Goal: Task Accomplishment & Management: Use online tool/utility

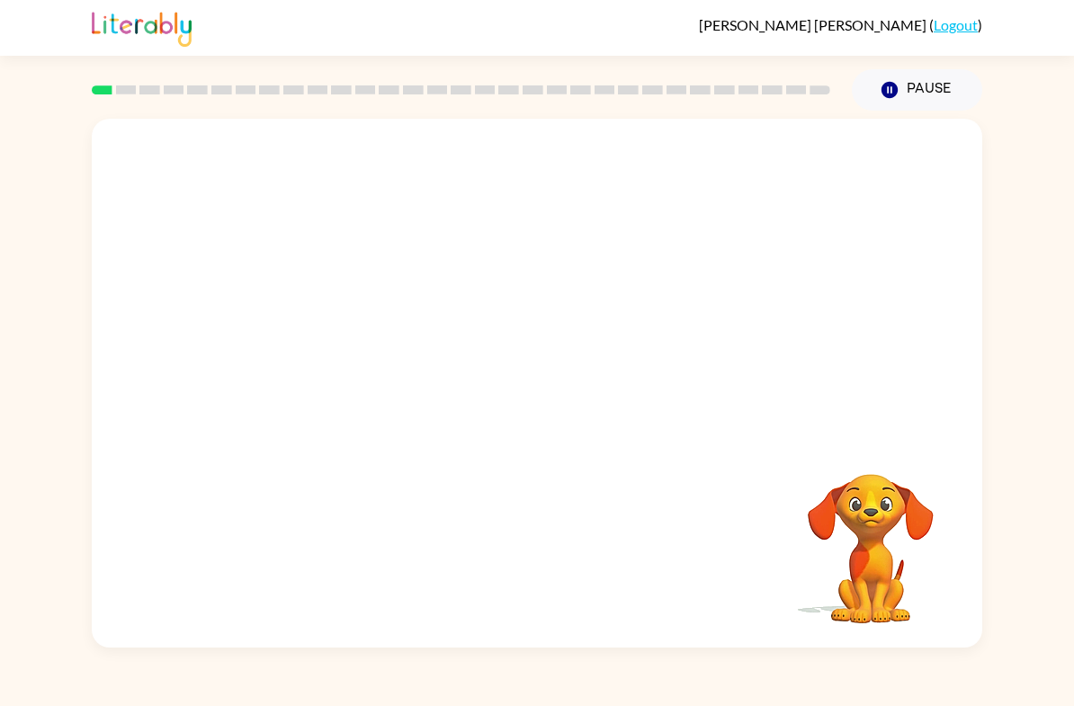
click at [867, 553] on video "Your browser must support playing .mp4 files to use Literably. Please try using…" at bounding box center [871, 536] width 180 height 180
click at [888, 106] on button "Pause Pause" at bounding box center [917, 89] width 130 height 41
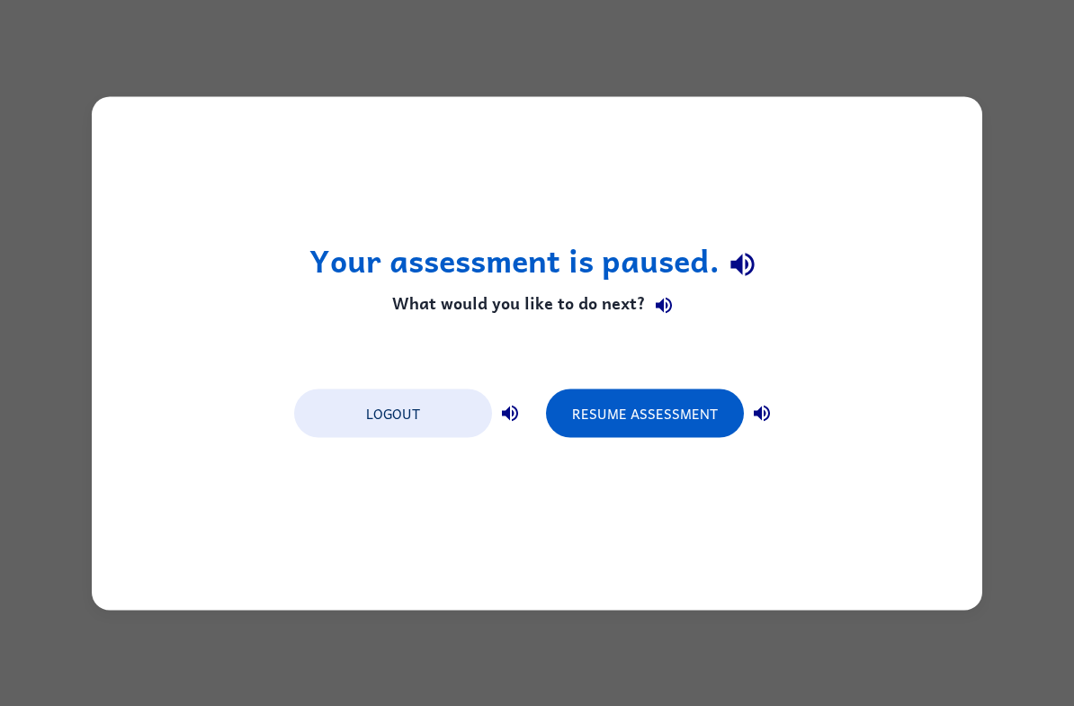
click at [1013, 27] on div "Your assessment is paused. What would you like to do next? Logout Resume Assess…" at bounding box center [537, 353] width 1074 height 706
click at [880, 22] on div "Your assessment is paused. What would you like to do next? Logout Resume Assess…" at bounding box center [537, 353] width 1074 height 706
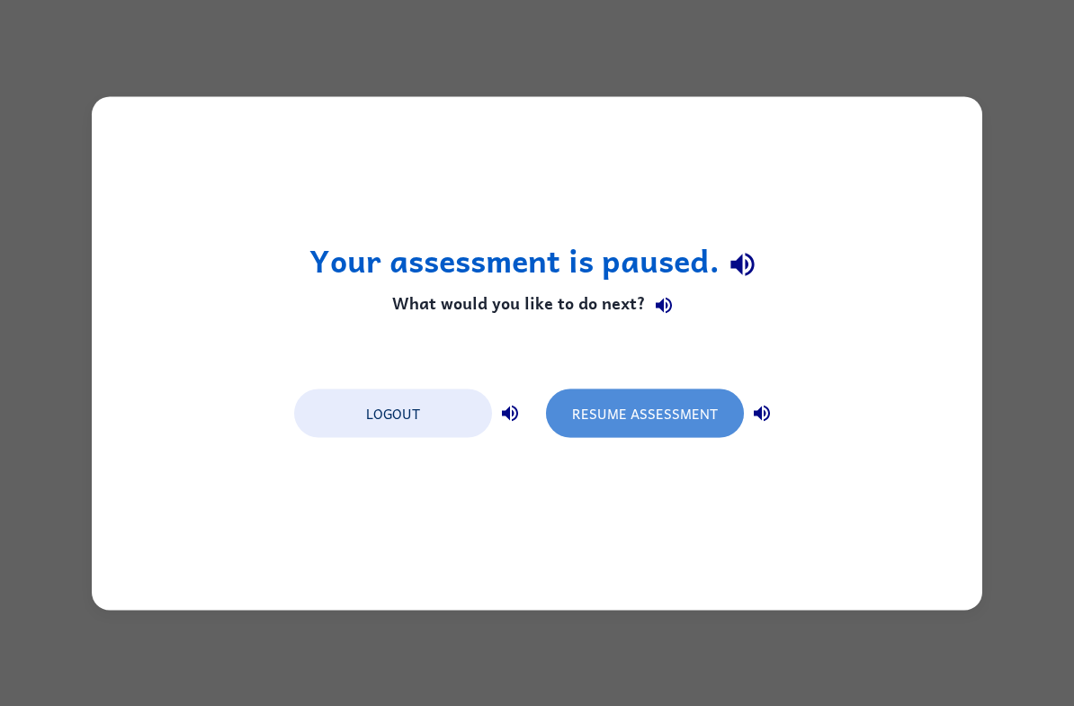
click at [674, 414] on button "Resume Assessment" at bounding box center [645, 413] width 198 height 49
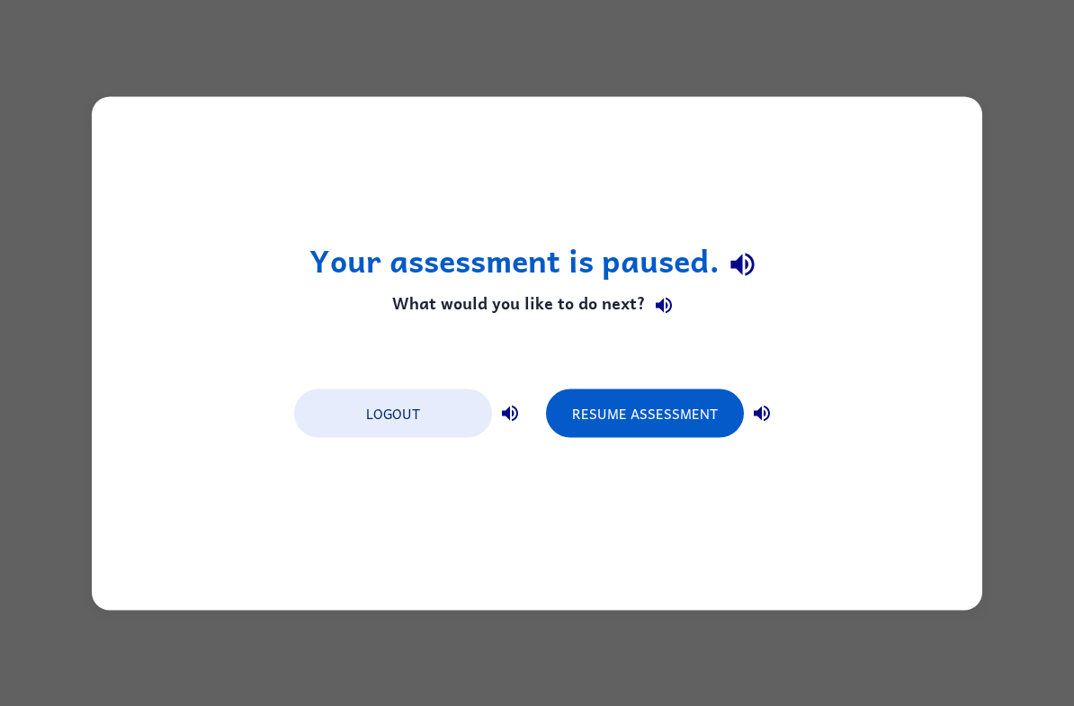
click at [702, 412] on button "Resume Assessment" at bounding box center [645, 413] width 198 height 49
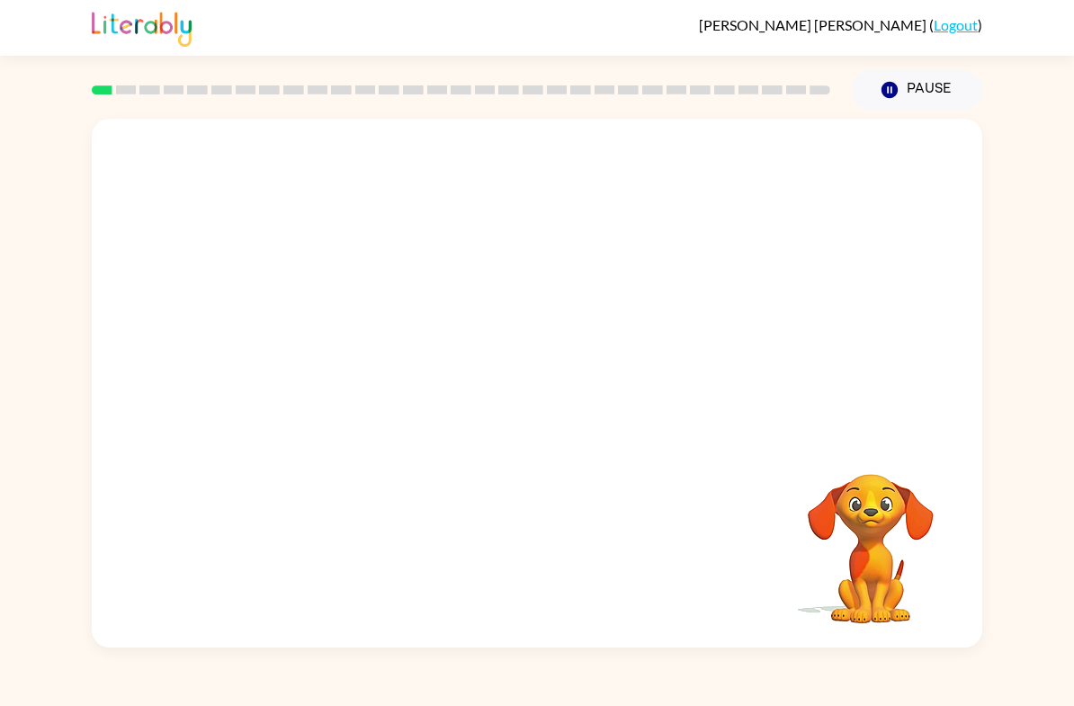
click at [519, 346] on video "Your browser must support playing .mp4 files to use Literably. Please try using…" at bounding box center [537, 278] width 890 height 318
click at [530, 336] on video "Your browser must support playing .mp4 files to use Literably. Please try using…" at bounding box center [537, 278] width 890 height 318
click at [593, 336] on video "Your browser must support playing .mp4 files to use Literably. Please try using…" at bounding box center [537, 278] width 890 height 318
click at [408, 280] on video "Your browser must support playing .mp4 files to use Literably. Please try using…" at bounding box center [537, 278] width 890 height 318
click at [435, 568] on div "Your browser must support playing .mp4 files to use Literably. Please try using…" at bounding box center [537, 383] width 890 height 529
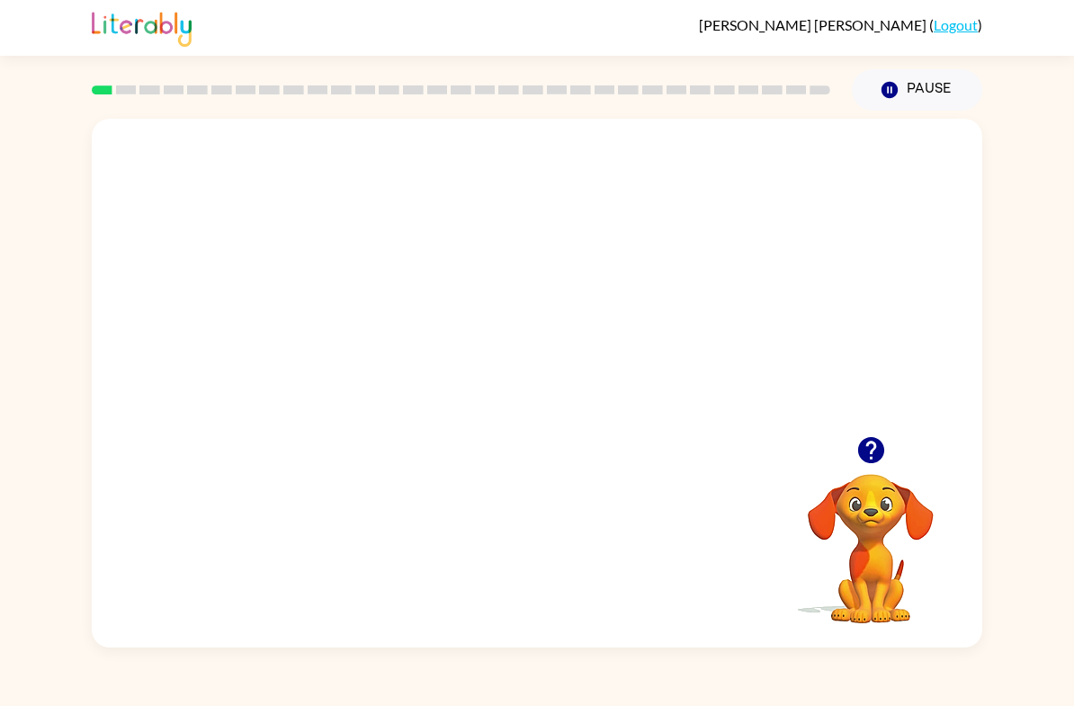
click at [457, 556] on div "Your browser must support playing .mp4 files to use Literably. Please try using…" at bounding box center [537, 383] width 890 height 529
click at [524, 596] on div "Your browser must support playing .mp4 files to use Literably. Please try using…" at bounding box center [537, 383] width 890 height 529
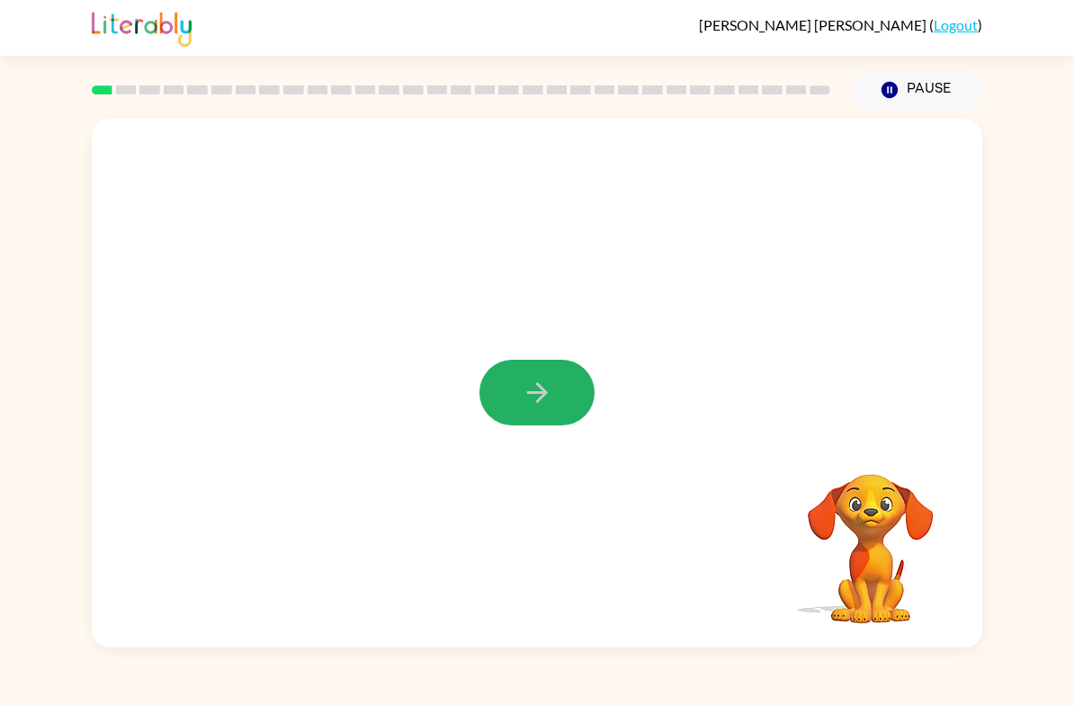
click at [516, 401] on button "button" at bounding box center [536, 393] width 115 height 66
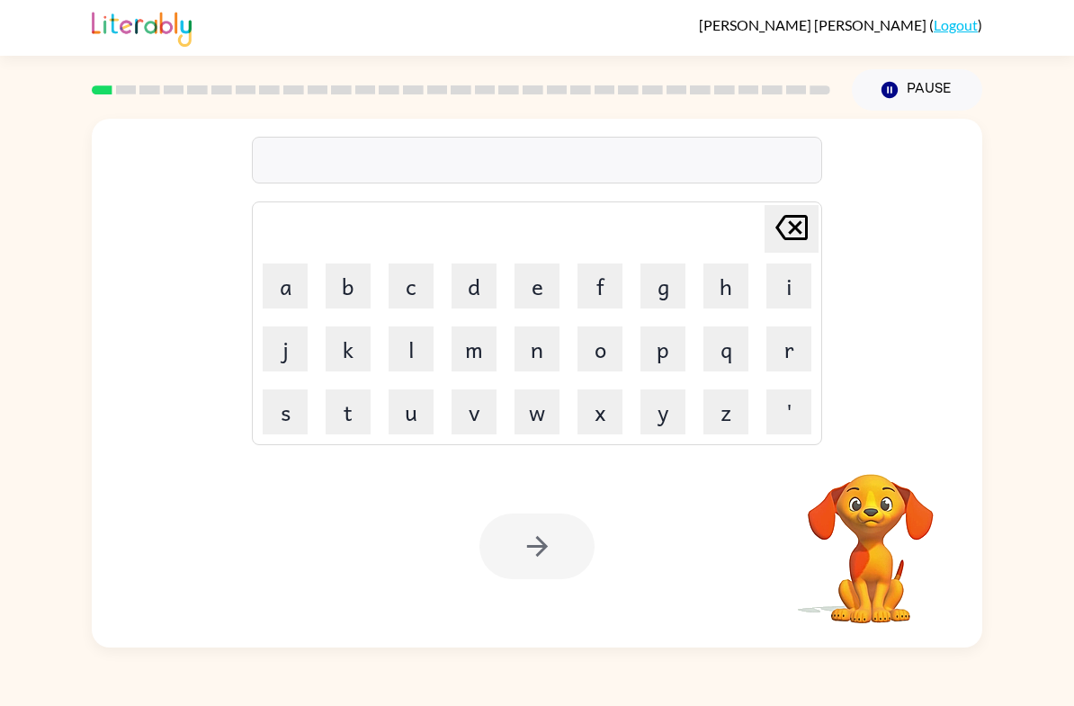
click at [346, 279] on button "b" at bounding box center [348, 286] width 45 height 45
click at [596, 347] on button "o" at bounding box center [599, 349] width 45 height 45
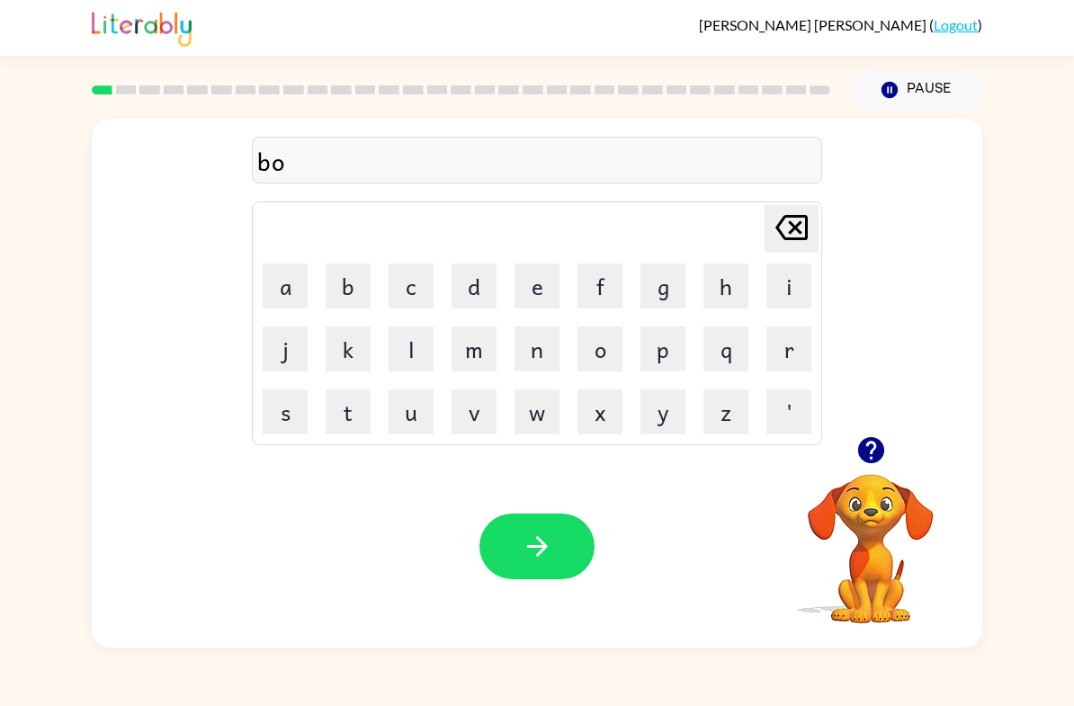
click at [780, 335] on button "r" at bounding box center [788, 349] width 45 height 45
click at [477, 288] on button "d" at bounding box center [474, 286] width 45 height 45
click at [548, 288] on button "e" at bounding box center [536, 286] width 45 height 45
click at [783, 347] on button "r" at bounding box center [788, 349] width 45 height 45
click at [548, 541] on icon "button" at bounding box center [537, 546] width 31 height 31
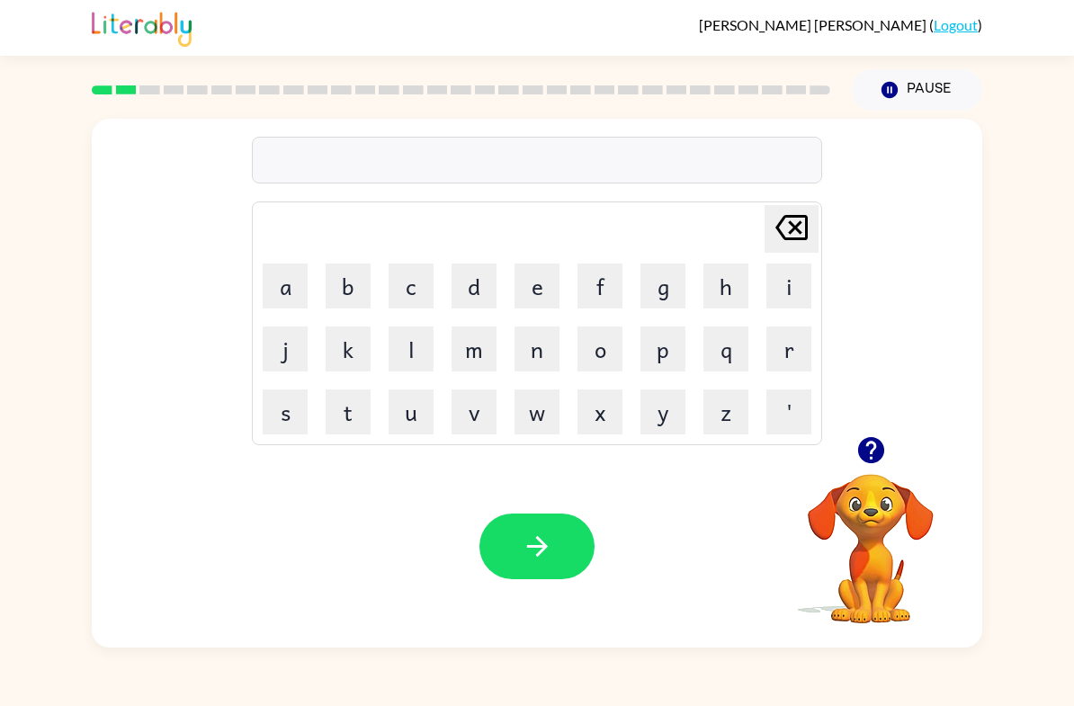
click at [883, 466] on icon "button" at bounding box center [870, 449] width 31 height 31
click at [804, 337] on button "r" at bounding box center [788, 349] width 45 height 45
click at [595, 349] on button "o" at bounding box center [599, 349] width 45 height 45
click at [785, 231] on icon "Delete Delete last character input" at bounding box center [791, 227] width 43 height 43
click at [287, 296] on button "a" at bounding box center [285, 286] width 45 height 45
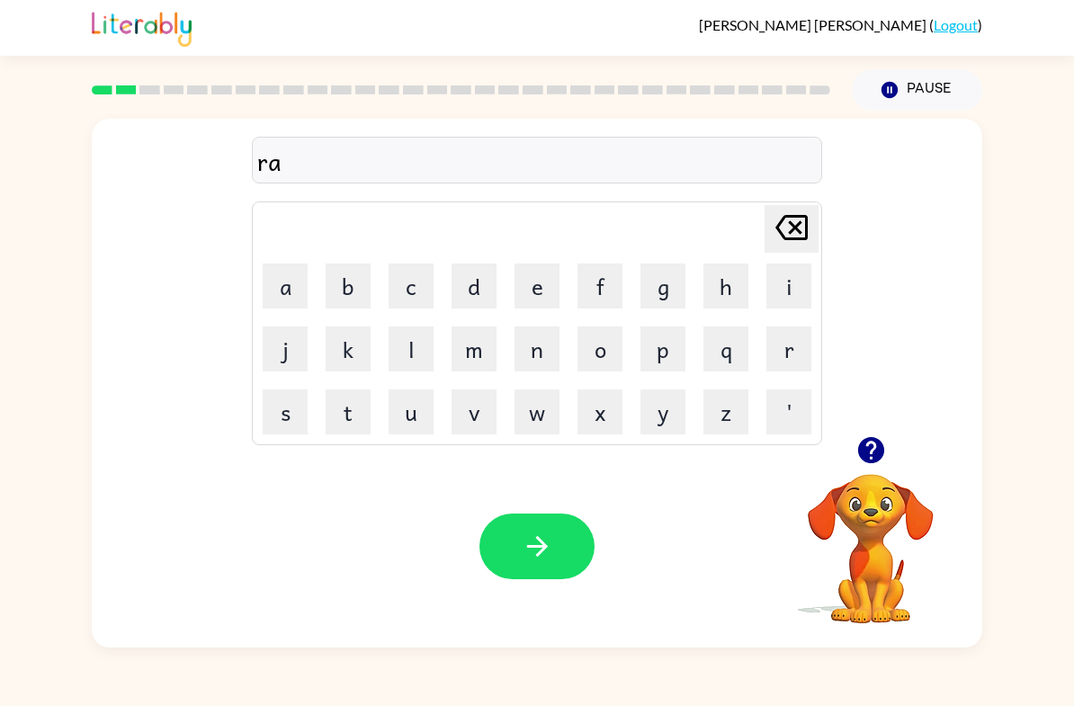
click at [531, 416] on button "w" at bounding box center [536, 411] width 45 height 45
click at [644, 434] on button "y" at bounding box center [662, 411] width 45 height 45
click at [780, 228] on icon "Delete Delete last character input" at bounding box center [791, 227] width 43 height 43
click at [524, 354] on button "n" at bounding box center [536, 349] width 45 height 45
click at [793, 240] on icon at bounding box center [791, 227] width 32 height 25
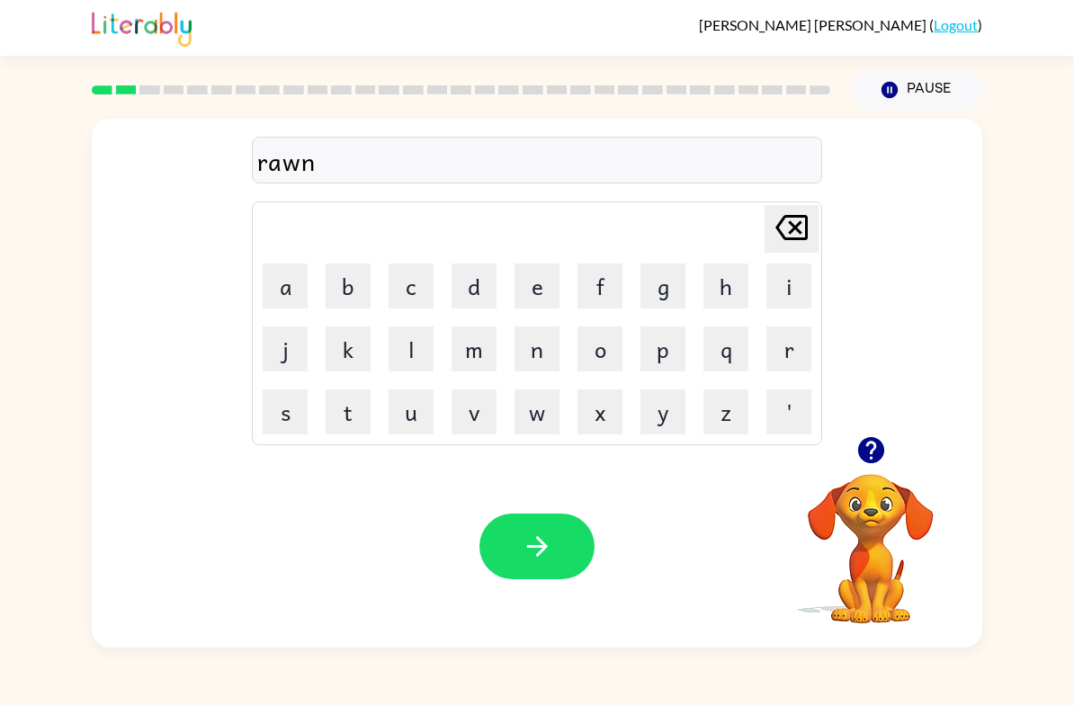
click at [793, 240] on icon at bounding box center [791, 227] width 32 height 25
click at [785, 235] on icon "Delete Delete last character input" at bounding box center [791, 227] width 43 height 43
click at [599, 344] on button "o" at bounding box center [599, 349] width 45 height 45
click at [409, 402] on button "u" at bounding box center [411, 411] width 45 height 45
click at [516, 339] on button "n" at bounding box center [536, 349] width 45 height 45
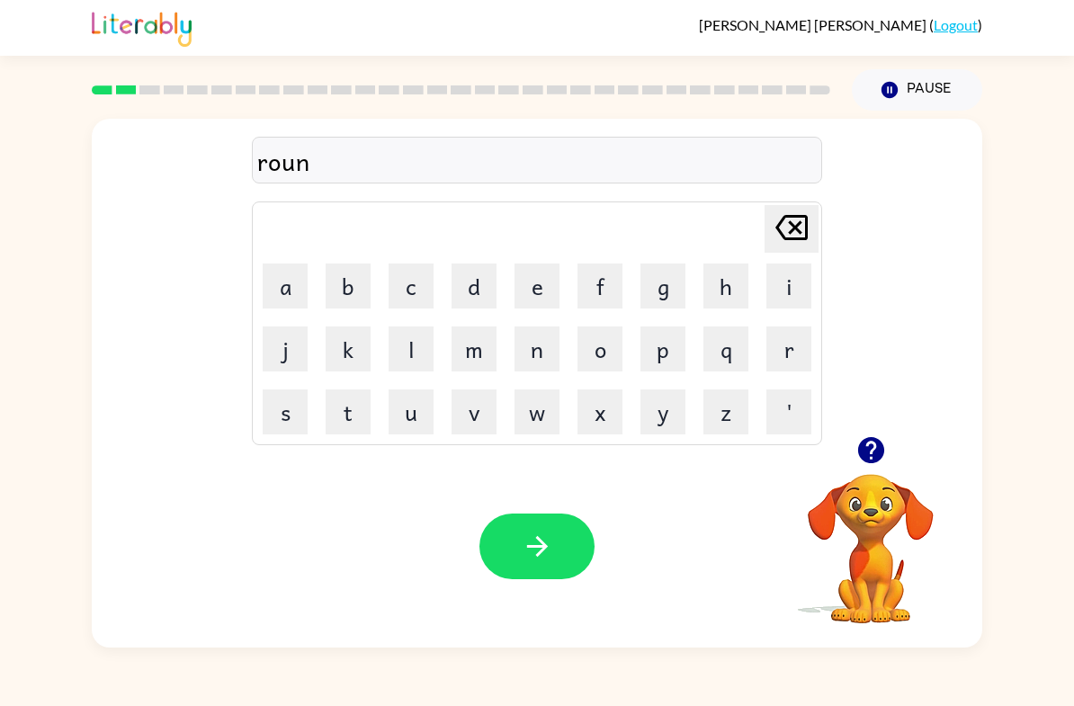
click at [485, 280] on button "d" at bounding box center [474, 286] width 45 height 45
click at [575, 518] on button "button" at bounding box center [536, 547] width 115 height 66
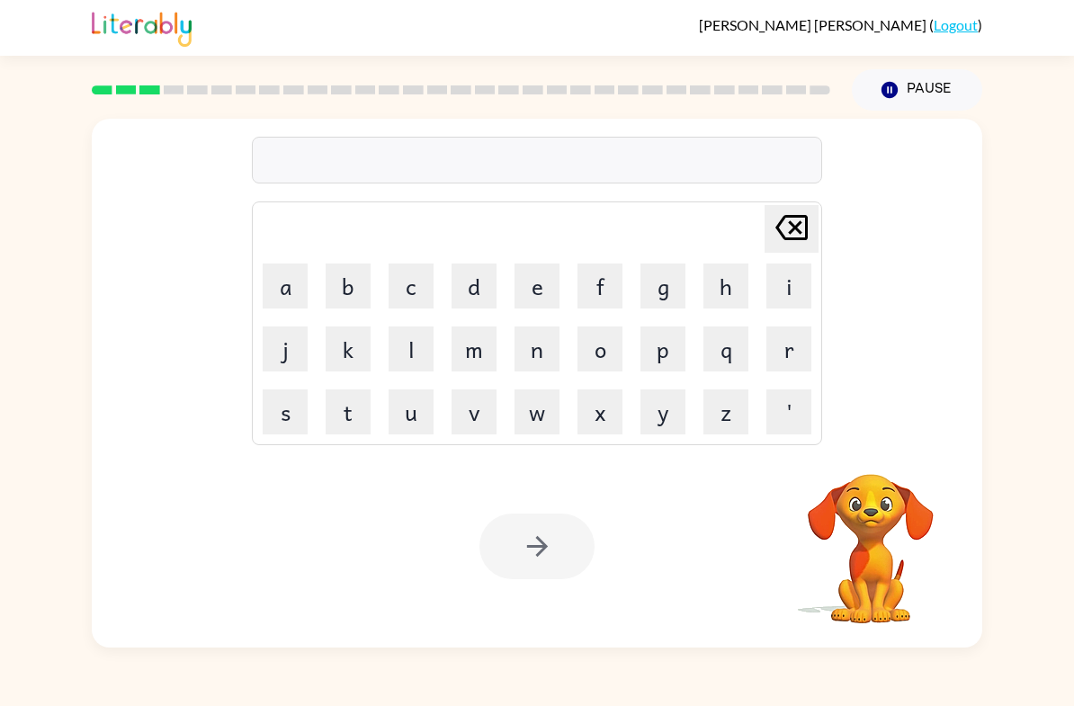
click at [468, 351] on button "m" at bounding box center [474, 349] width 45 height 45
click at [279, 289] on button "a" at bounding box center [285, 286] width 45 height 45
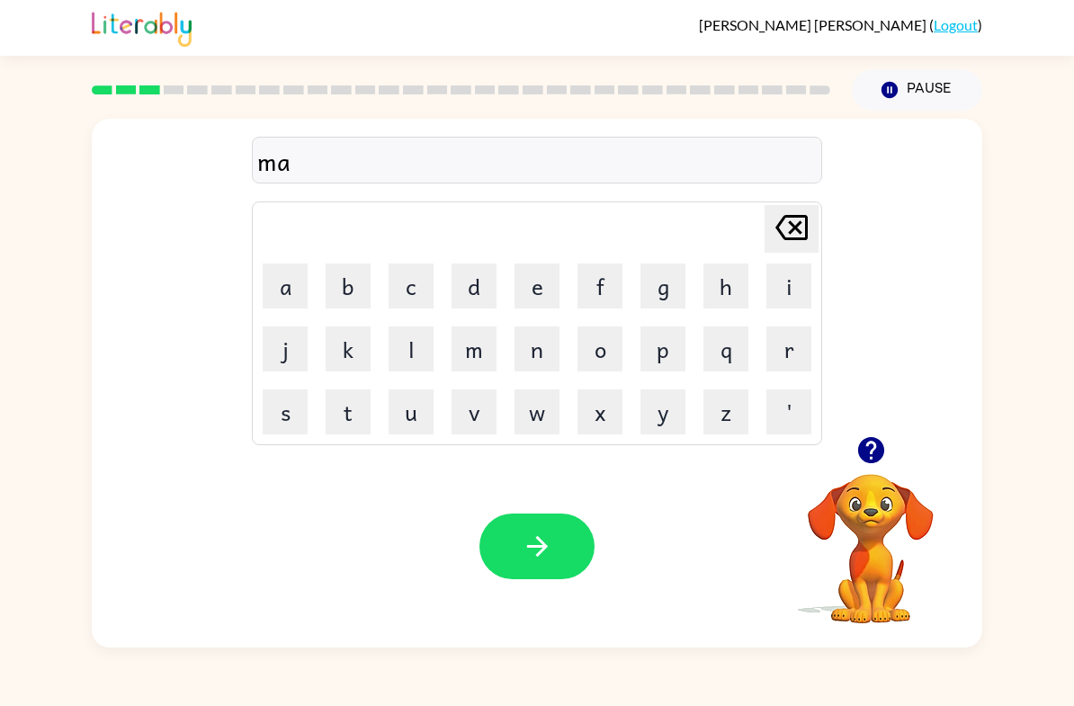
click at [405, 287] on button "c" at bounding box center [411, 286] width 45 height 45
click at [719, 290] on button "h" at bounding box center [725, 286] width 45 height 45
click at [780, 282] on button "i" at bounding box center [788, 286] width 45 height 45
click at [541, 364] on button "n" at bounding box center [536, 349] width 45 height 45
click at [525, 292] on button "e" at bounding box center [536, 286] width 45 height 45
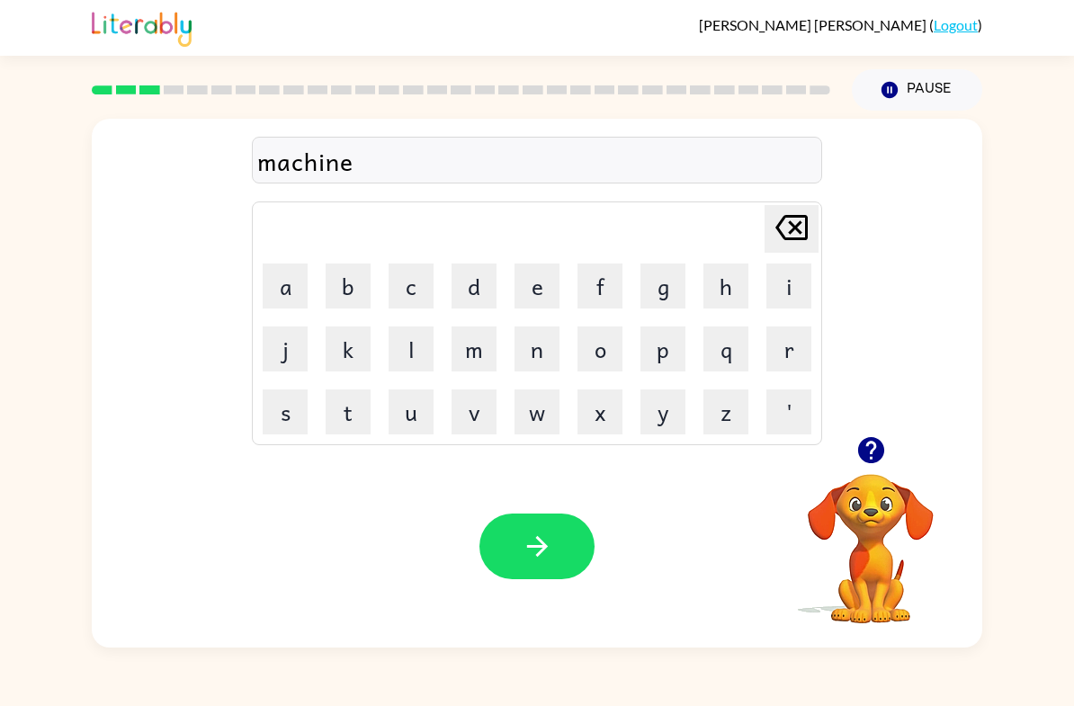
click at [554, 550] on button "button" at bounding box center [536, 547] width 115 height 66
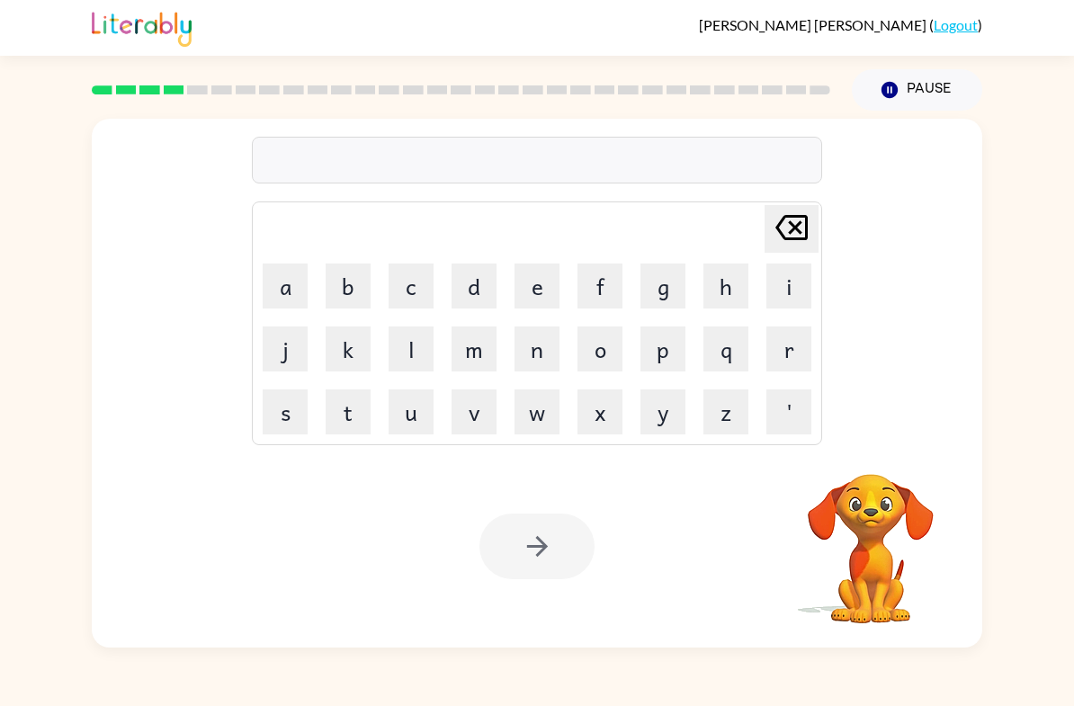
click at [347, 412] on button "t" at bounding box center [348, 411] width 45 height 45
click at [784, 360] on button "r" at bounding box center [788, 349] width 45 height 45
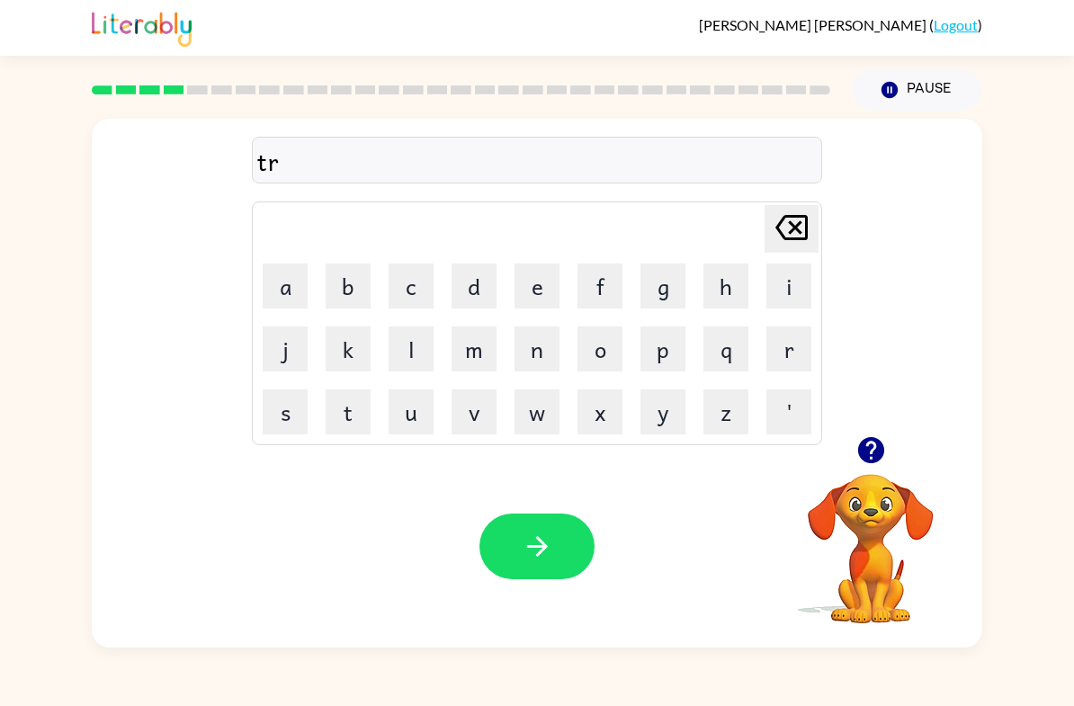
click at [279, 292] on button "a" at bounding box center [285, 286] width 45 height 45
click at [783, 290] on button "i" at bounding box center [788, 286] width 45 height 45
click at [532, 366] on button "n" at bounding box center [536, 349] width 45 height 45
click at [526, 551] on icon "button" at bounding box center [537, 546] width 31 height 31
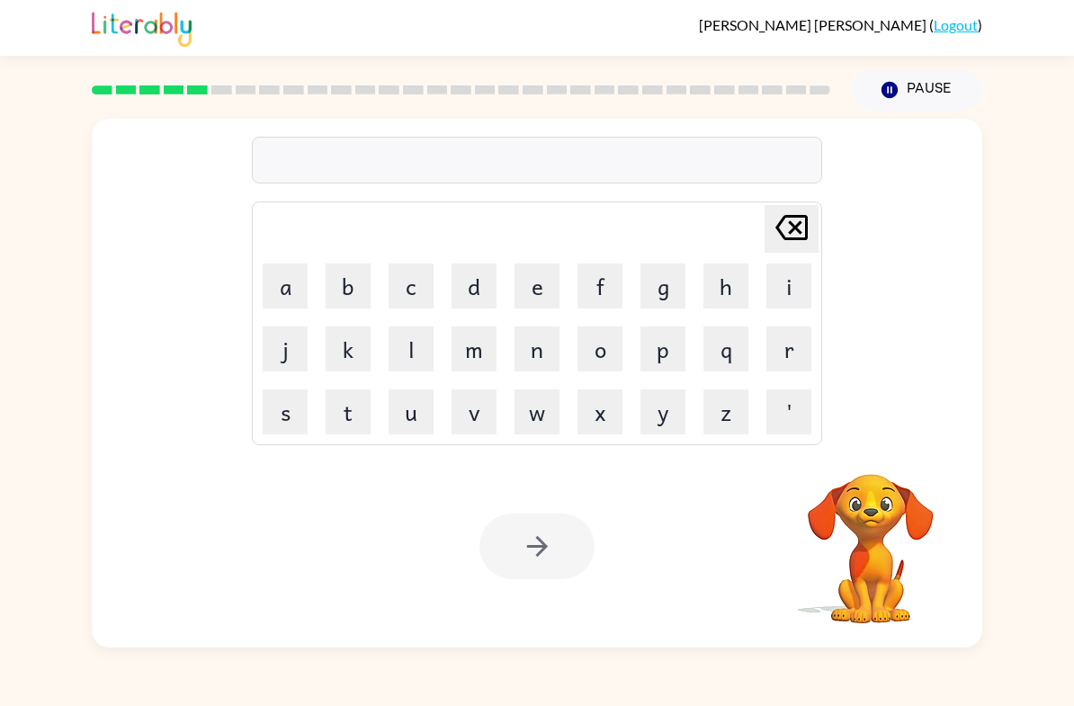
click at [495, 277] on button "d" at bounding box center [474, 286] width 45 height 45
click at [528, 282] on button "e" at bounding box center [536, 286] width 45 height 45
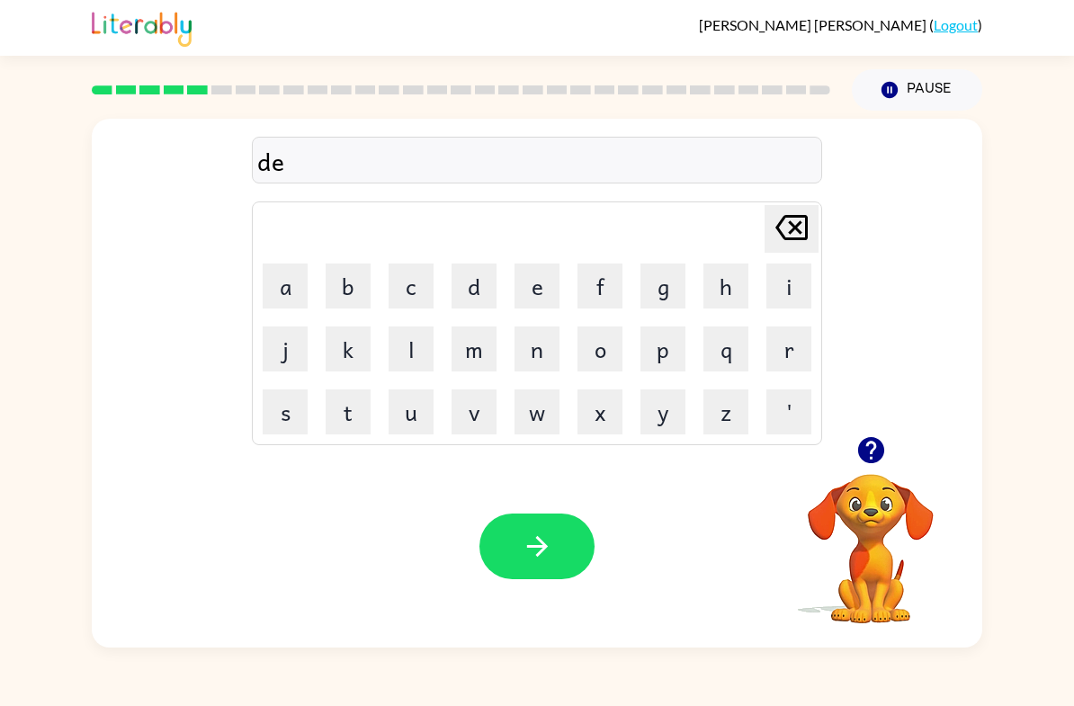
click at [949, 429] on div at bounding box center [871, 450] width 180 height 46
click at [934, 372] on div "de Delete Delete last character input a b c d e f g h i j k l m n o p q r s t u…" at bounding box center [537, 278] width 890 height 318
click at [869, 438] on icon "button" at bounding box center [870, 449] width 31 height 31
click at [884, 464] on video "Your browser must support playing .mp4 files to use Literably. Please try using…" at bounding box center [871, 536] width 180 height 180
click at [866, 442] on div "de Delete Delete last character input a b c d e f g h i j k l m n o p q r s t u…" at bounding box center [537, 383] width 890 height 529
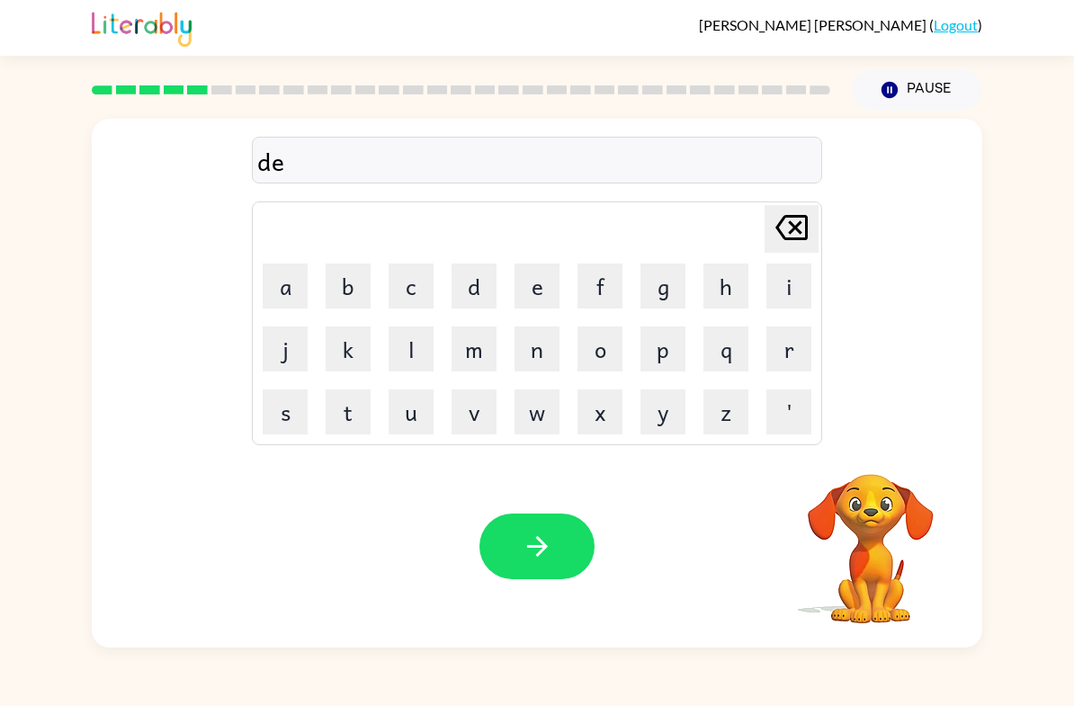
click at [872, 445] on div "de Delete Delete last character input a b c d e f g h i j k l m n o p q r s t u…" at bounding box center [537, 383] width 890 height 529
click at [866, 448] on video "Your browser must support playing .mp4 files to use Literably. Please try using…" at bounding box center [871, 536] width 180 height 180
click at [595, 286] on button "f" at bounding box center [599, 286] width 45 height 45
click at [527, 279] on button "e" at bounding box center [536, 286] width 45 height 45
click at [524, 357] on button "n" at bounding box center [536, 349] width 45 height 45
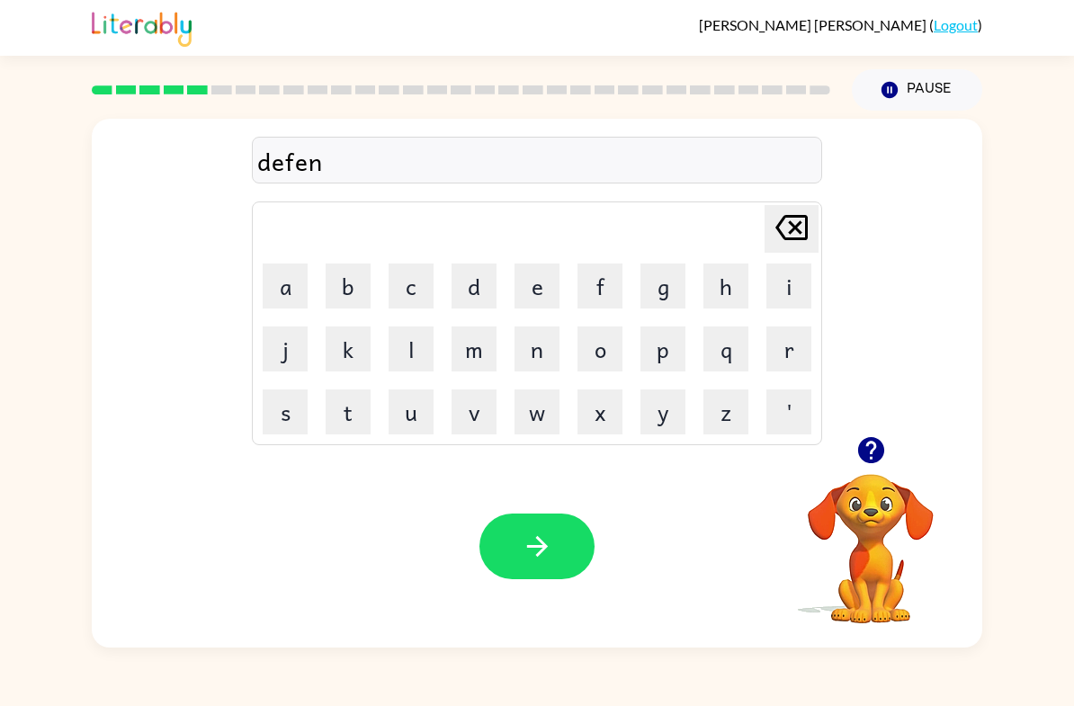
click at [724, 415] on button "z" at bounding box center [725, 411] width 45 height 45
click at [785, 280] on button "i" at bounding box center [788, 286] width 45 height 45
click at [481, 403] on button "v" at bounding box center [474, 411] width 45 height 45
click at [529, 270] on button "e" at bounding box center [536, 286] width 45 height 45
click at [514, 562] on button "button" at bounding box center [536, 547] width 115 height 66
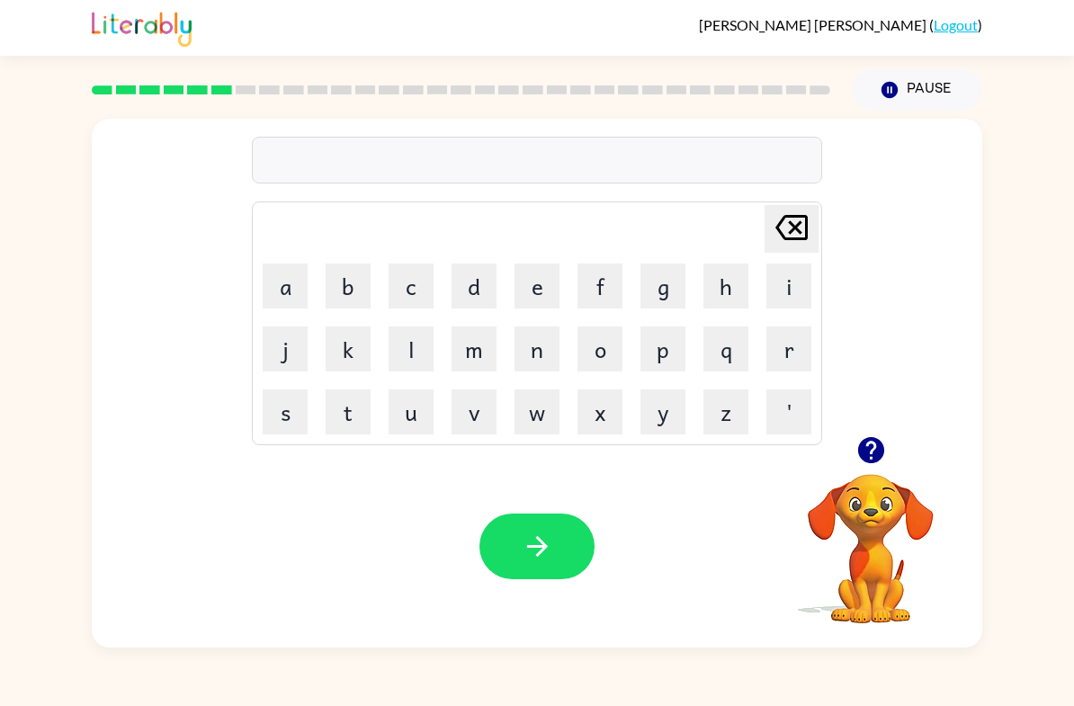
click at [482, 398] on button "v" at bounding box center [474, 411] width 45 height 45
click at [284, 282] on button "a" at bounding box center [285, 286] width 45 height 45
click at [384, 300] on td "c" at bounding box center [410, 285] width 61 height 61
click at [393, 284] on button "c" at bounding box center [411, 286] width 45 height 45
click at [269, 287] on button "a" at bounding box center [285, 286] width 45 height 45
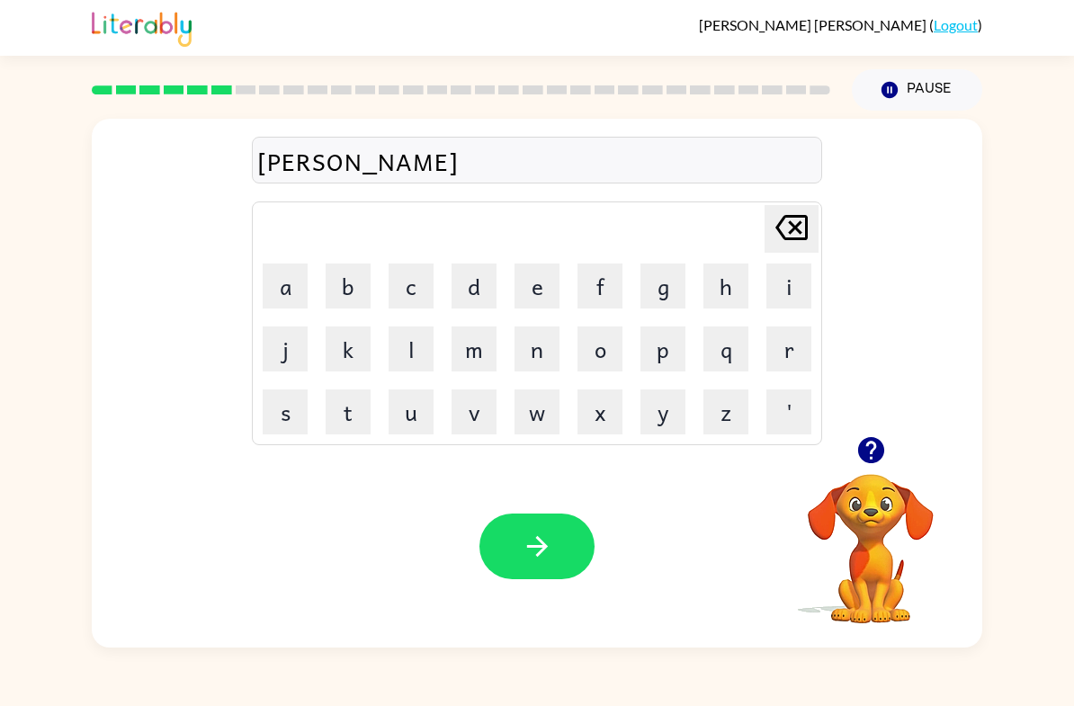
click at [360, 400] on button "t" at bounding box center [348, 411] width 45 height 45
click at [787, 289] on button "i" at bounding box center [788, 286] width 45 height 45
click at [604, 352] on button "o" at bounding box center [599, 349] width 45 height 45
click at [532, 354] on button "n" at bounding box center [536, 349] width 45 height 45
click at [542, 564] on button "button" at bounding box center [536, 547] width 115 height 66
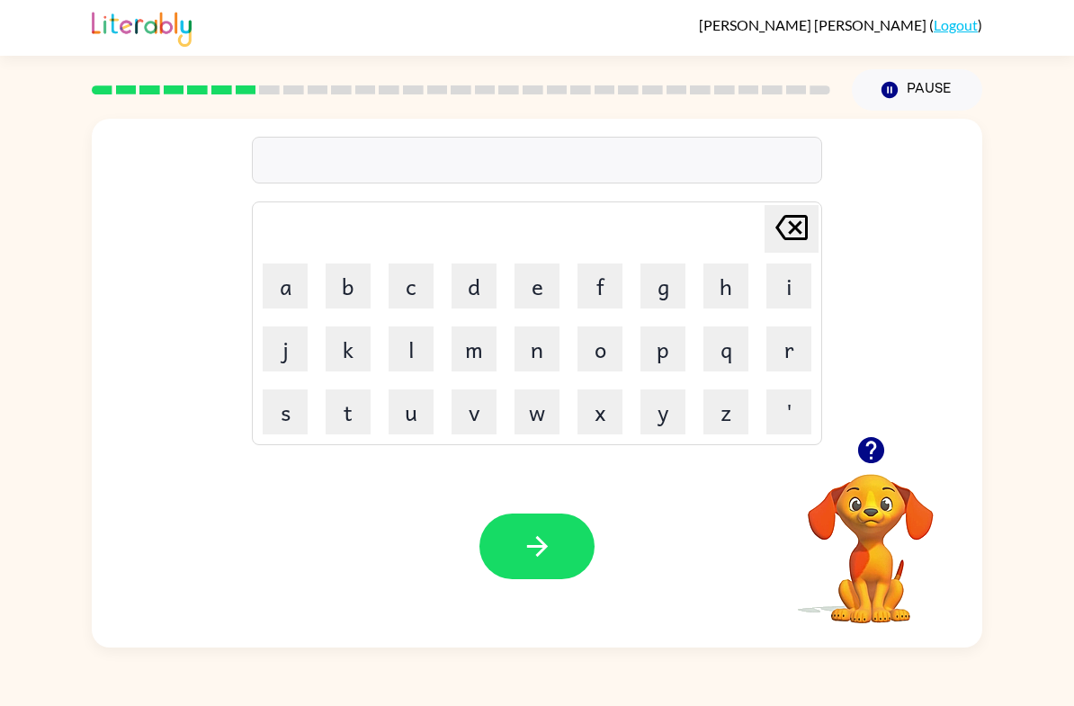
click at [677, 343] on button "p" at bounding box center [662, 349] width 45 height 45
click at [604, 345] on button "o" at bounding box center [599, 349] width 45 height 45
click at [1025, 190] on div "po Delete Delete last character input a b c d e f g h i j k l m n o p q r s t u…" at bounding box center [537, 379] width 1074 height 537
click at [495, 278] on button "d" at bounding box center [474, 286] width 45 height 45
click at [410, 361] on button "l" at bounding box center [411, 349] width 45 height 45
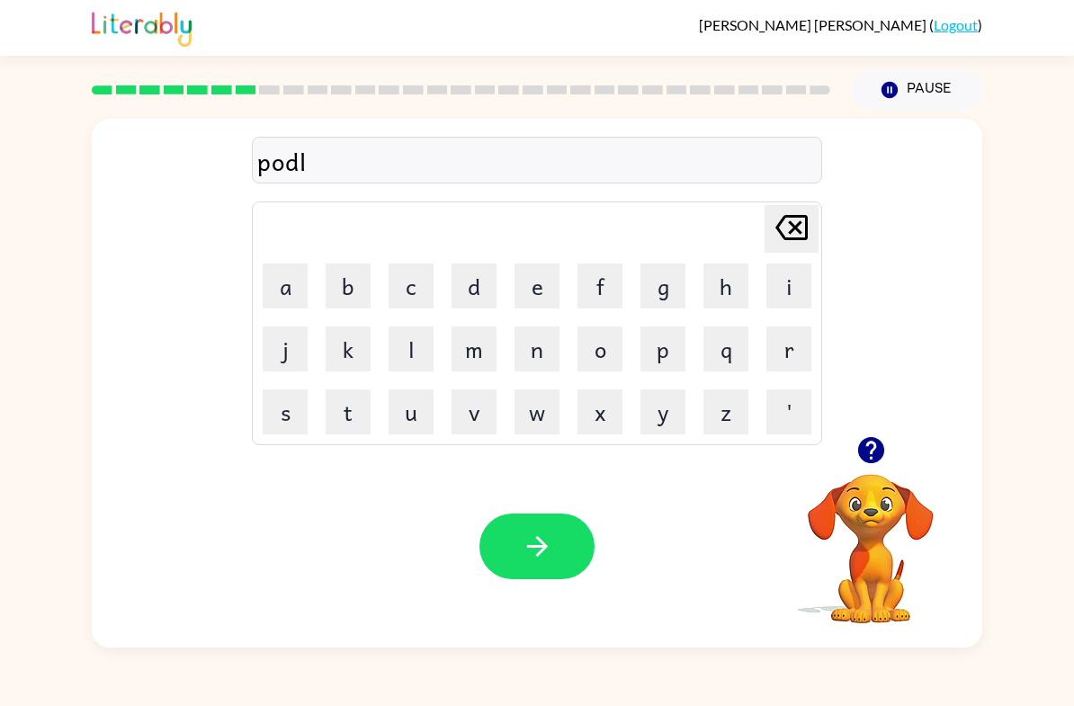
click at [533, 296] on button "e" at bounding box center [536, 286] width 45 height 45
click at [565, 560] on button "button" at bounding box center [536, 547] width 115 height 66
click at [477, 340] on button "m" at bounding box center [474, 349] width 45 height 45
click at [786, 296] on button "i" at bounding box center [788, 286] width 45 height 45
click at [787, 351] on button "r" at bounding box center [788, 349] width 45 height 45
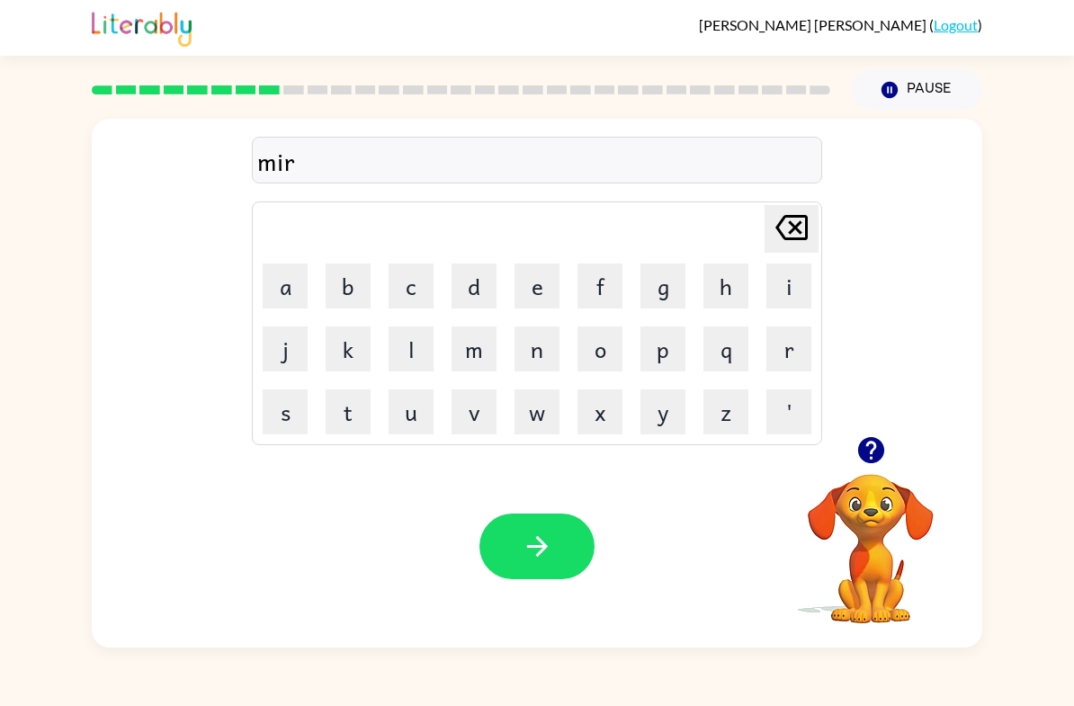
click at [784, 298] on button "i" at bounding box center [788, 286] width 45 height 45
click at [411, 294] on button "c" at bounding box center [411, 286] width 45 height 45
click at [295, 285] on button "a" at bounding box center [285, 286] width 45 height 45
click at [403, 341] on button "l" at bounding box center [411, 349] width 45 height 45
click at [536, 562] on icon "button" at bounding box center [537, 546] width 31 height 31
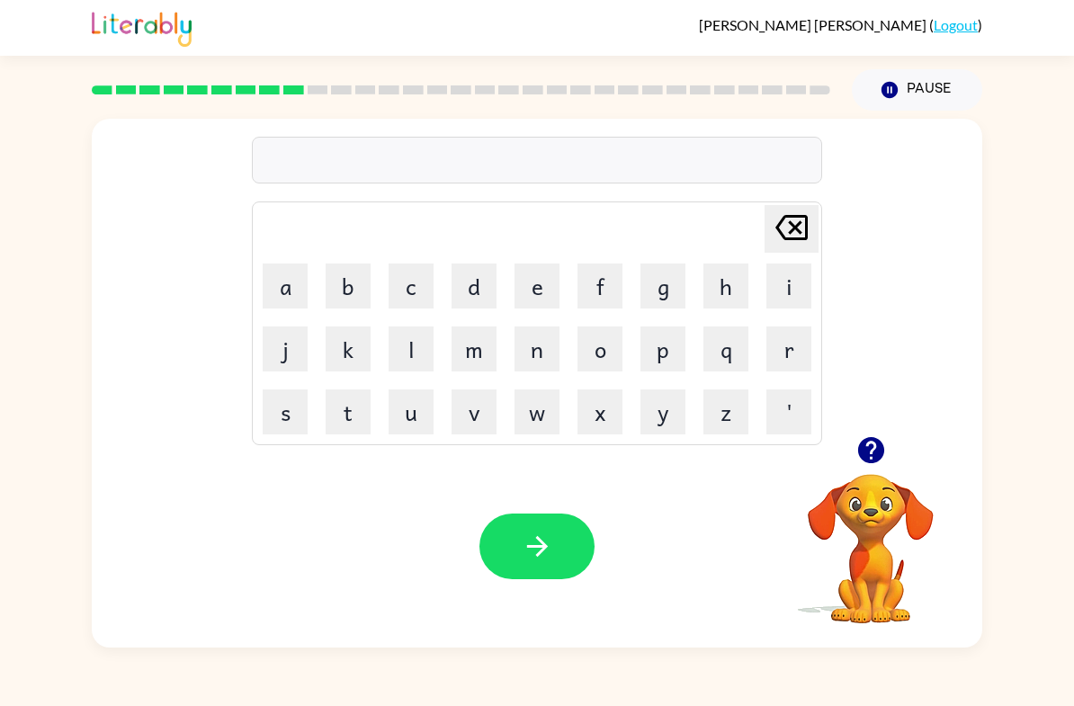
click at [872, 448] on icon "button" at bounding box center [870, 450] width 26 height 26
click at [489, 344] on button "m" at bounding box center [474, 349] width 45 height 45
click at [784, 298] on button "i" at bounding box center [788, 286] width 45 height 45
click at [799, 352] on button "r" at bounding box center [788, 349] width 45 height 45
click at [486, 345] on button "m" at bounding box center [474, 349] width 45 height 45
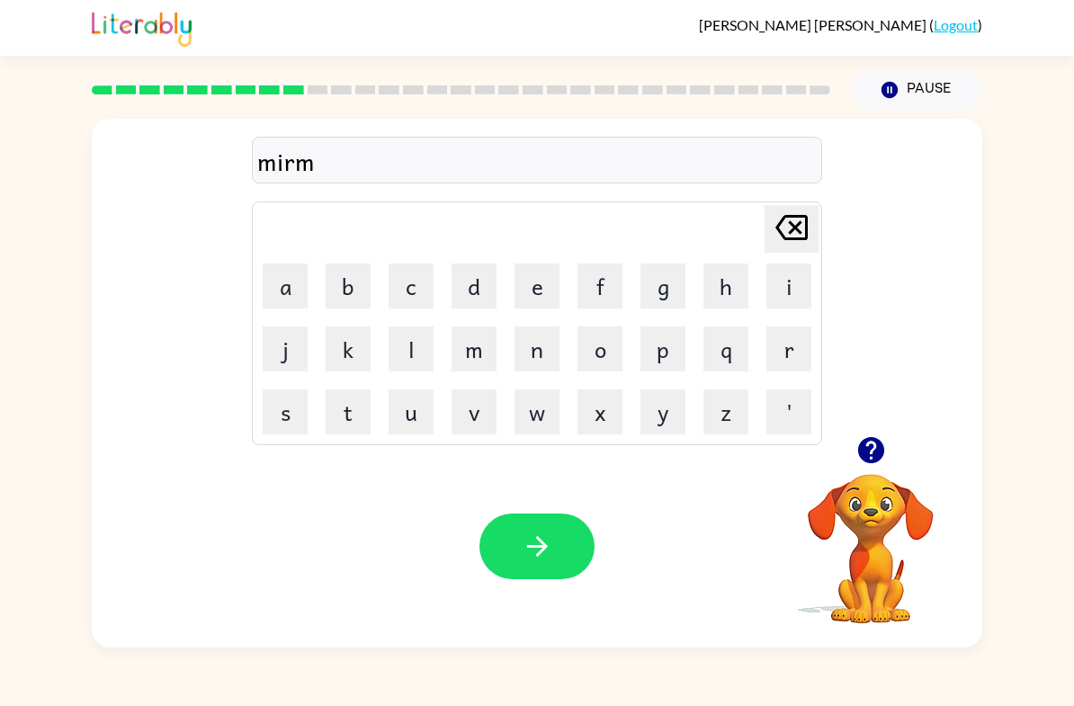
click at [608, 362] on button "o" at bounding box center [599, 349] width 45 height 45
click at [799, 327] on button "r" at bounding box center [788, 349] width 45 height 45
click at [541, 358] on button "n" at bounding box center [536, 349] width 45 height 45
click at [806, 289] on button "i" at bounding box center [788, 286] width 45 height 45
click at [537, 358] on button "n" at bounding box center [536, 349] width 45 height 45
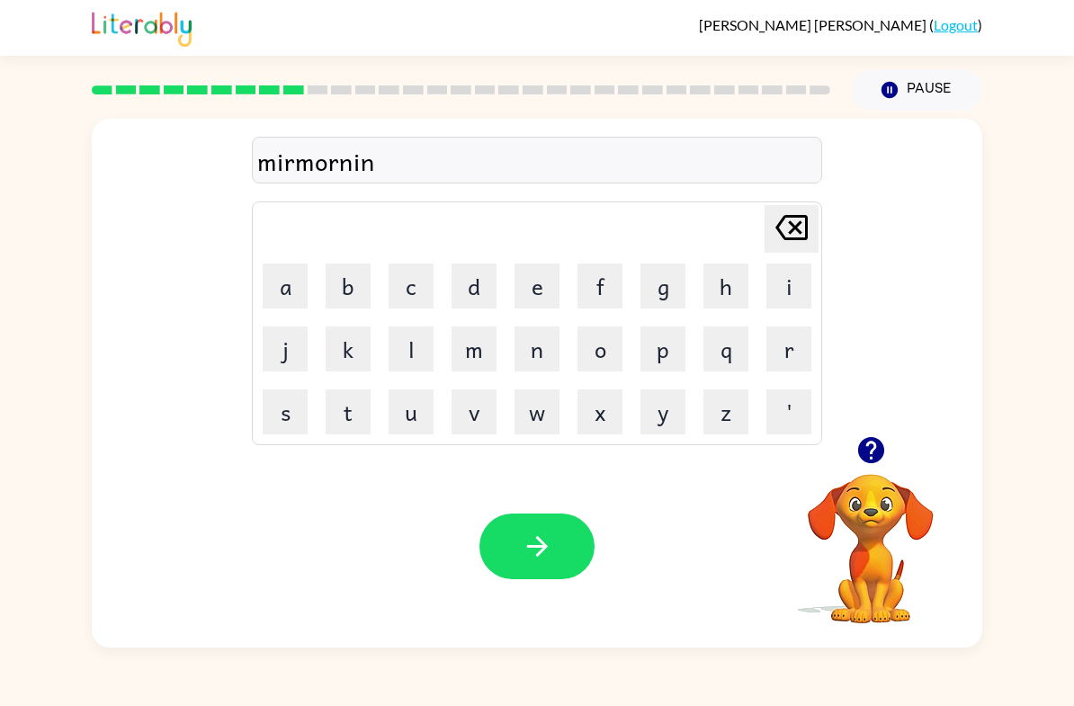
click at [529, 562] on icon "button" at bounding box center [537, 546] width 31 height 31
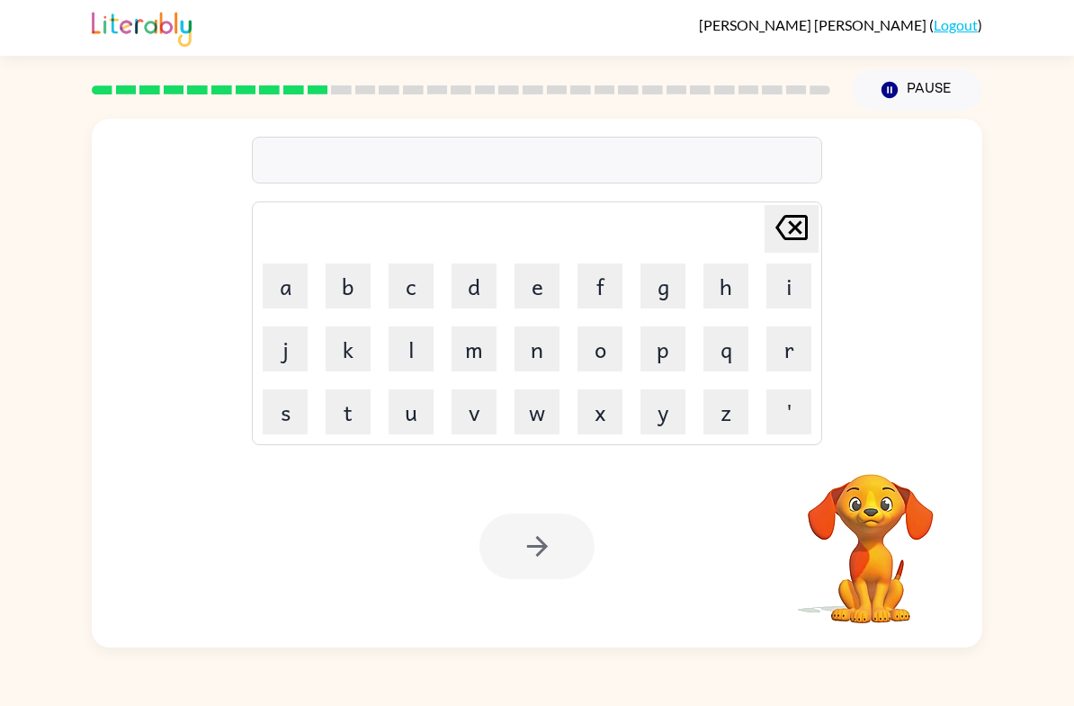
click at [469, 291] on button "d" at bounding box center [474, 286] width 45 height 45
click at [780, 292] on button "i" at bounding box center [788, 286] width 45 height 45
click at [284, 425] on button "s" at bounding box center [285, 411] width 45 height 45
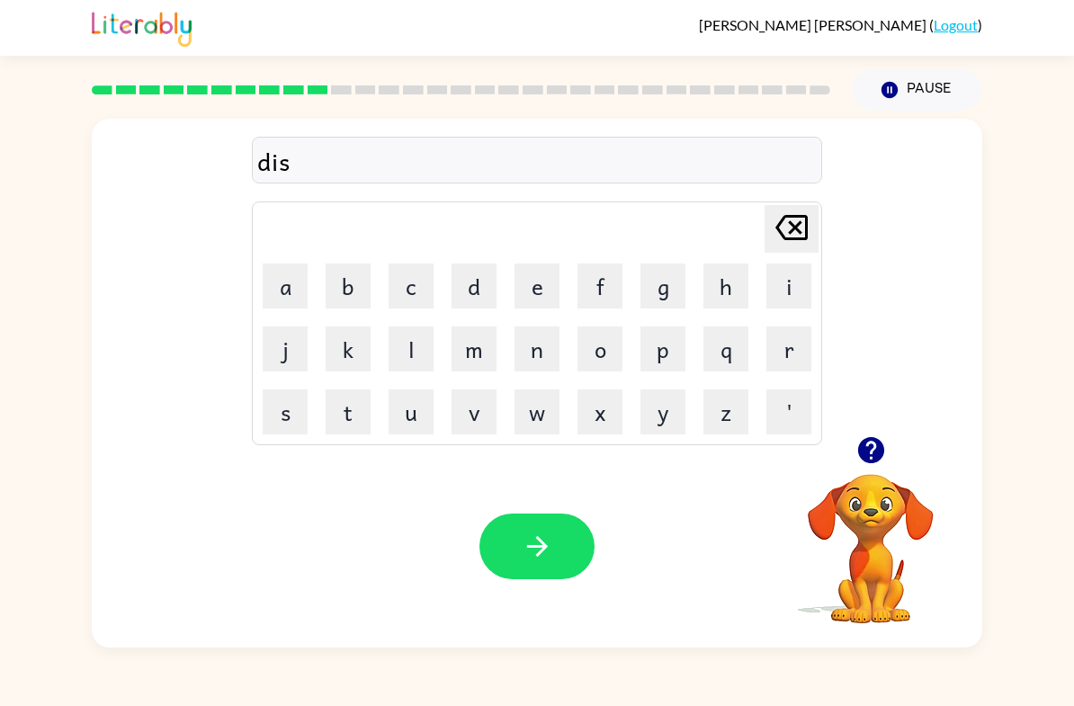
click at [343, 422] on button "t" at bounding box center [348, 411] width 45 height 45
click at [784, 351] on button "r" at bounding box center [788, 349] width 45 height 45
click at [409, 416] on button "u" at bounding box center [411, 411] width 45 height 45
click at [285, 402] on button "s" at bounding box center [285, 411] width 45 height 45
click at [364, 423] on button "t" at bounding box center [348, 411] width 45 height 45
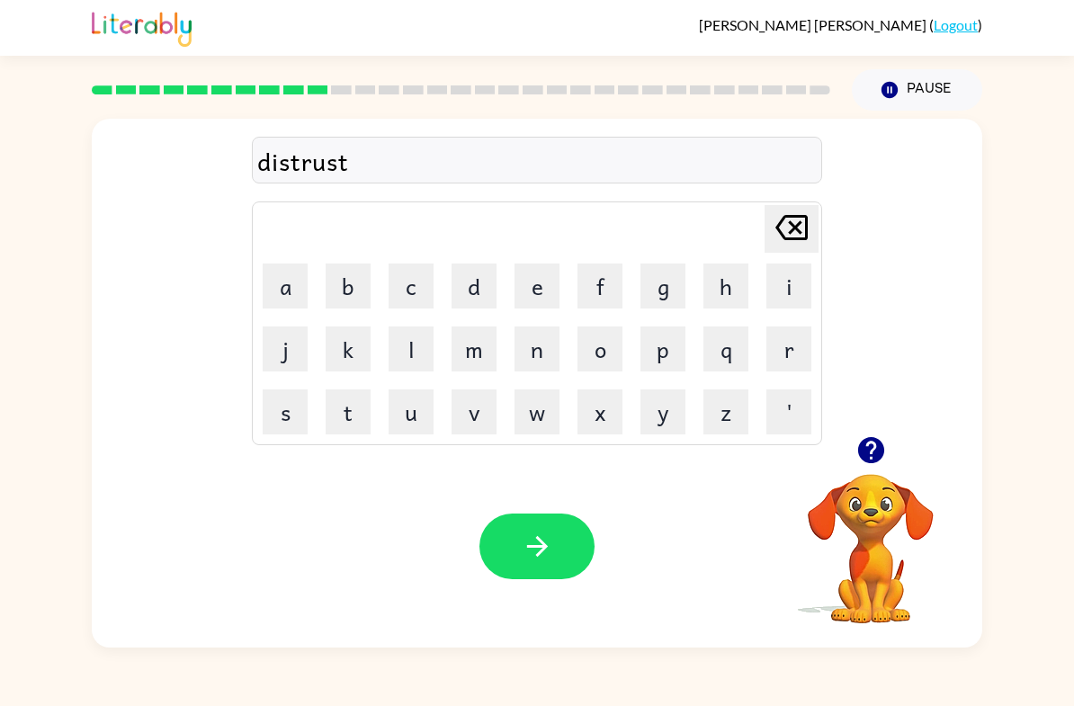
click at [514, 538] on button "button" at bounding box center [536, 547] width 115 height 66
click at [872, 449] on icon "button" at bounding box center [870, 450] width 26 height 26
click at [783, 361] on button "r" at bounding box center [788, 349] width 45 height 45
click at [590, 344] on button "o" at bounding box center [599, 349] width 45 height 45
click at [527, 297] on button "e" at bounding box center [536, 286] width 45 height 45
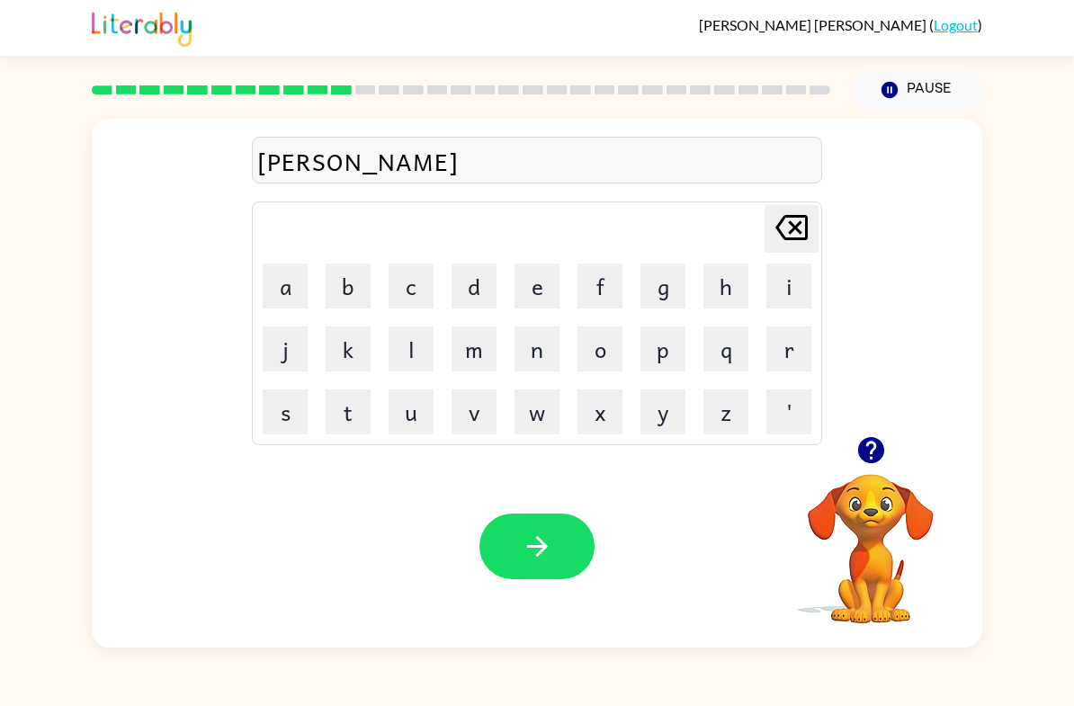
click at [796, 230] on icon at bounding box center [791, 227] width 32 height 25
click at [490, 296] on button "d" at bounding box center [474, 286] width 45 height 45
click at [536, 294] on button "e" at bounding box center [536, 286] width 45 height 45
click at [561, 562] on button "button" at bounding box center [536, 547] width 115 height 66
click at [380, 400] on table "Delete Delete last character input a b c d e f g h i j k l m n o p q r s t u v …" at bounding box center [537, 323] width 568 height 242
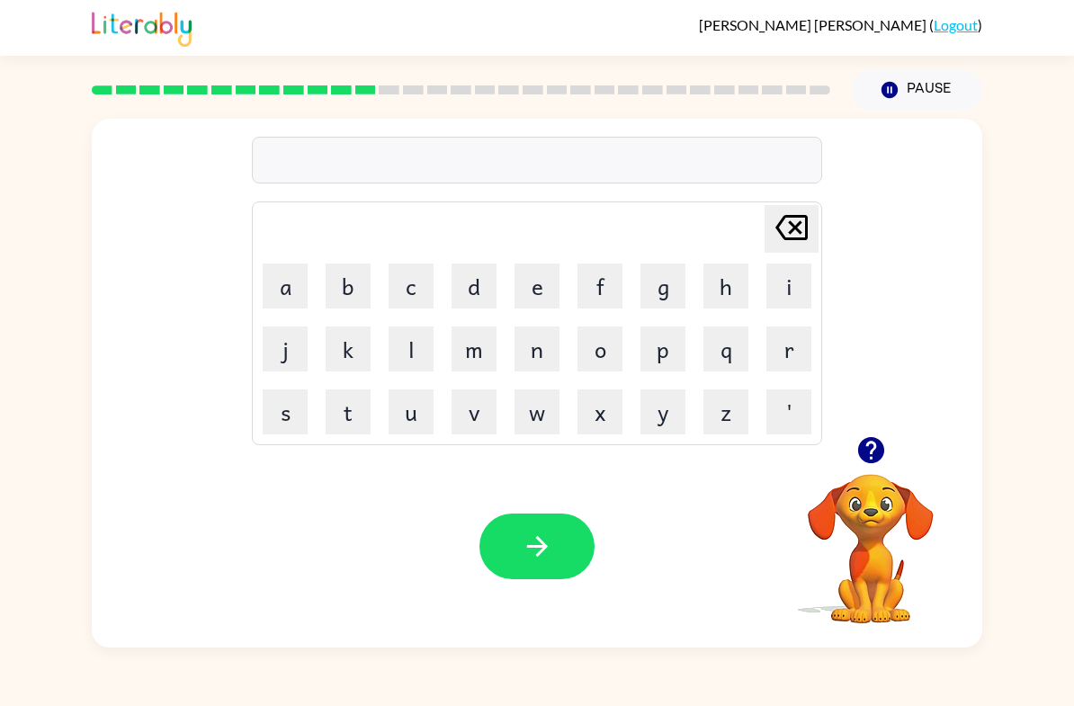
click at [412, 425] on button "u" at bounding box center [411, 411] width 45 height 45
click at [335, 286] on button "b" at bounding box center [348, 286] width 45 height 45
click at [671, 296] on button "g" at bounding box center [662, 286] width 45 height 45
click at [796, 239] on icon at bounding box center [791, 227] width 32 height 25
click at [796, 238] on icon at bounding box center [791, 227] width 32 height 25
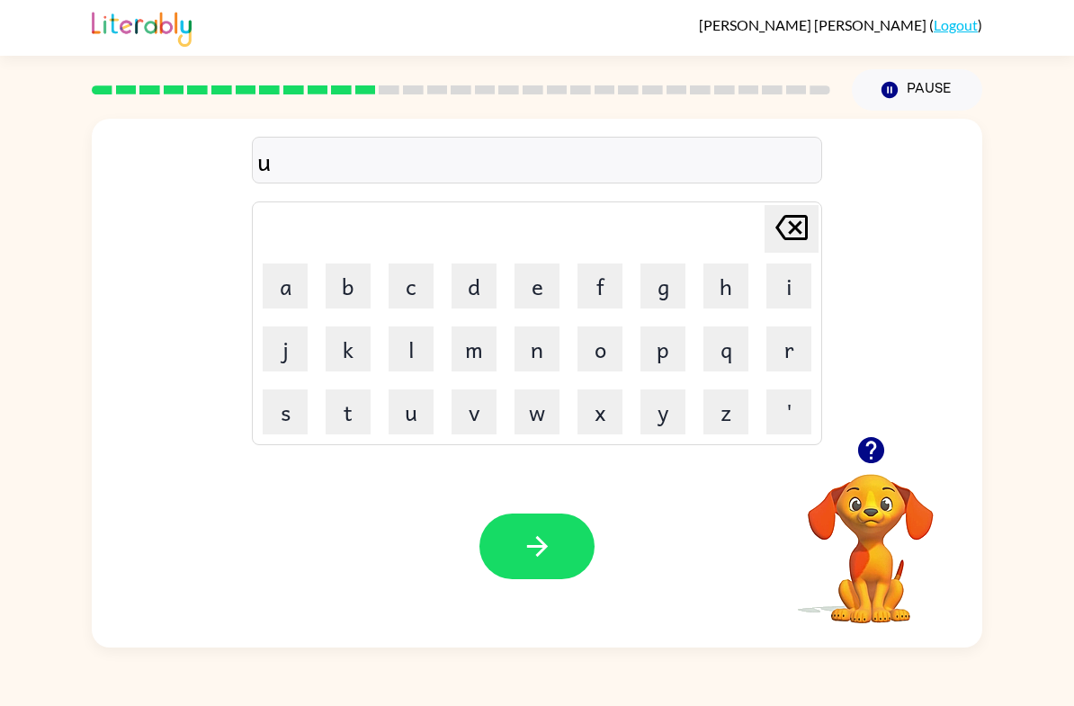
click at [670, 366] on button "p" at bounding box center [662, 349] width 45 height 45
click at [679, 296] on button "g" at bounding box center [662, 286] width 45 height 45
click at [785, 235] on icon "Delete Delete last character input" at bounding box center [791, 227] width 43 height 43
click at [785, 234] on icon "Delete Delete last character input" at bounding box center [791, 227] width 43 height 43
click at [678, 357] on button "p" at bounding box center [662, 349] width 45 height 45
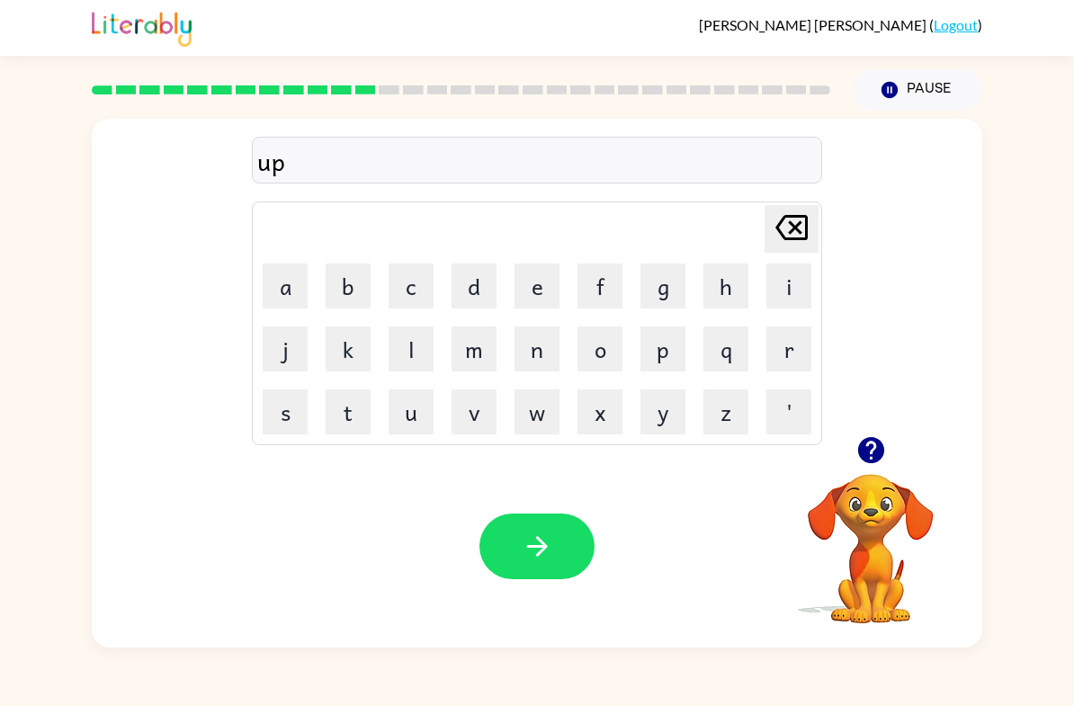
click at [676, 306] on button "g" at bounding box center [662, 286] width 45 height 45
click at [773, 362] on button "r" at bounding box center [788, 349] width 45 height 45
click at [279, 298] on button "a" at bounding box center [285, 286] width 45 height 45
click at [464, 304] on button "d" at bounding box center [474, 286] width 45 height 45
click at [535, 300] on button "e" at bounding box center [536, 286] width 45 height 45
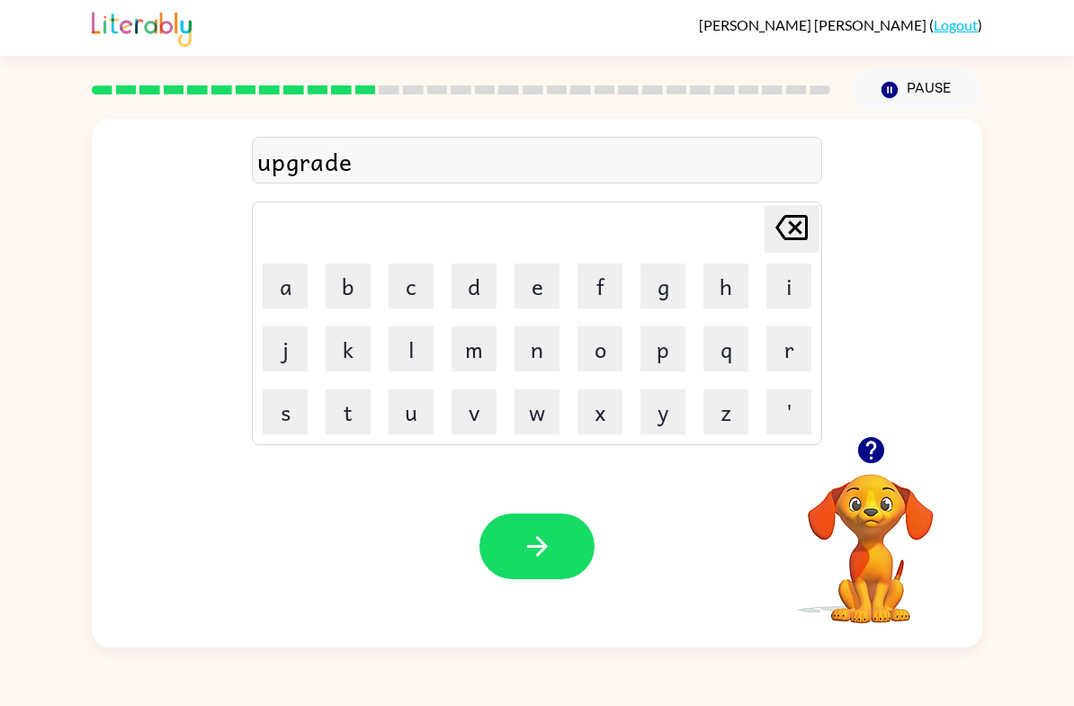
click at [543, 541] on icon "button" at bounding box center [537, 546] width 31 height 31
click at [470, 342] on button "m" at bounding box center [474, 349] width 45 height 45
click at [296, 285] on button "a" at bounding box center [285, 286] width 45 height 45
click at [477, 284] on button "d" at bounding box center [474, 286] width 45 height 45
click at [540, 350] on button "n" at bounding box center [536, 349] width 45 height 45
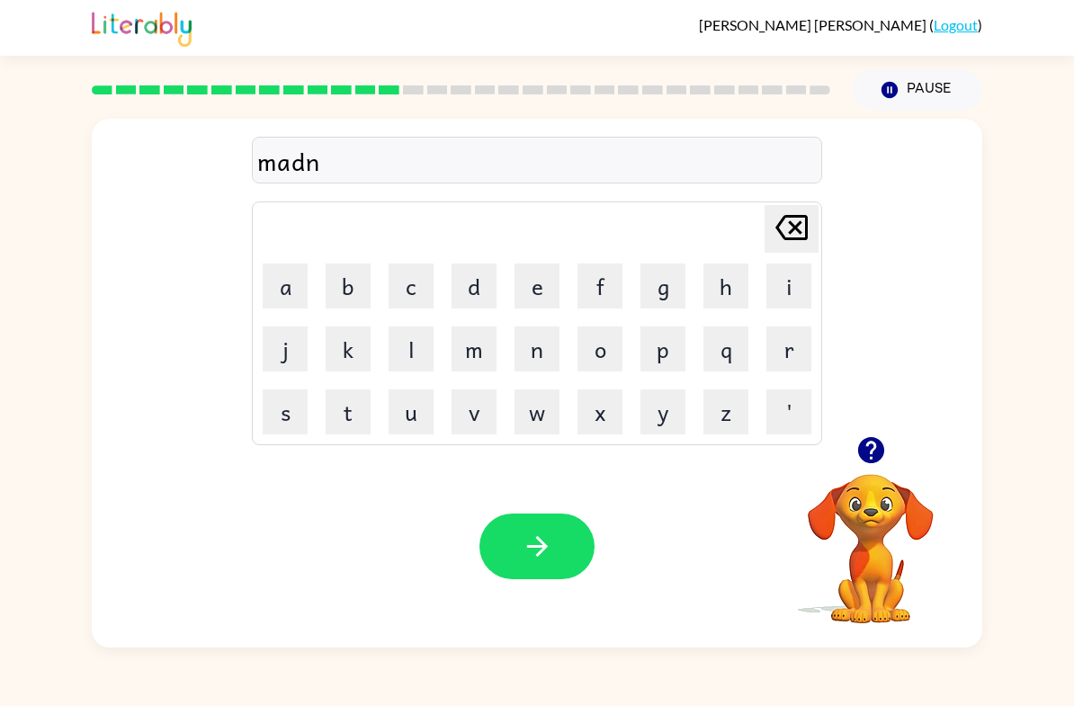
click at [539, 289] on button "e" at bounding box center [536, 286] width 45 height 45
click at [273, 420] on button "s" at bounding box center [285, 411] width 45 height 45
click at [553, 547] on button "button" at bounding box center [536, 547] width 115 height 66
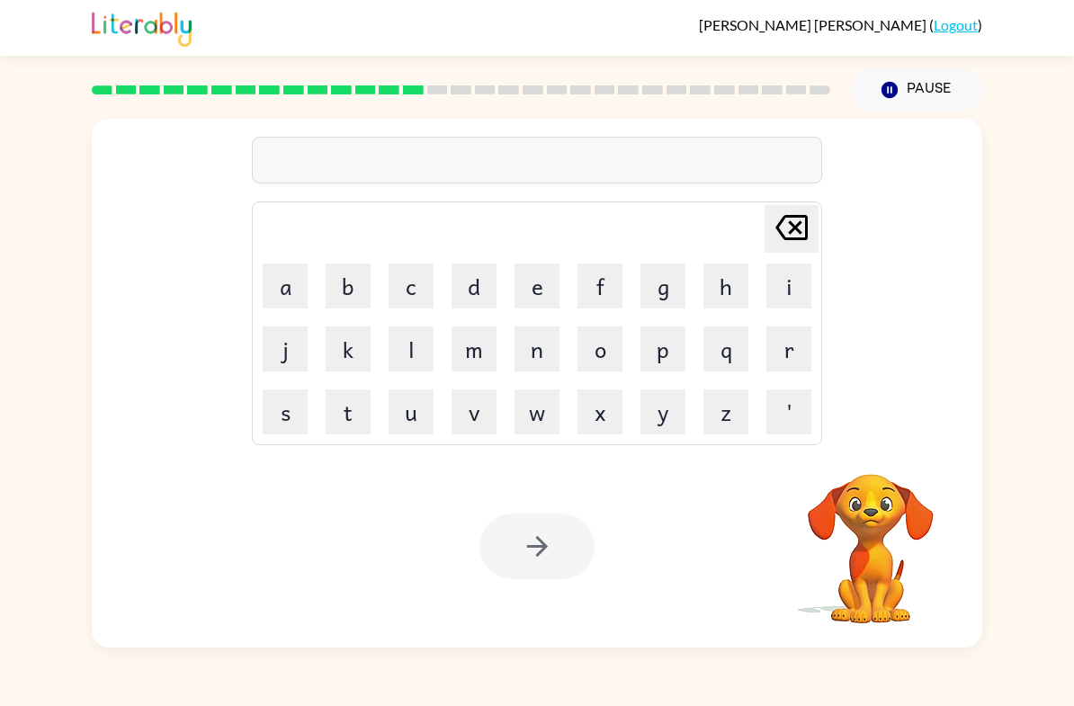
click at [333, 302] on button "b" at bounding box center [348, 286] width 45 height 45
click at [603, 342] on button "o" at bounding box center [599, 349] width 45 height 45
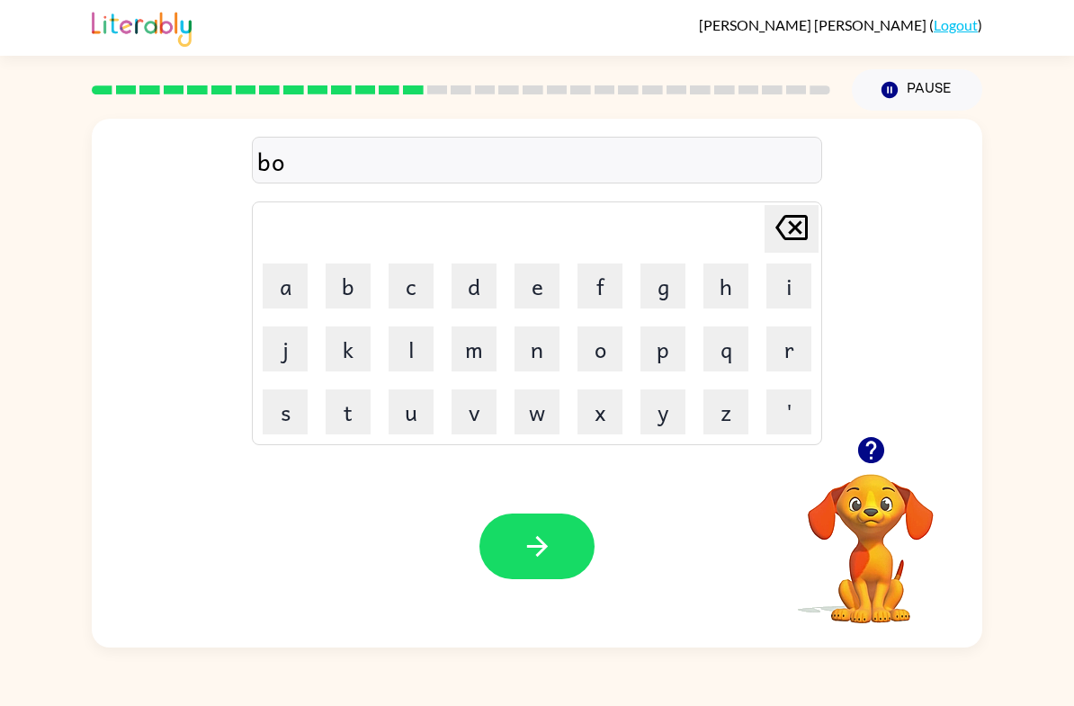
click at [532, 347] on button "n" at bounding box center [536, 349] width 45 height 45
click at [519, 293] on button "e" at bounding box center [536, 286] width 45 height 45
click at [879, 443] on icon "button" at bounding box center [870, 450] width 26 height 26
click at [547, 331] on button "n" at bounding box center [536, 349] width 45 height 45
click at [532, 285] on button "e" at bounding box center [536, 286] width 45 height 45
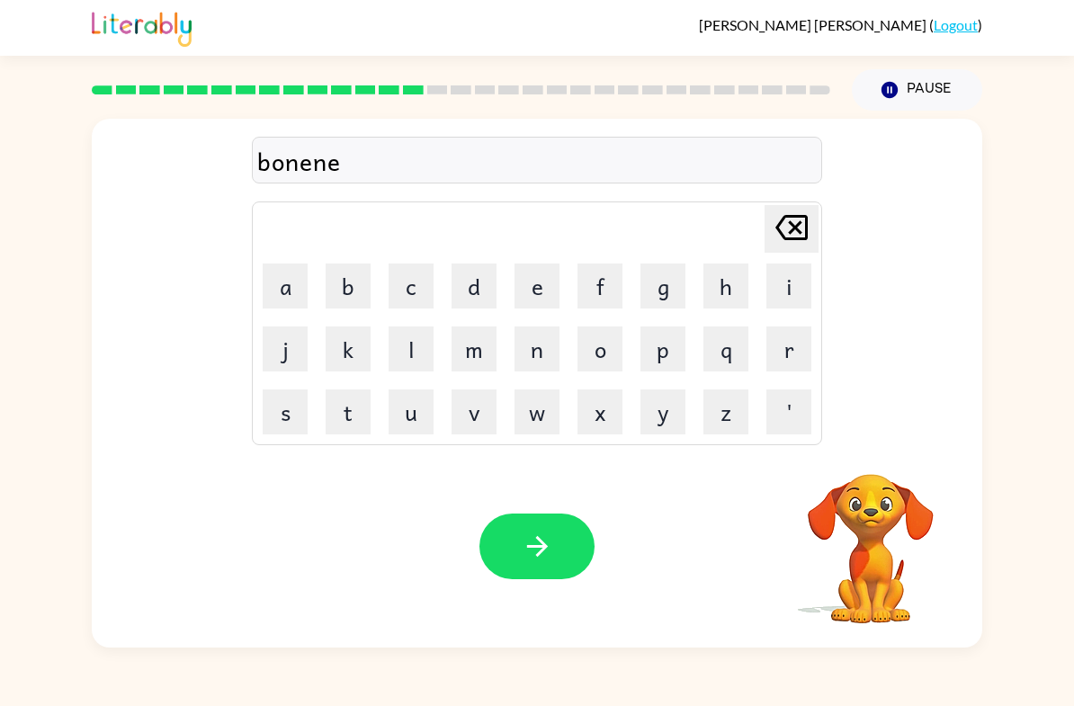
click at [291, 396] on button "s" at bounding box center [285, 411] width 45 height 45
click at [290, 395] on button "s" at bounding box center [285, 411] width 45 height 45
click at [524, 551] on icon "button" at bounding box center [537, 546] width 31 height 31
click at [882, 446] on icon "button" at bounding box center [870, 450] width 26 height 26
click at [278, 416] on button "s" at bounding box center [285, 411] width 45 height 45
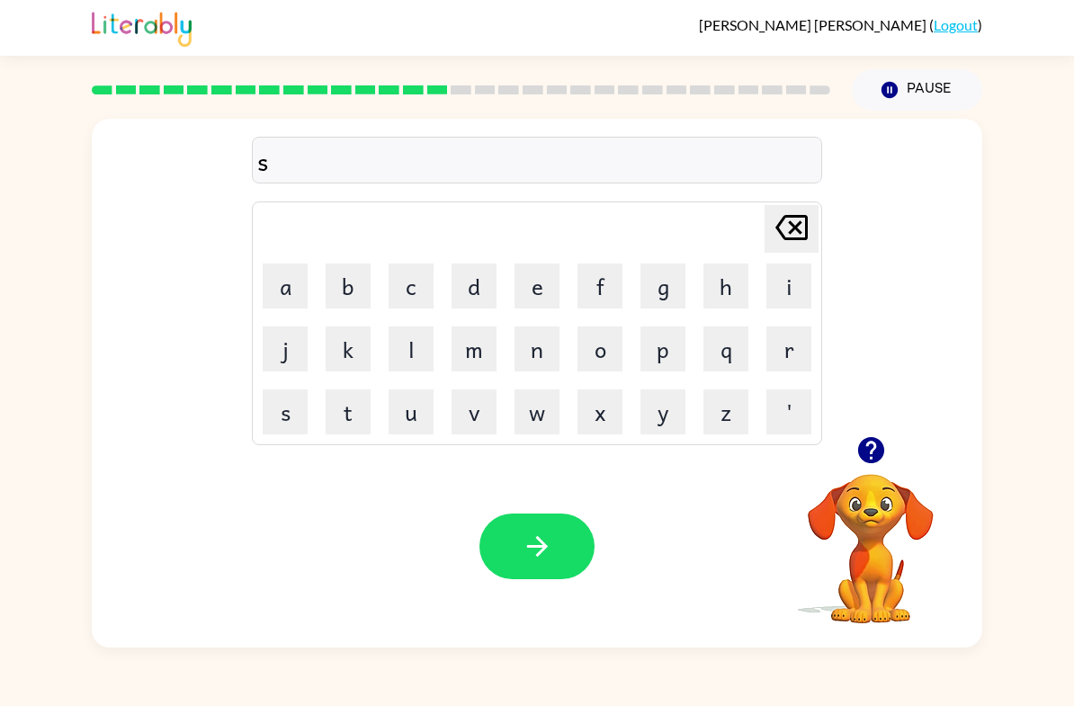
click at [541, 407] on button "w" at bounding box center [536, 411] width 45 height 45
click at [879, 451] on icon "button" at bounding box center [870, 450] width 26 height 26
click at [607, 342] on button "o" at bounding box center [599, 349] width 45 height 45
click at [785, 364] on button "r" at bounding box center [788, 349] width 45 height 45
click at [478, 344] on button "m" at bounding box center [474, 349] width 45 height 45
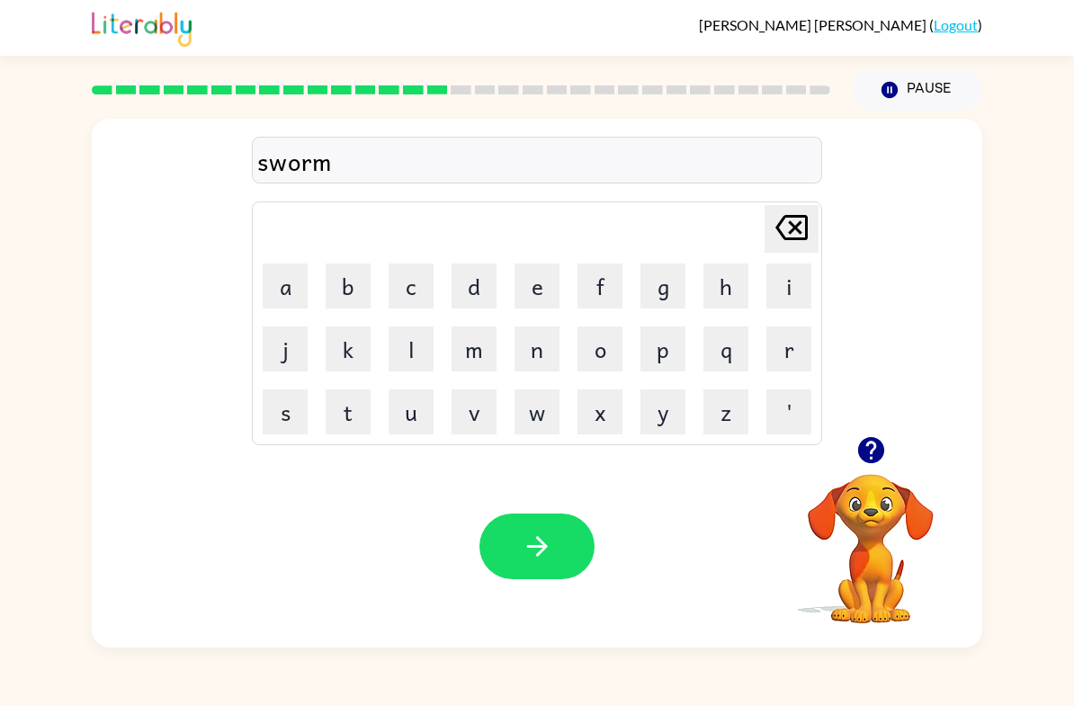
click at [546, 562] on icon "button" at bounding box center [537, 546] width 31 height 31
click at [797, 343] on button "r" at bounding box center [788, 349] width 45 height 45
click at [283, 295] on button "a" at bounding box center [285, 286] width 45 height 45
click at [476, 353] on button "m" at bounding box center [474, 349] width 45 height 45
click at [547, 548] on icon "button" at bounding box center [536, 546] width 21 height 21
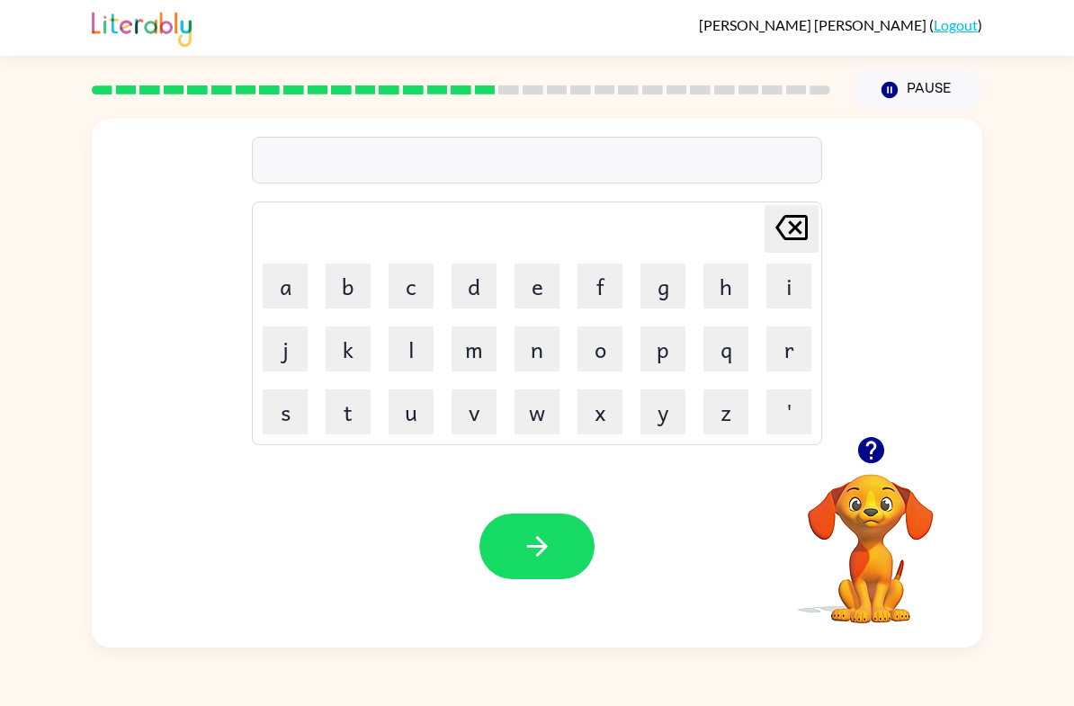
click at [353, 286] on button "b" at bounding box center [348, 286] width 45 height 45
click at [789, 347] on button "r" at bounding box center [788, 349] width 45 height 45
click at [559, 299] on button "e" at bounding box center [536, 286] width 45 height 45
click at [765, 245] on button "Delete Delete last character input" at bounding box center [792, 229] width 54 height 48
click at [293, 283] on button "a" at bounding box center [285, 286] width 45 height 45
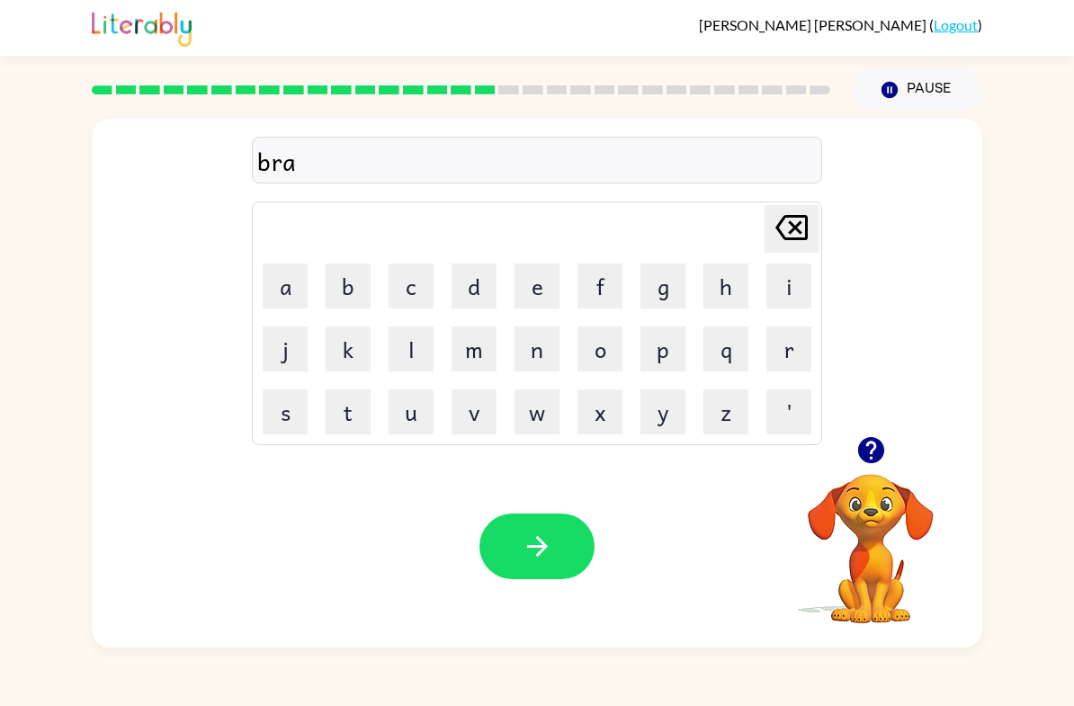
click at [527, 284] on button "e" at bounding box center [536, 286] width 45 height 45
click at [476, 339] on button "m" at bounding box center [474, 349] width 45 height 45
click at [788, 284] on button "i" at bounding box center [788, 286] width 45 height 45
click at [537, 355] on button "n" at bounding box center [536, 349] width 45 height 45
click at [674, 291] on button "g" at bounding box center [662, 286] width 45 height 45
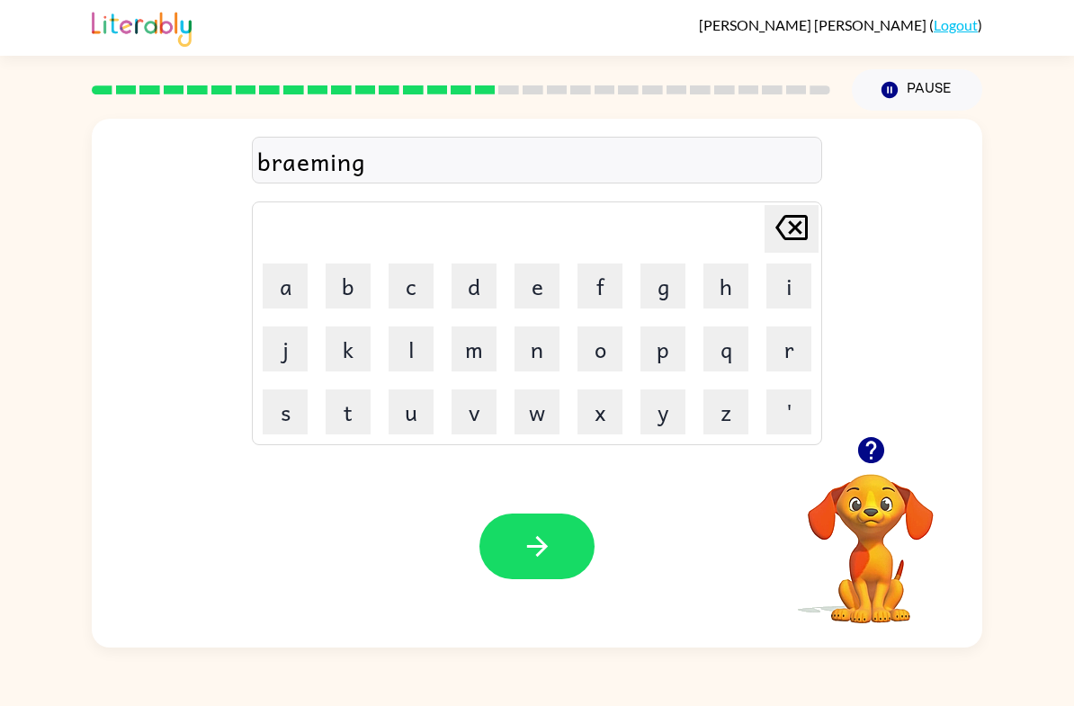
click at [512, 539] on button "button" at bounding box center [536, 547] width 115 height 66
click at [872, 456] on icon "button" at bounding box center [870, 450] width 26 height 26
click at [808, 334] on button "r" at bounding box center [788, 349] width 45 height 45
click at [787, 322] on td "r" at bounding box center [788, 348] width 61 height 61
click at [801, 308] on button "i" at bounding box center [788, 286] width 45 height 45
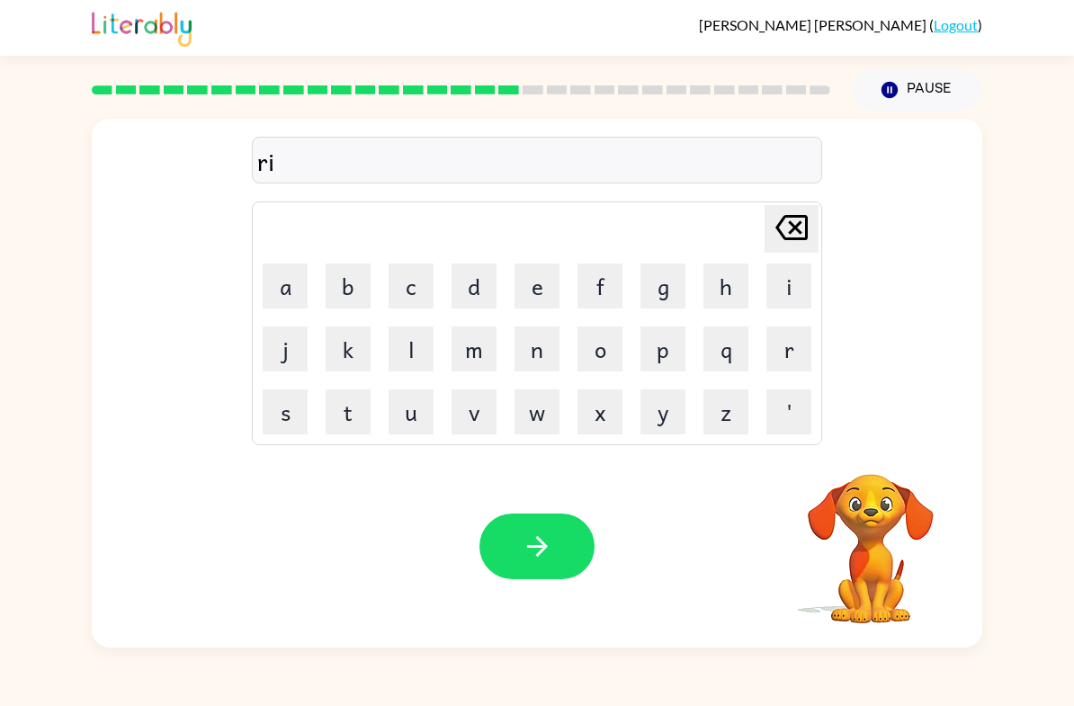
click at [773, 284] on button "i" at bounding box center [788, 286] width 45 height 45
click at [772, 284] on button "i" at bounding box center [788, 286] width 45 height 45
click at [805, 228] on icon at bounding box center [791, 227] width 32 height 25
click at [804, 228] on icon "Delete Delete last character input" at bounding box center [791, 227] width 43 height 43
click at [10, 690] on div "Paulina Gonzalez-Fernandez ( Logout ) Pause Pause ri Delete Delete last charact…" at bounding box center [537, 353] width 1074 height 706
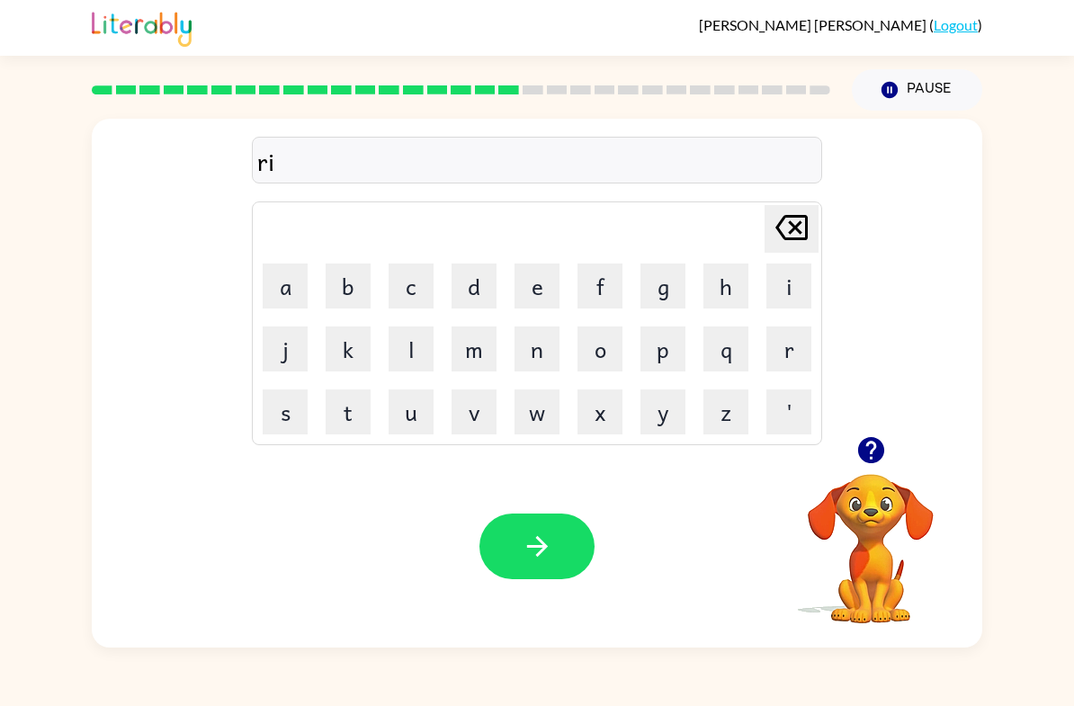
click at [281, 395] on button "s" at bounding box center [285, 411] width 45 height 45
click at [733, 352] on button "q" at bounding box center [725, 349] width 45 height 45
click at [418, 412] on button "u" at bounding box center [411, 411] width 45 height 45
click at [785, 293] on button "i" at bounding box center [788, 286] width 45 height 45
click at [532, 283] on button "e" at bounding box center [536, 286] width 45 height 45
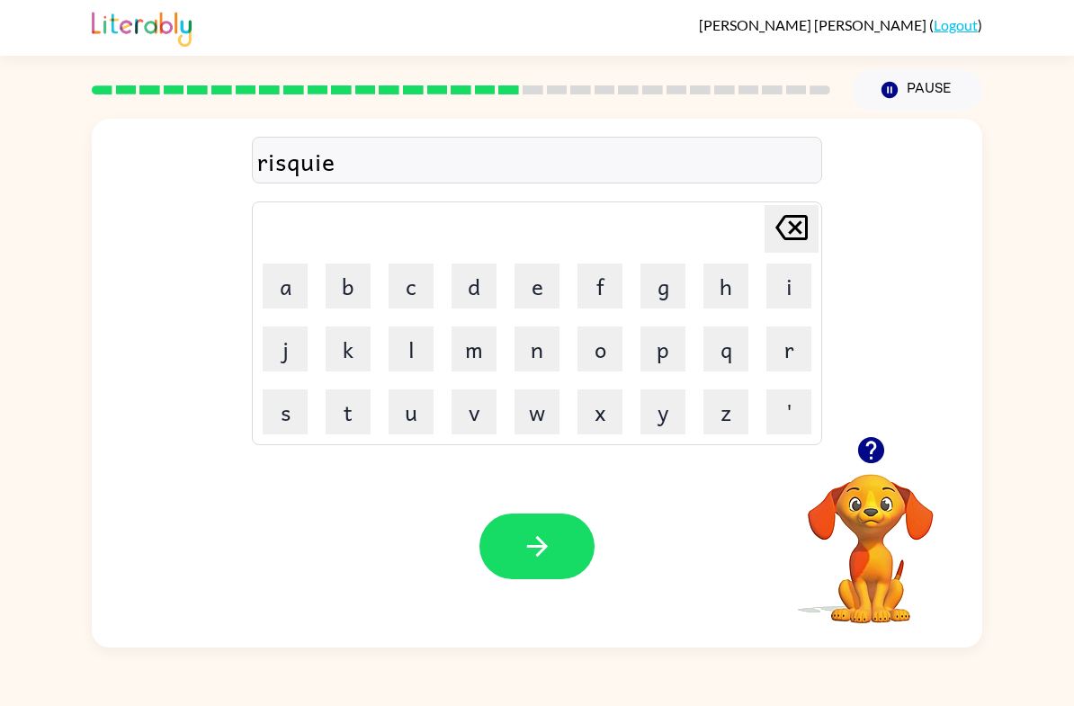
click at [317, 405] on table "Delete Delete last character input a b c d e f g h i j k l m n o p q r s t u v …" at bounding box center [537, 323] width 568 height 242
click at [360, 405] on button "t" at bounding box center [348, 411] width 45 height 45
click at [548, 559] on icon "button" at bounding box center [537, 546] width 31 height 31
click at [76, 688] on div "Paulina Gonzalez-Fernandez ( Logout ) Pause Pause Delete Delete last character …" at bounding box center [537, 353] width 1074 height 706
click at [908, 332] on div "Delete Delete last character input a b c d e f g h i j k l m n o p q r s t u v …" at bounding box center [537, 278] width 890 height 318
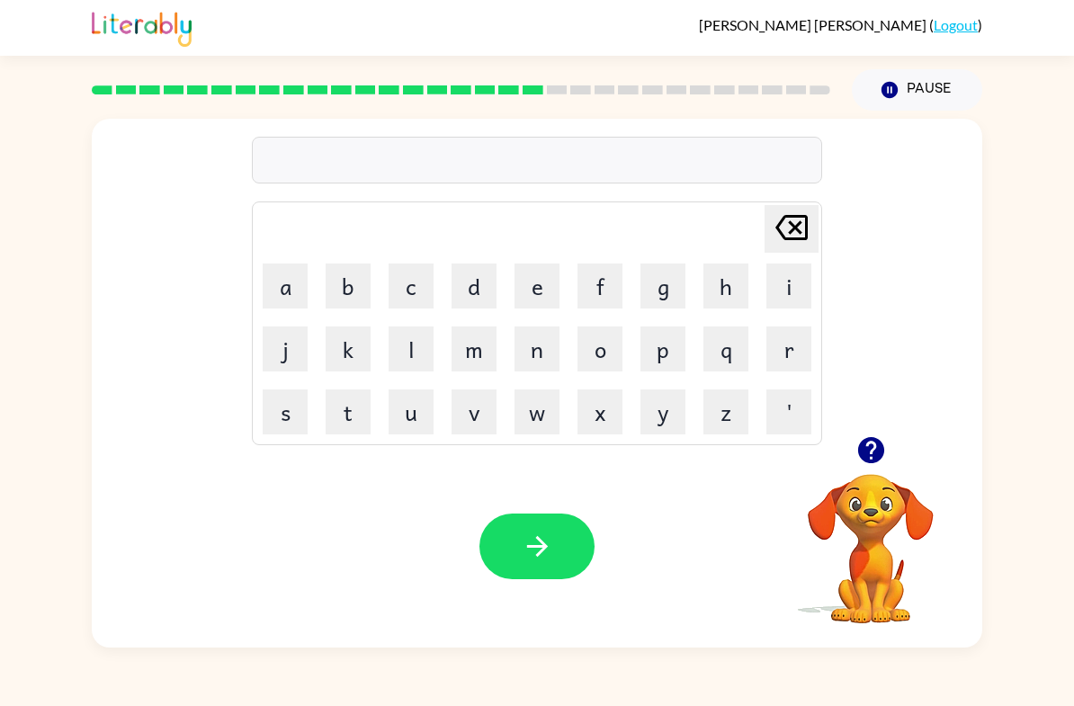
click at [855, 451] on icon "button" at bounding box center [870, 449] width 31 height 31
click at [284, 289] on button "a" at bounding box center [285, 286] width 45 height 45
click at [807, 346] on button "r" at bounding box center [788, 349] width 45 height 45
click at [335, 394] on button "t" at bounding box center [348, 411] width 45 height 45
click at [874, 458] on icon "button" at bounding box center [870, 450] width 26 height 26
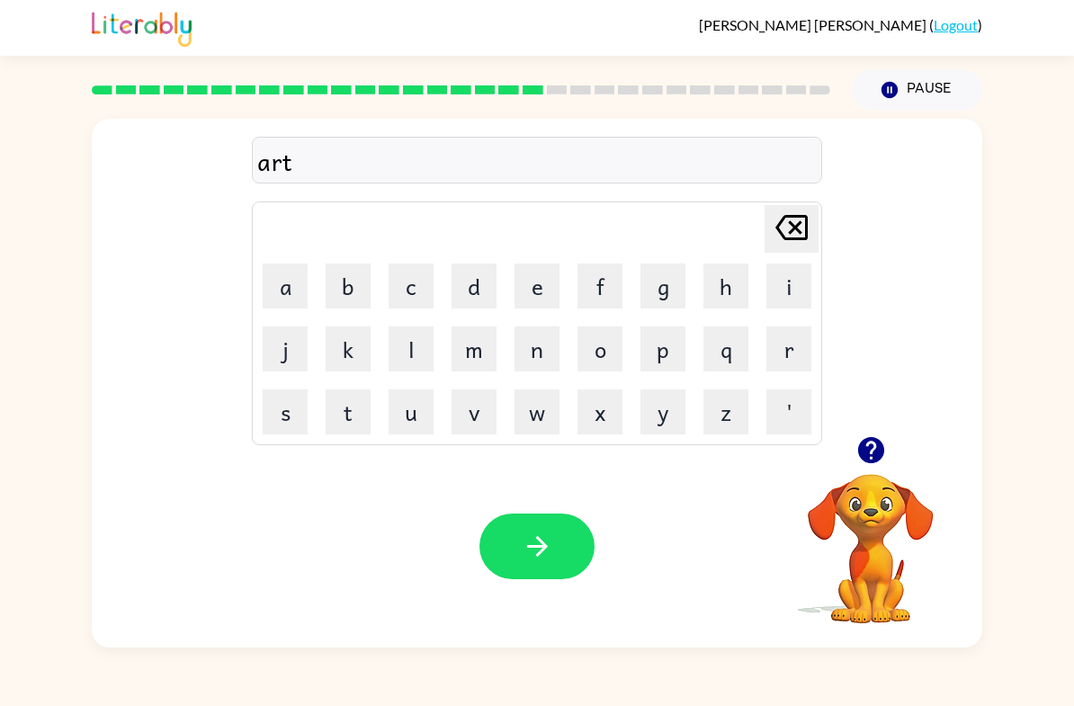
click at [535, 409] on button "w" at bounding box center [536, 411] width 45 height 45
click at [295, 276] on button "a" at bounding box center [285, 286] width 45 height 45
click at [668, 420] on button "y" at bounding box center [662, 411] width 45 height 45
click at [802, 223] on icon "Delete Delete last character input" at bounding box center [791, 227] width 43 height 43
click at [801, 223] on icon at bounding box center [791, 227] width 32 height 25
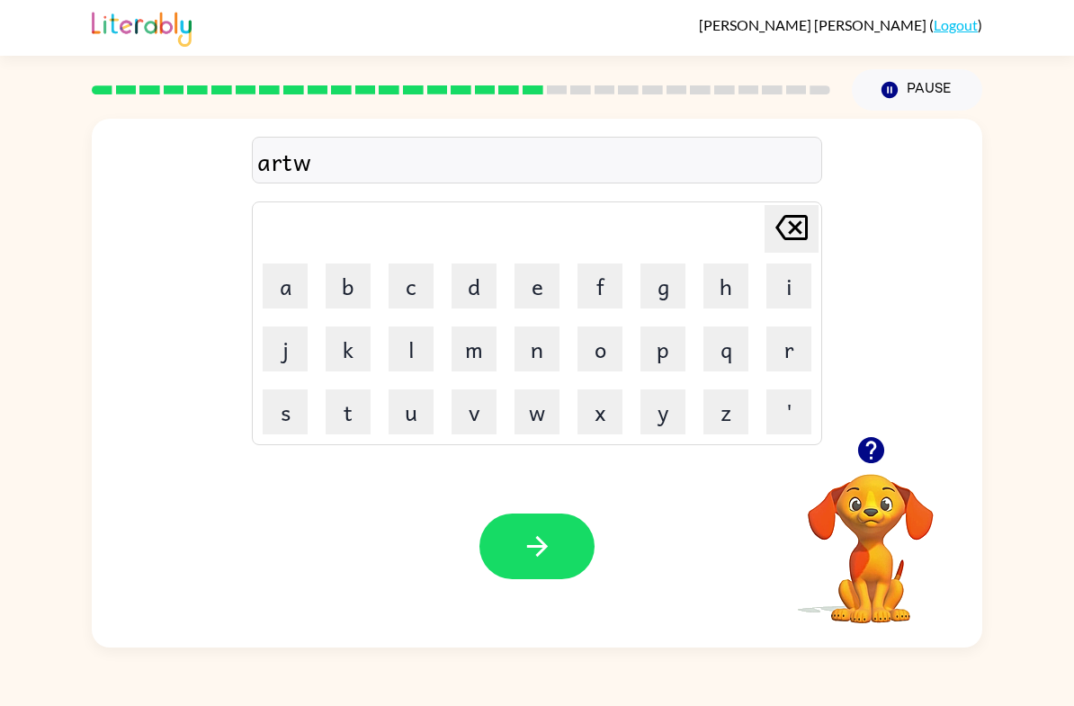
click at [767, 208] on button "Delete Delete last character input" at bounding box center [792, 229] width 54 height 48
click at [559, 406] on button "w" at bounding box center [536, 411] width 45 height 45
click at [307, 280] on button "a" at bounding box center [285, 286] width 45 height 45
click at [670, 420] on button "y" at bounding box center [662, 411] width 45 height 45
click at [546, 554] on icon "button" at bounding box center [537, 546] width 31 height 31
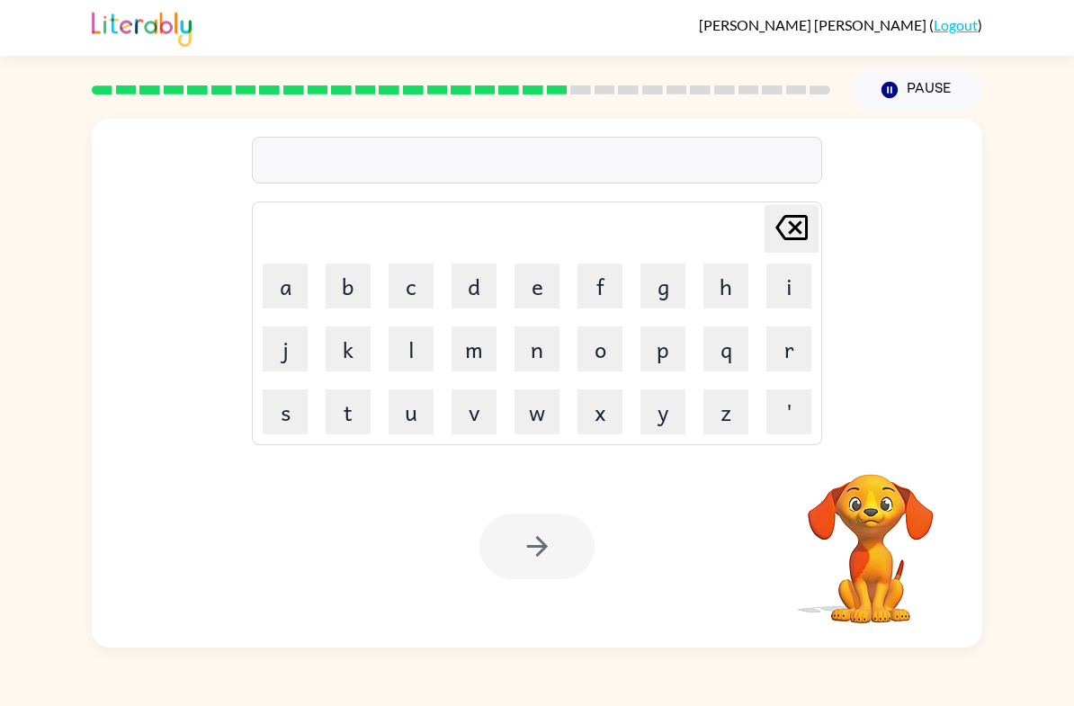
click at [595, 300] on button "f" at bounding box center [599, 286] width 45 height 45
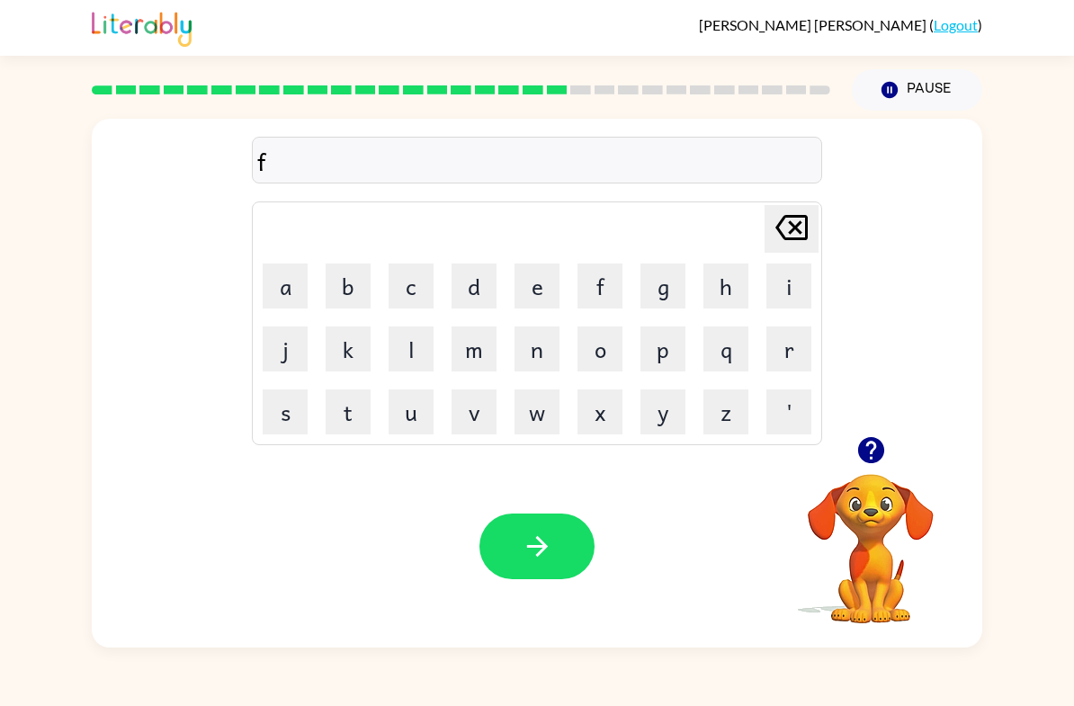
click at [594, 349] on button "o" at bounding box center [599, 349] width 45 height 45
click at [397, 355] on button "l" at bounding box center [411, 349] width 45 height 45
click at [396, 355] on button "l" at bounding box center [411, 349] width 45 height 45
click at [598, 341] on button "o" at bounding box center [599, 349] width 45 height 45
click at [541, 409] on button "w" at bounding box center [536, 411] width 45 height 45
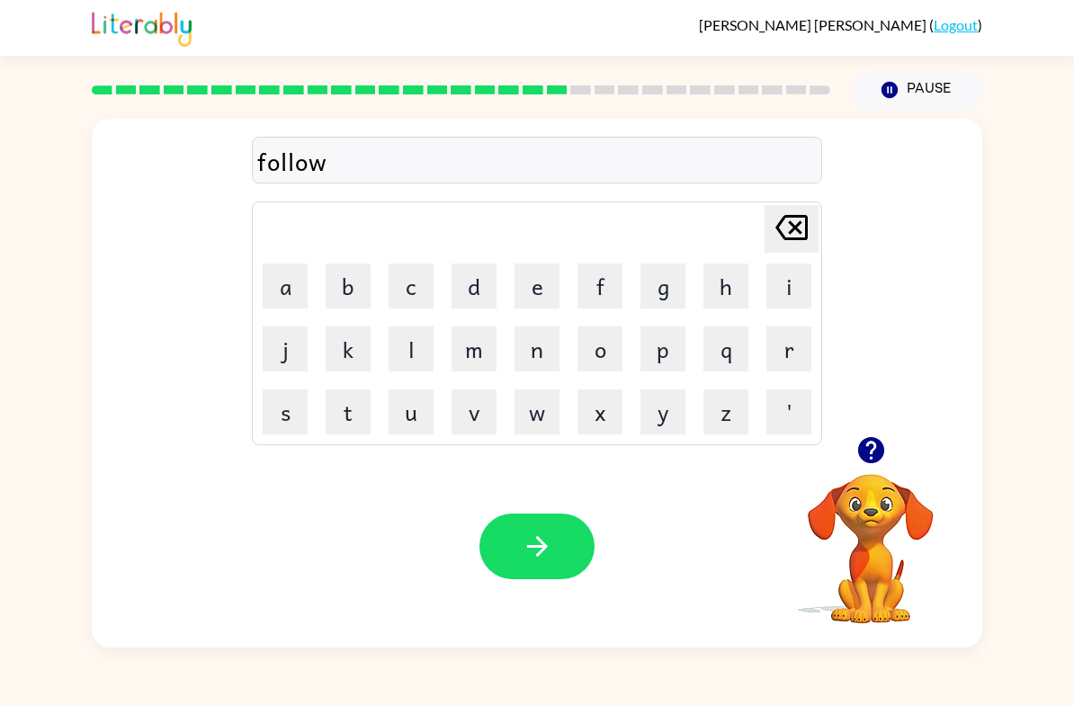
click at [875, 455] on icon "button" at bounding box center [870, 450] width 26 height 26
click at [505, 541] on button "button" at bounding box center [536, 547] width 115 height 66
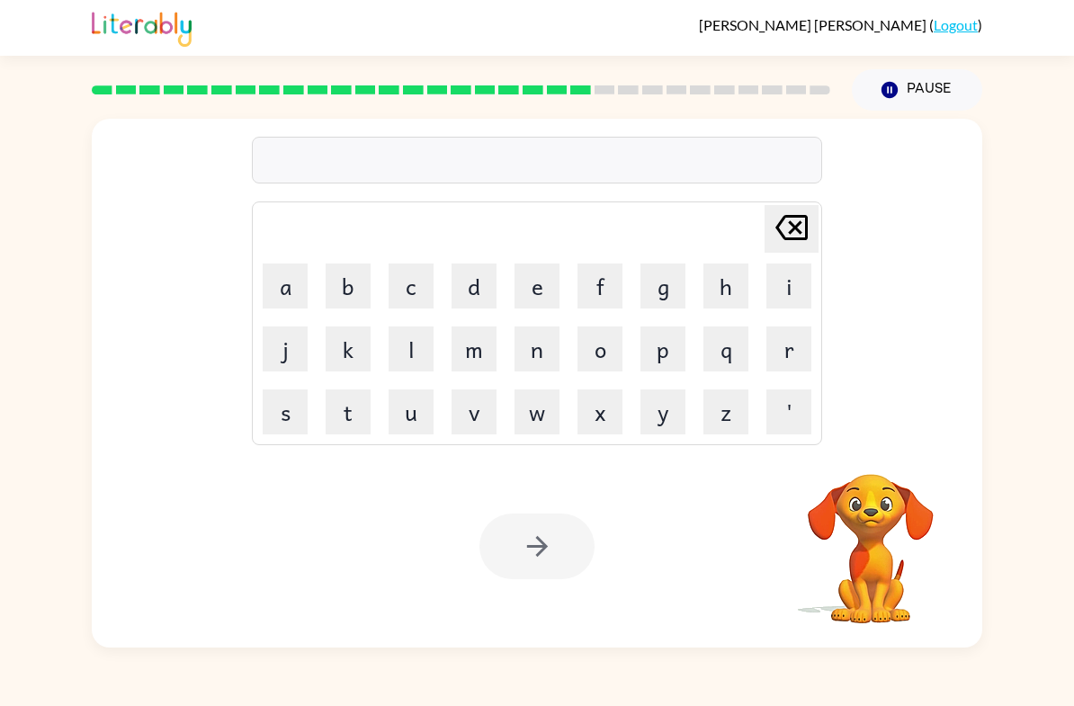
click at [872, 488] on video "Your browser must support playing .mp4 files to use Literably. Please try using…" at bounding box center [871, 536] width 180 height 180
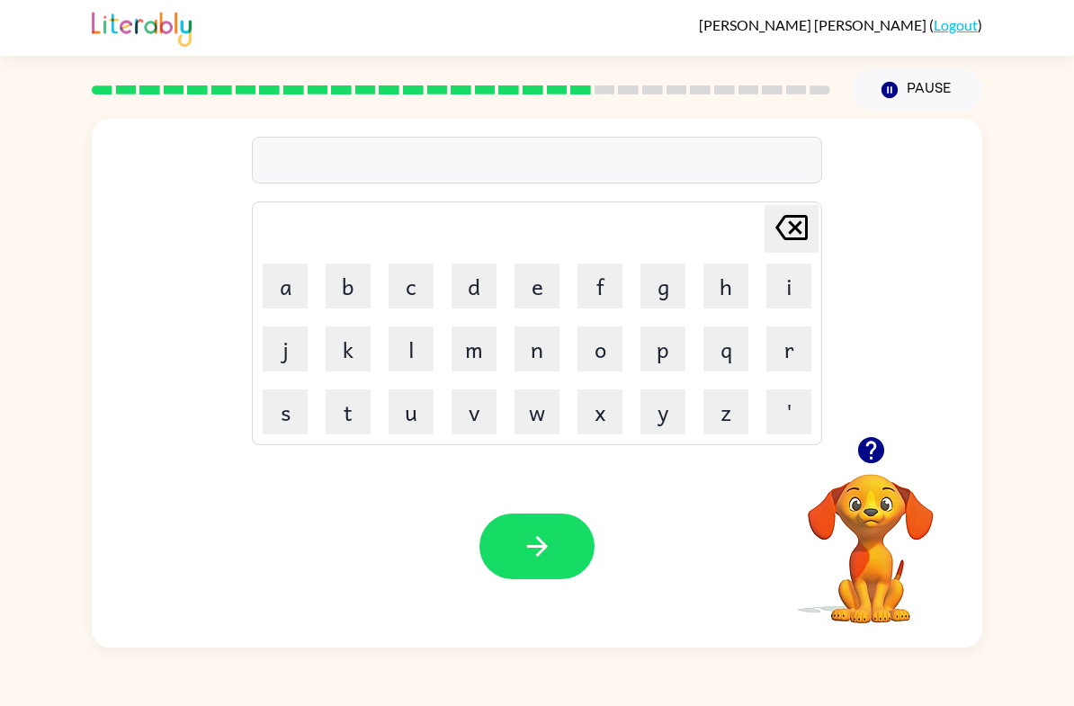
click at [877, 437] on icon "button" at bounding box center [870, 449] width 31 height 31
click at [867, 454] on icon "button" at bounding box center [870, 450] width 26 height 26
click at [286, 420] on button "s" at bounding box center [285, 411] width 45 height 45
click at [869, 462] on icon "button" at bounding box center [870, 450] width 26 height 26
click at [541, 284] on button "e" at bounding box center [536, 286] width 45 height 45
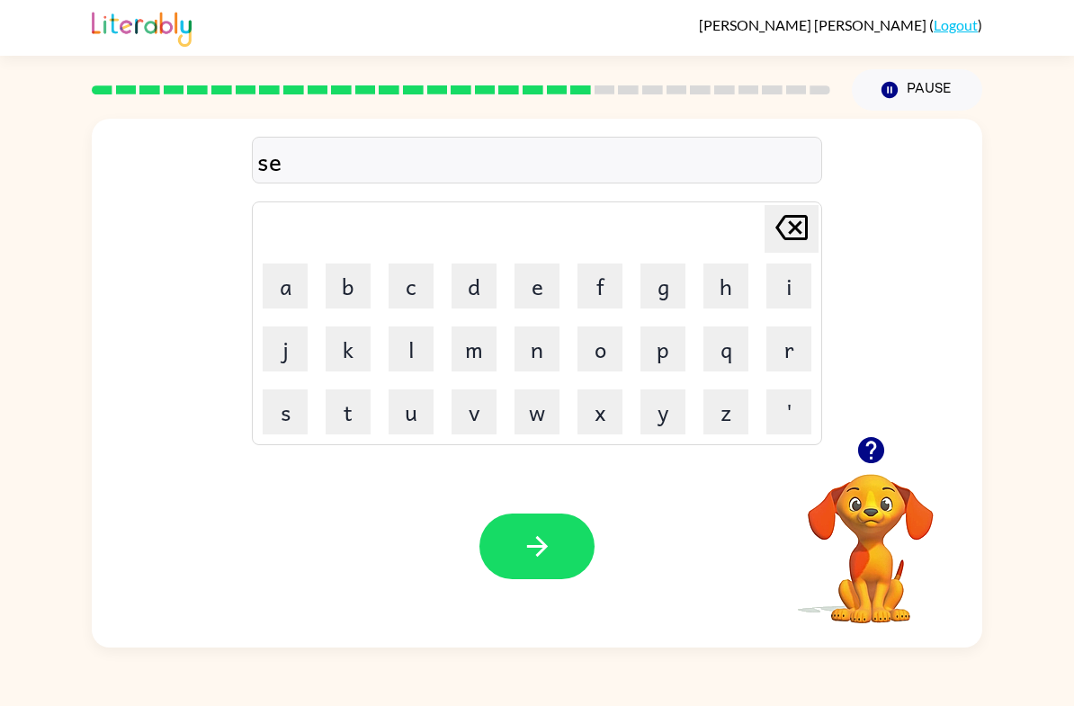
click at [536, 344] on button "n" at bounding box center [536, 349] width 45 height 45
click at [338, 416] on button "t" at bounding box center [348, 411] width 45 height 45
click at [534, 301] on button "e" at bounding box center [536, 286] width 45 height 45
click at [803, 293] on button "i" at bounding box center [788, 286] width 45 height 45
click at [792, 232] on icon at bounding box center [791, 227] width 32 height 25
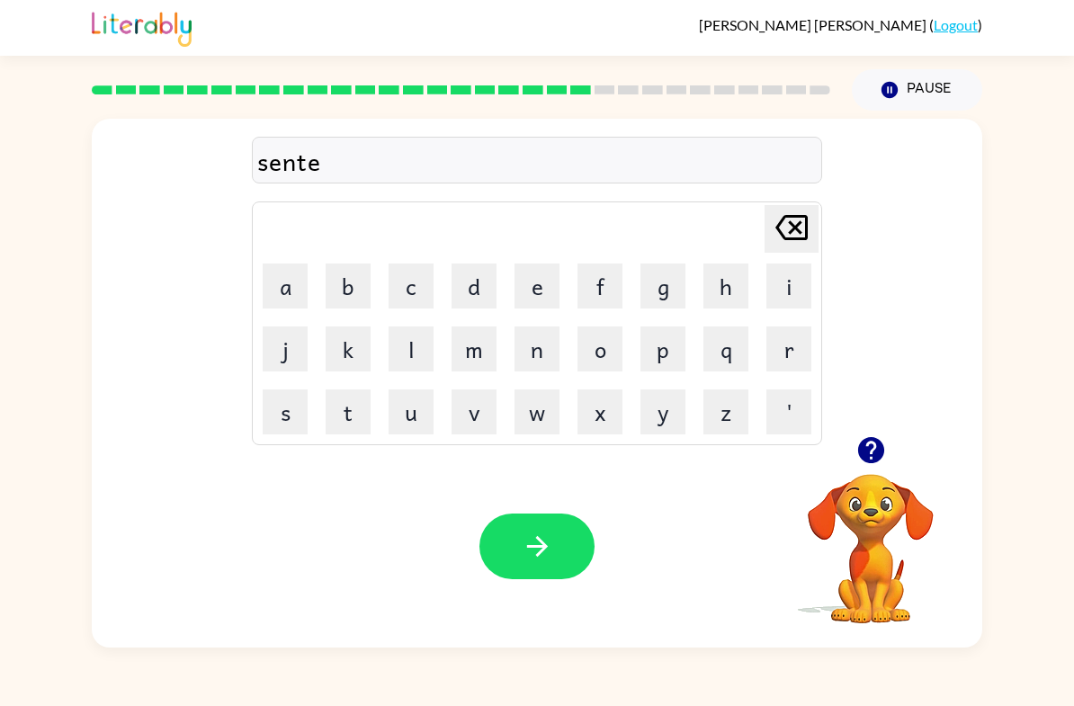
click at [662, 346] on button "p" at bounding box center [662, 349] width 45 height 45
click at [782, 282] on button "i" at bounding box center [788, 286] width 45 height 45
click at [475, 284] on button "d" at bounding box center [474, 286] width 45 height 45
click at [496, 532] on button "button" at bounding box center [536, 547] width 115 height 66
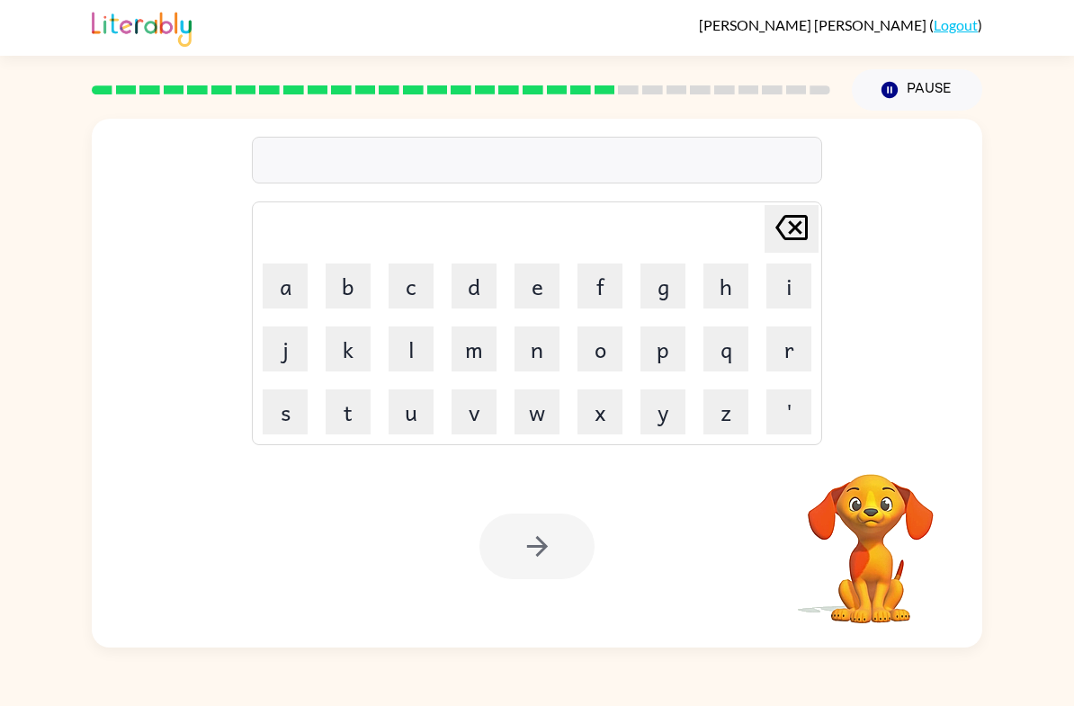
click at [293, 413] on button "s" at bounding box center [285, 411] width 45 height 45
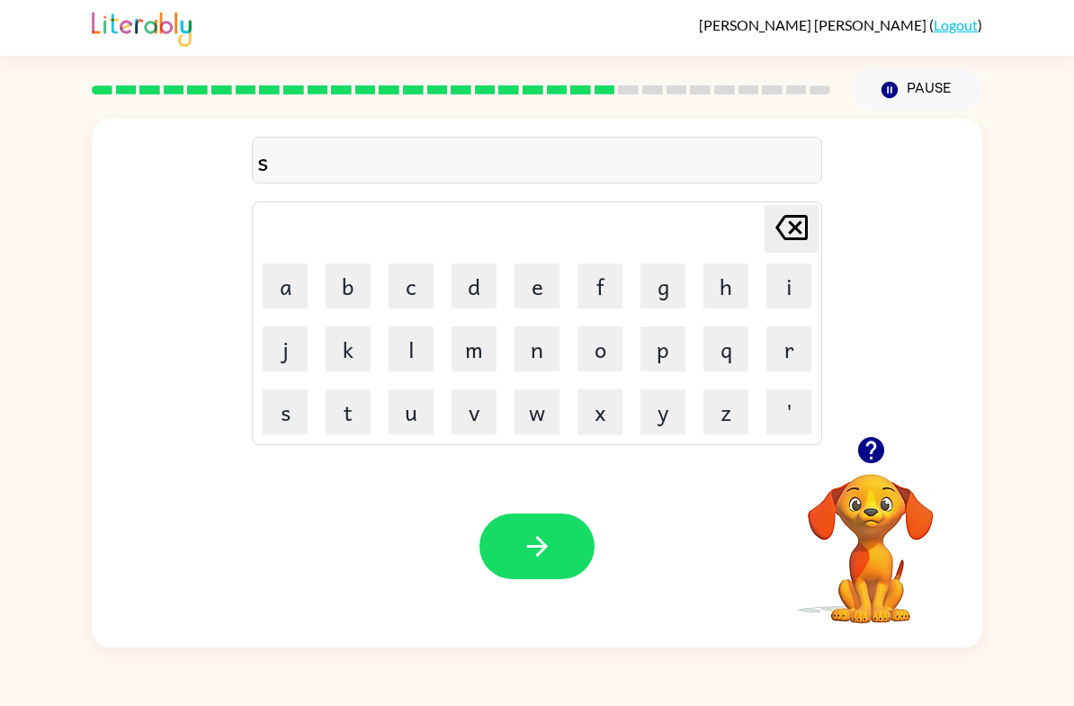
click at [421, 411] on button "u" at bounding box center [411, 411] width 45 height 45
click at [290, 418] on button "s" at bounding box center [285, 411] width 45 height 45
click at [346, 412] on button "t" at bounding box center [348, 411] width 45 height 45
click at [291, 295] on button "a" at bounding box center [285, 286] width 45 height 45
click at [780, 291] on button "i" at bounding box center [788, 286] width 45 height 45
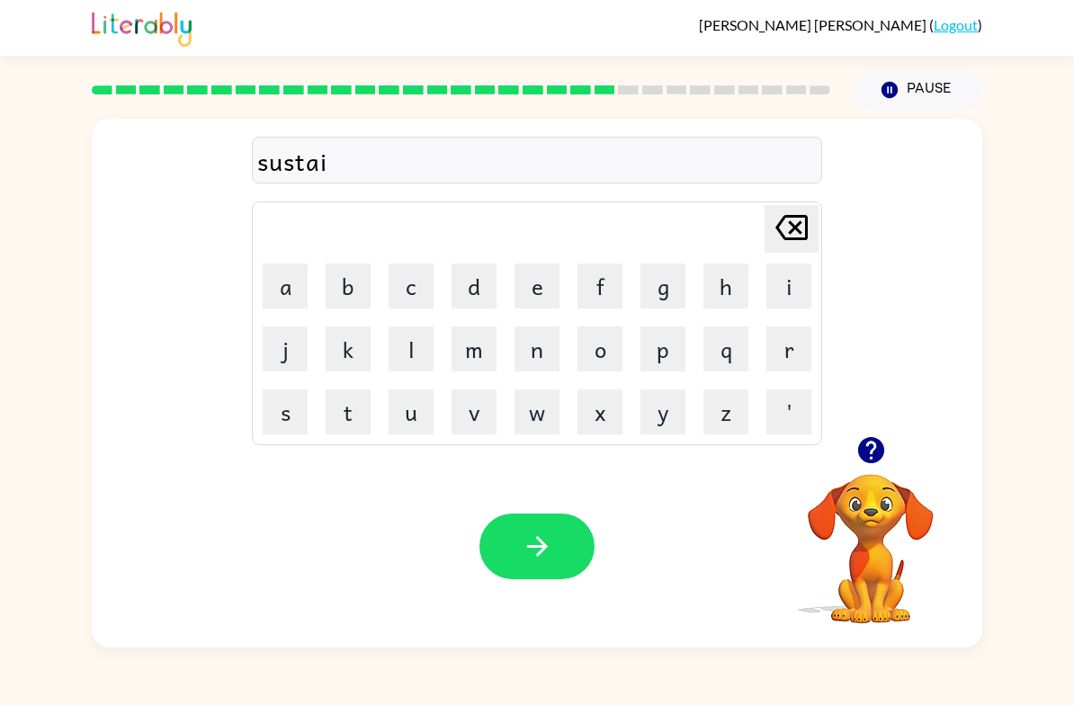
click at [531, 353] on button "n" at bounding box center [536, 349] width 45 height 45
click at [550, 576] on button "button" at bounding box center [536, 547] width 115 height 66
click at [609, 281] on button "f" at bounding box center [599, 286] width 45 height 45
click at [599, 348] on button "o" at bounding box center [599, 349] width 45 height 45
click at [530, 417] on button "w" at bounding box center [536, 411] width 45 height 45
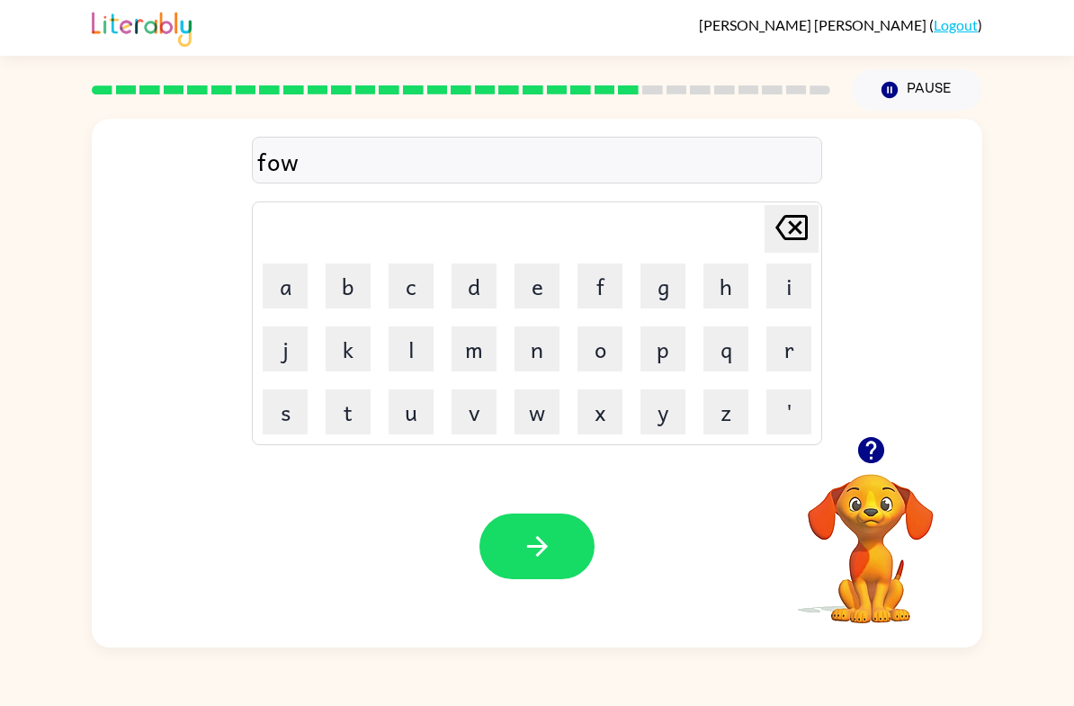
click at [305, 296] on button "a" at bounding box center [285, 286] width 45 height 45
click at [788, 349] on button "r" at bounding box center [788, 349] width 45 height 45
click at [469, 281] on button "d" at bounding box center [474, 286] width 45 height 45
click at [556, 515] on button "button" at bounding box center [536, 547] width 115 height 66
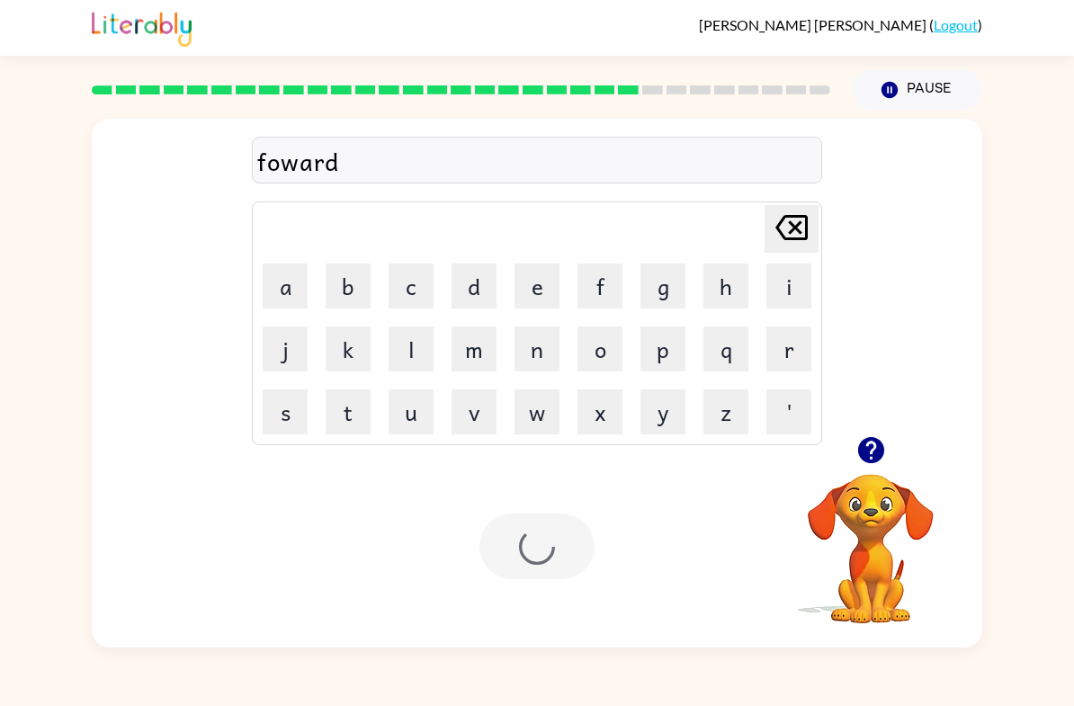
click at [124, 433] on div "foward Delete Delete last character input a b c d e f g h i j k l m n o p q r s…" at bounding box center [537, 278] width 890 height 318
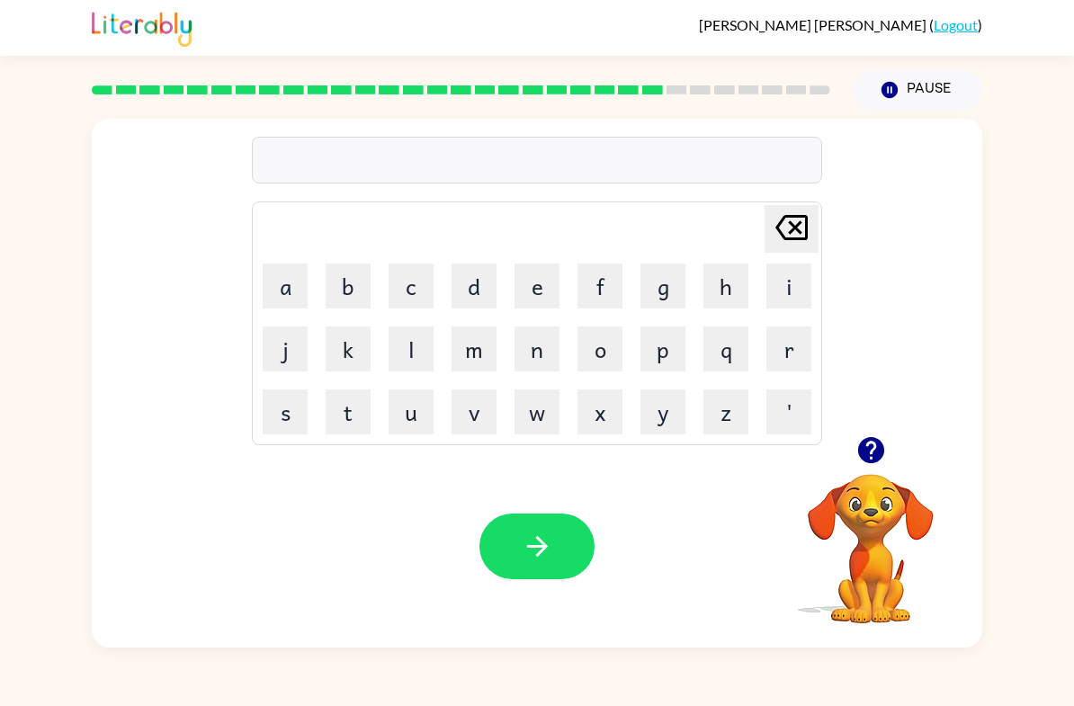
click at [540, 527] on button "button" at bounding box center [536, 547] width 115 height 66
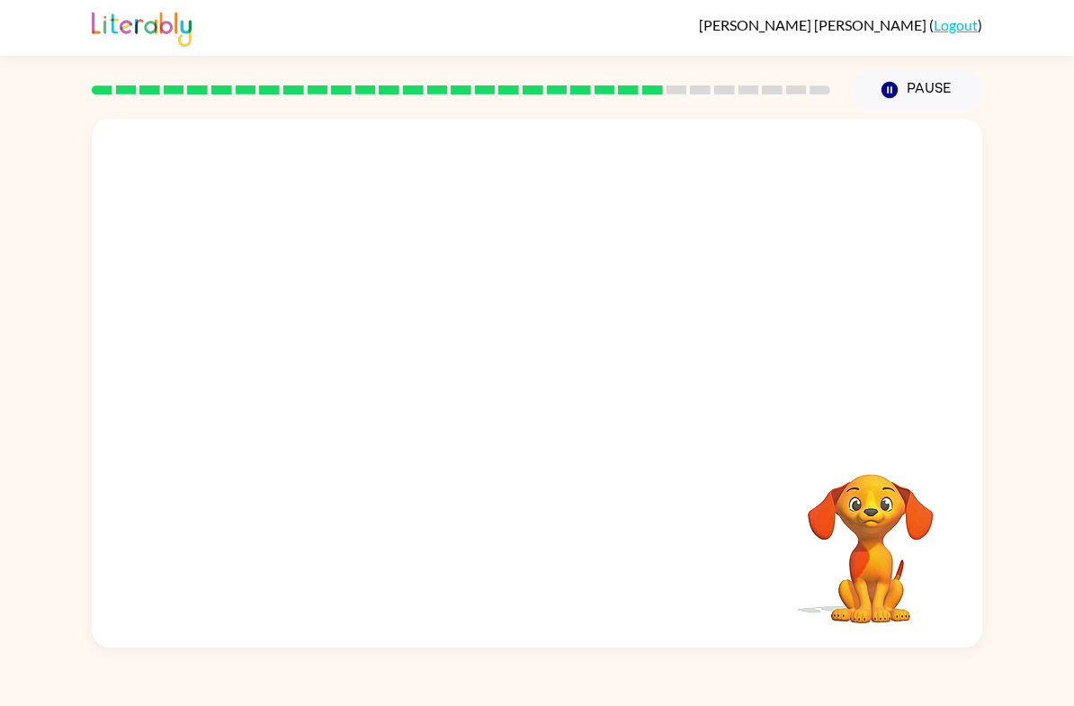
click at [902, 109] on button "Pause Pause" at bounding box center [917, 89] width 130 height 41
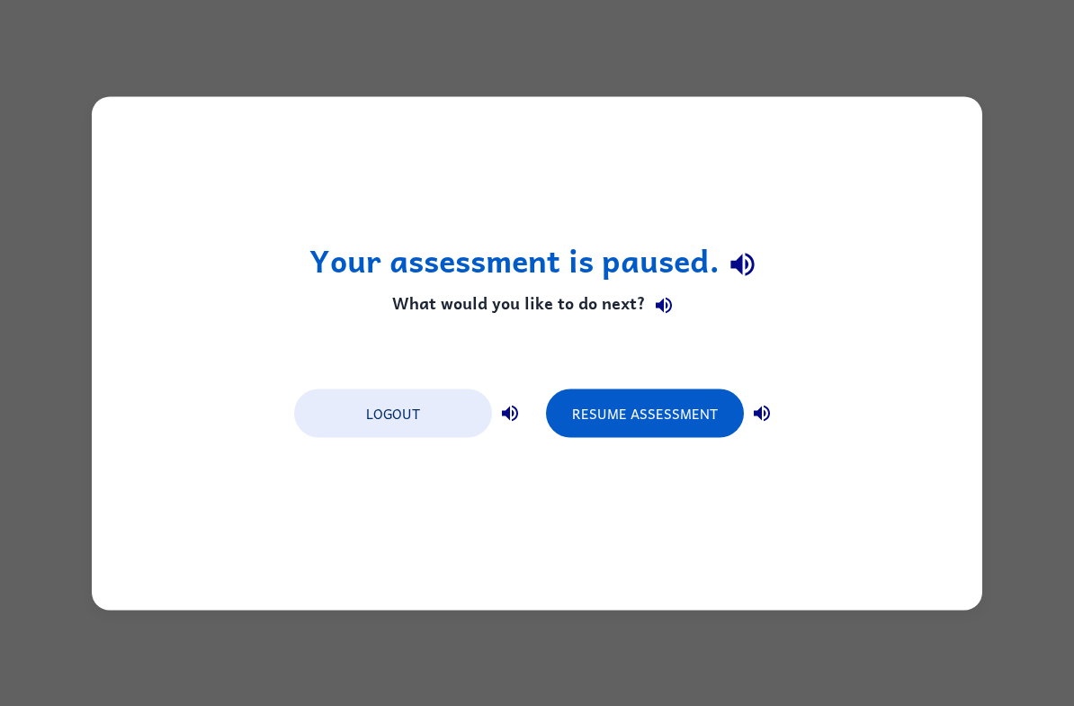
click at [683, 429] on button "Resume Assessment" at bounding box center [645, 413] width 198 height 49
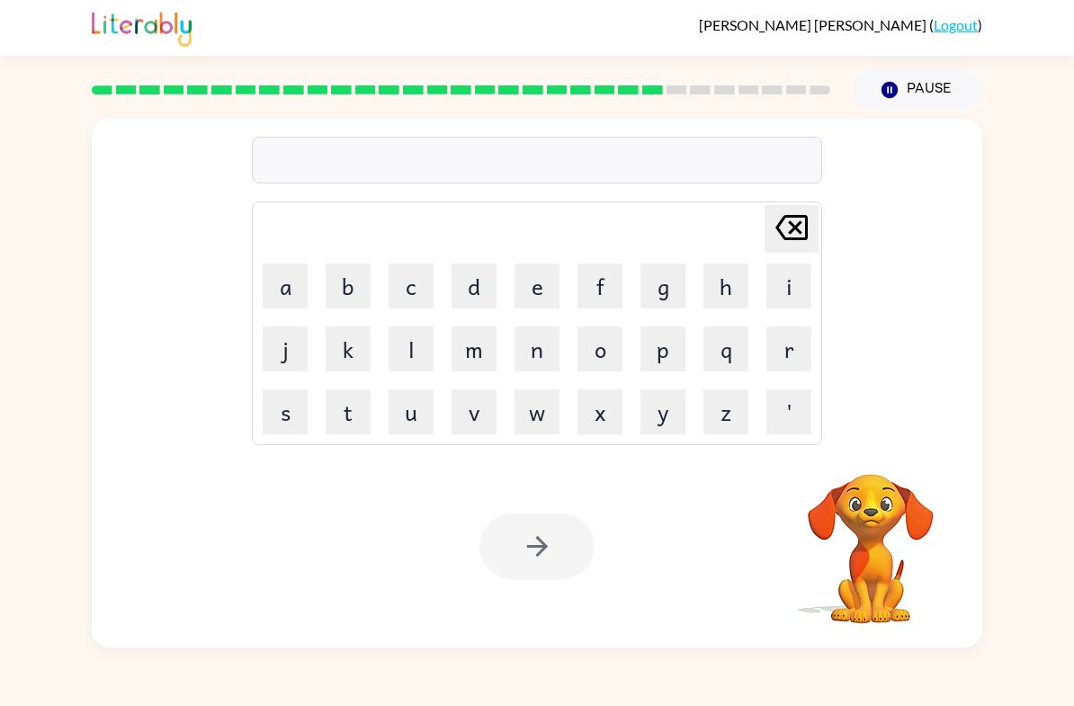
click at [785, 215] on icon "Delete Delete last character input" at bounding box center [791, 227] width 43 height 43
click at [791, 349] on button "r" at bounding box center [788, 349] width 45 height 45
click at [541, 291] on button "e" at bounding box center [536, 286] width 45 height 45
click at [541, 285] on button "e" at bounding box center [536, 286] width 45 height 45
click at [407, 349] on button "l" at bounding box center [411, 349] width 45 height 45
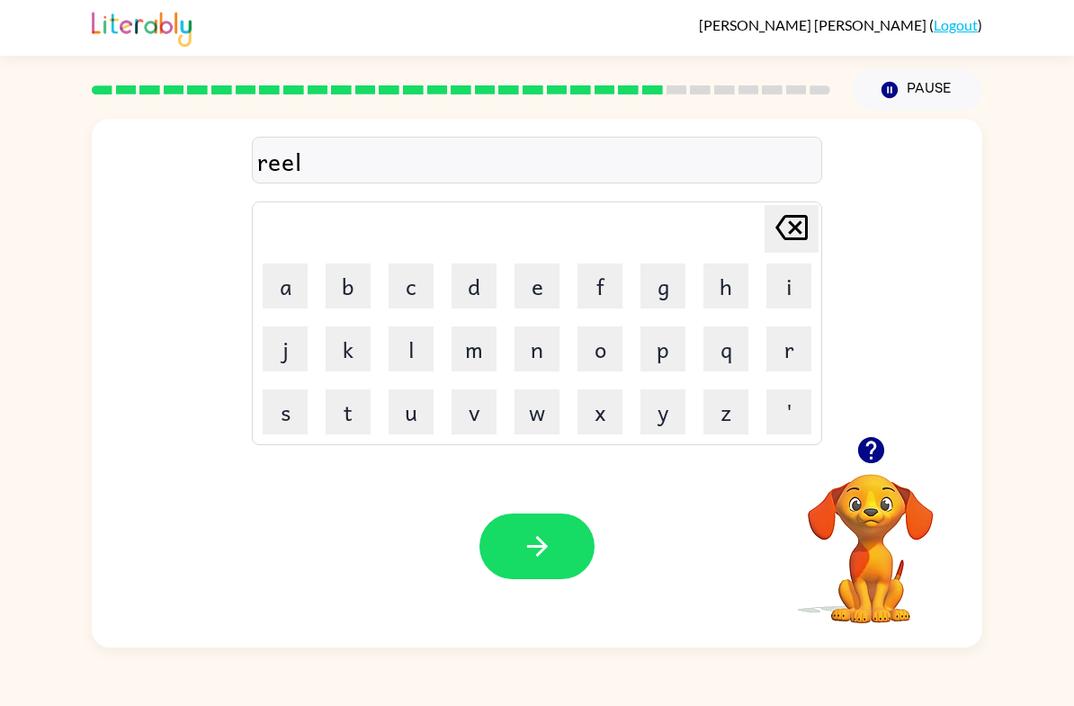
click at [293, 273] on button "a" at bounding box center [285, 286] width 45 height 45
click at [463, 287] on button "d" at bounding box center [474, 286] width 45 height 45
click at [796, 237] on icon "Delete Delete last character input" at bounding box center [791, 227] width 43 height 43
click at [544, 281] on button "e" at bounding box center [536, 286] width 45 height 45
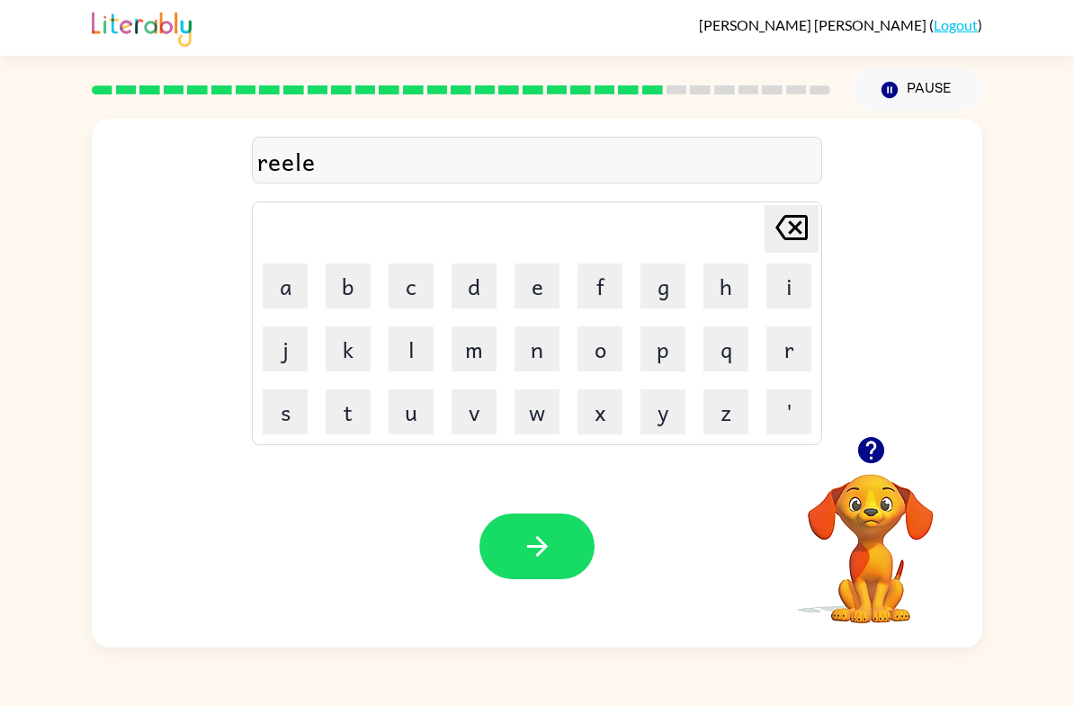
click at [773, 244] on icon "Delete Delete last character input" at bounding box center [791, 227] width 43 height 43
click at [280, 287] on button "a" at bounding box center [285, 286] width 45 height 45
click at [516, 294] on button "e" at bounding box center [536, 286] width 45 height 45
click at [469, 299] on button "d" at bounding box center [474, 286] width 45 height 45
click at [522, 561] on icon "button" at bounding box center [537, 546] width 31 height 31
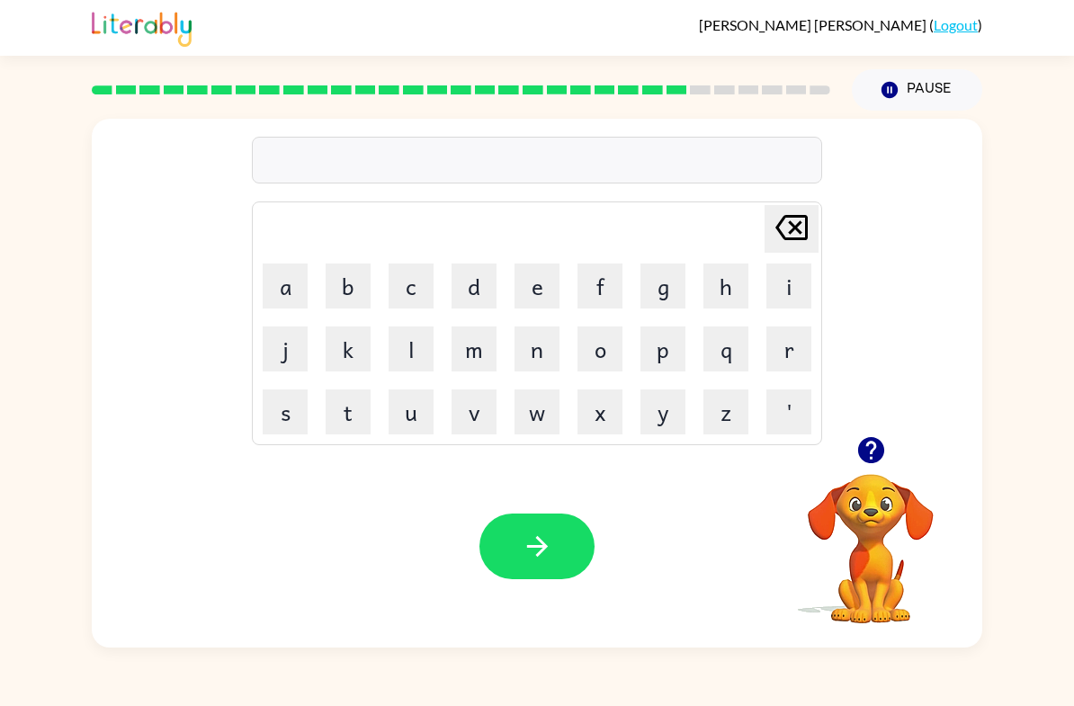
click at [668, 291] on button "g" at bounding box center [662, 286] width 45 height 45
click at [594, 353] on button "o" at bounding box center [599, 349] width 45 height 45
click at [596, 347] on button "o" at bounding box center [599, 349] width 45 height 45
click at [352, 290] on button "b" at bounding box center [348, 286] width 45 height 45
click at [792, 300] on button "i" at bounding box center [788, 286] width 45 height 45
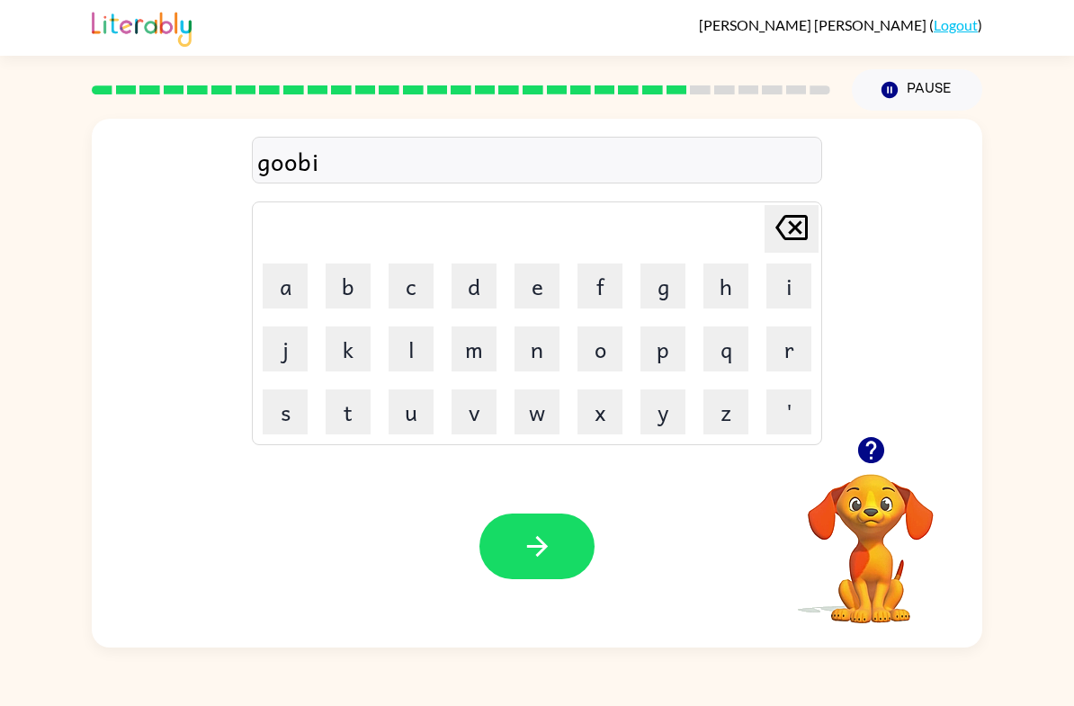
click at [540, 364] on button "n" at bounding box center [536, 349] width 45 height 45
click at [669, 297] on button "g" at bounding box center [662, 286] width 45 height 45
click at [526, 563] on button "button" at bounding box center [536, 547] width 115 height 66
click at [853, 464] on button "button" at bounding box center [871, 450] width 46 height 46
click at [428, 338] on button "l" at bounding box center [411, 349] width 45 height 45
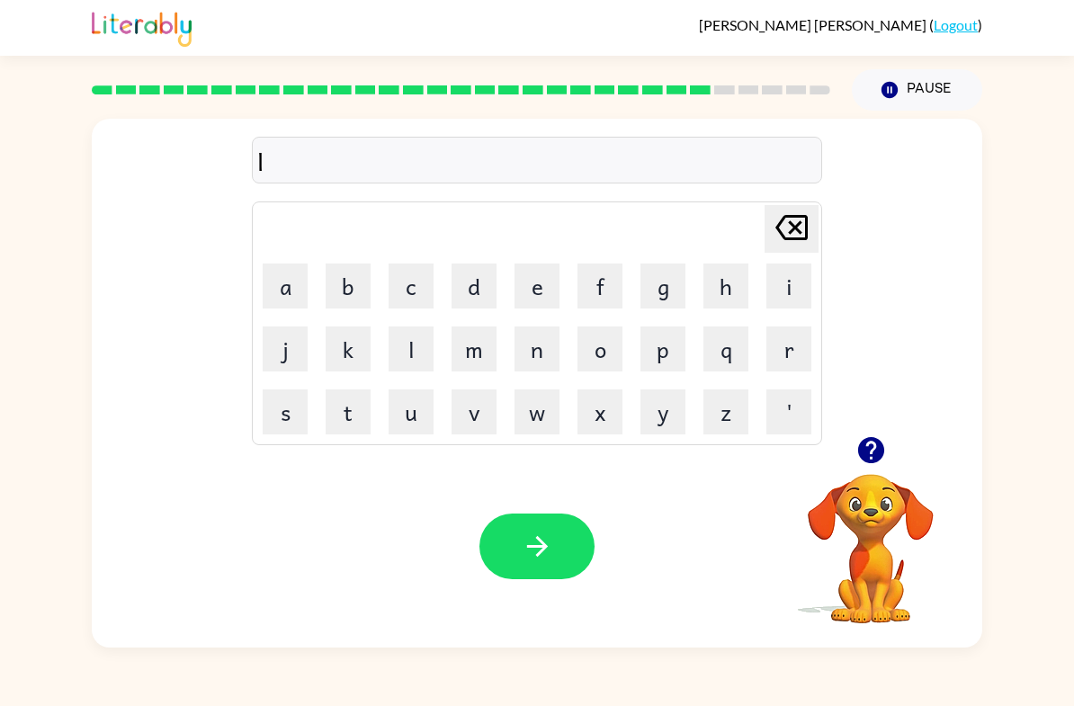
click at [612, 352] on button "o" at bounding box center [599, 349] width 45 height 45
click at [344, 286] on button "b" at bounding box center [348, 286] width 45 height 45
click at [533, 300] on button "e" at bounding box center [536, 286] width 45 height 45
click at [800, 352] on button "r" at bounding box center [788, 349] width 45 height 45
click at [866, 461] on icon "button" at bounding box center [870, 450] width 26 height 26
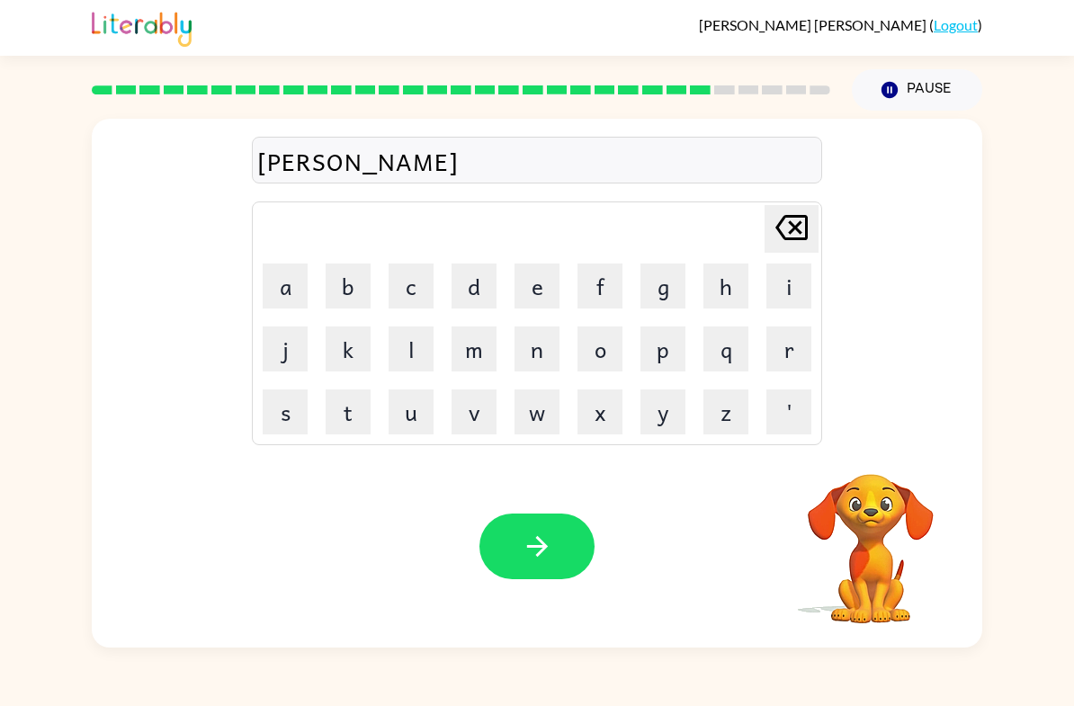
click at [671, 291] on button "g" at bounding box center [662, 286] width 45 height 45
click at [294, 272] on button "a" at bounding box center [285, 286] width 45 height 45
click at [768, 282] on button "i" at bounding box center [788, 286] width 45 height 45
click at [362, 421] on button "t" at bounding box center [348, 411] width 45 height 45
click at [585, 544] on button "button" at bounding box center [536, 547] width 115 height 66
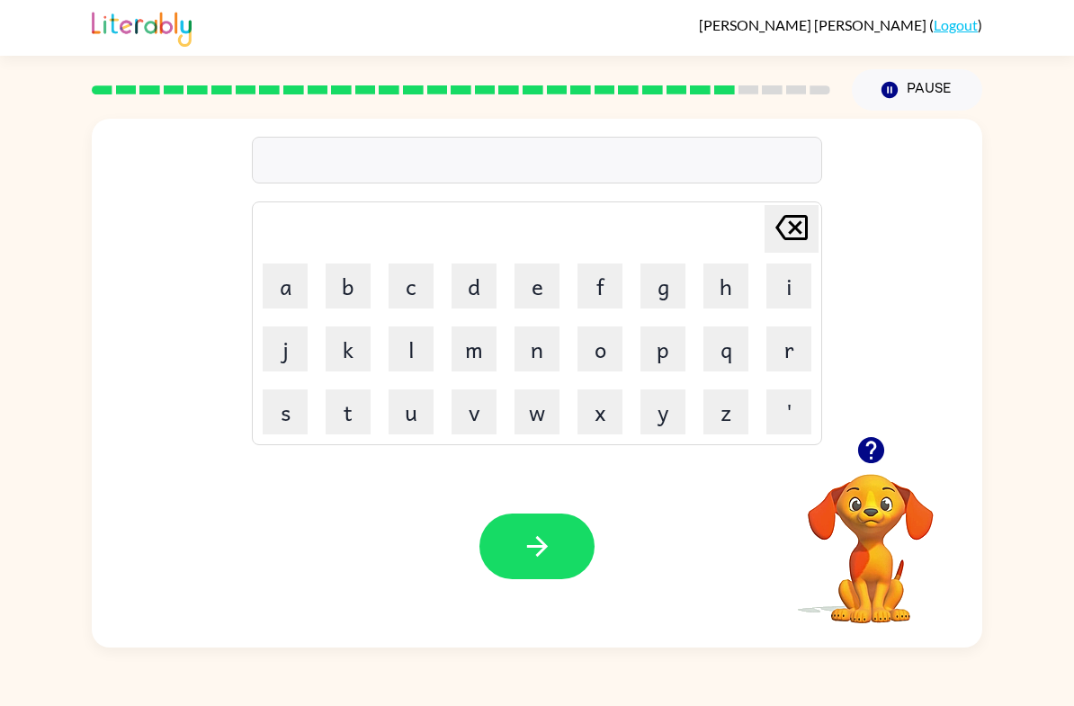
click at [528, 283] on button "e" at bounding box center [536, 286] width 45 height 45
click at [297, 270] on button "a" at bounding box center [285, 286] width 45 height 45
click at [801, 232] on icon at bounding box center [791, 227] width 32 height 25
click at [800, 246] on icon "Delete Delete last character input" at bounding box center [791, 227] width 43 height 43
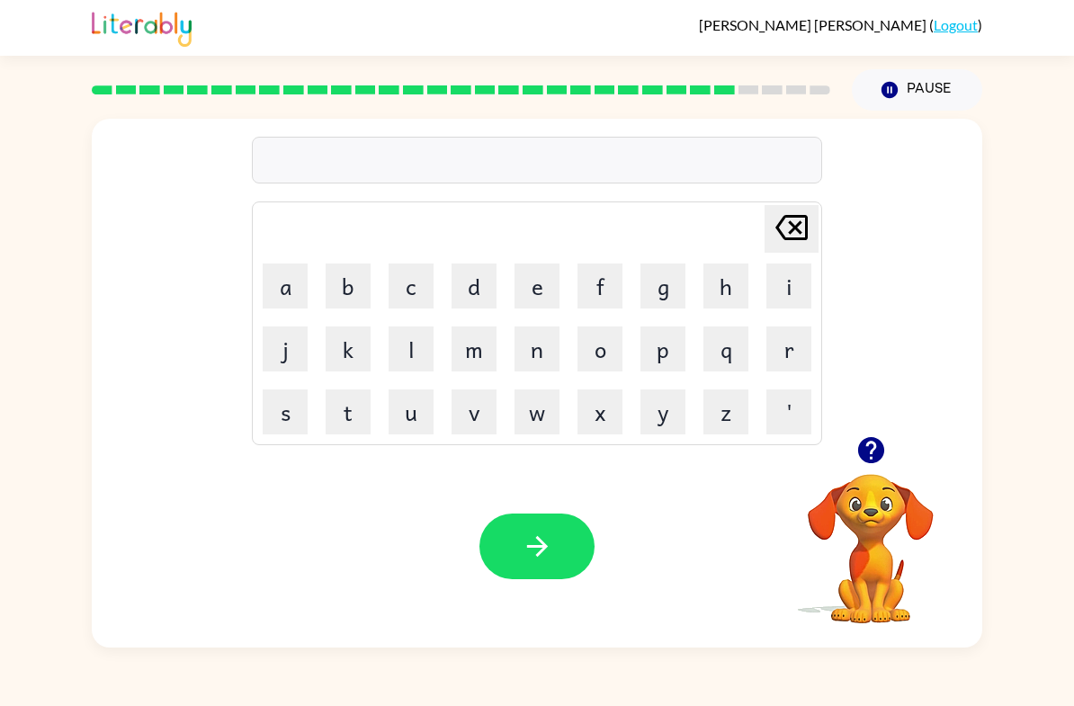
click at [652, 359] on button "p" at bounding box center [662, 349] width 45 height 45
click at [301, 301] on button "a" at bounding box center [285, 286] width 45 height 45
click at [788, 226] on icon "Delete Delete last character input" at bounding box center [791, 227] width 43 height 43
click at [542, 292] on button "e" at bounding box center [536, 286] width 45 height 45
click at [289, 291] on button "a" at bounding box center [285, 286] width 45 height 45
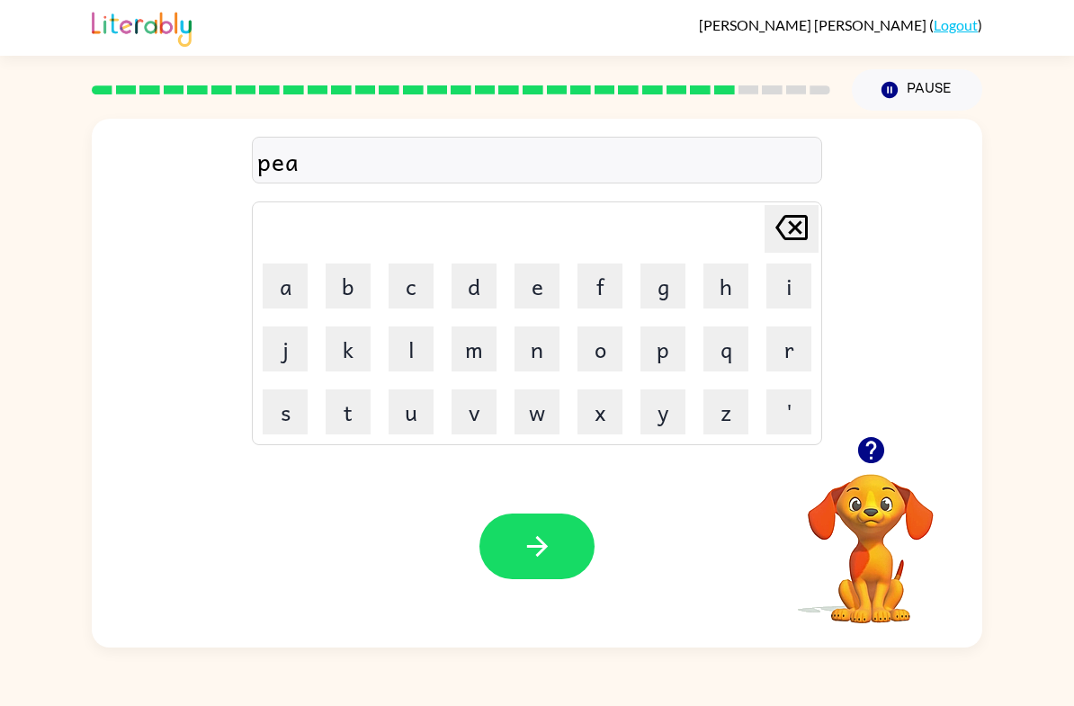
click at [792, 359] on button "r" at bounding box center [788, 349] width 45 height 45
click at [289, 406] on button "s" at bounding box center [285, 411] width 45 height 45
click at [540, 535] on icon "button" at bounding box center [537, 546] width 31 height 31
click at [361, 412] on button "t" at bounding box center [348, 411] width 45 height 45
click at [722, 303] on button "h" at bounding box center [725, 286] width 45 height 45
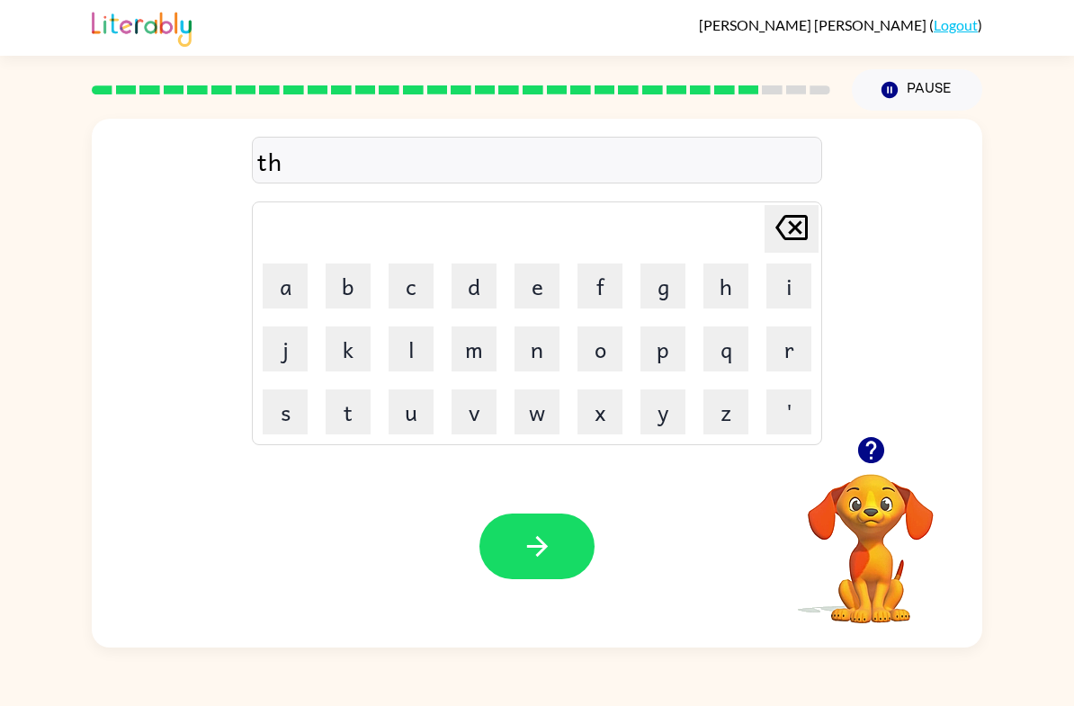
click at [775, 294] on button "i" at bounding box center [788, 286] width 45 height 45
click at [539, 362] on button "n" at bounding box center [536, 349] width 45 height 45
click at [586, 564] on button "button" at bounding box center [536, 547] width 115 height 66
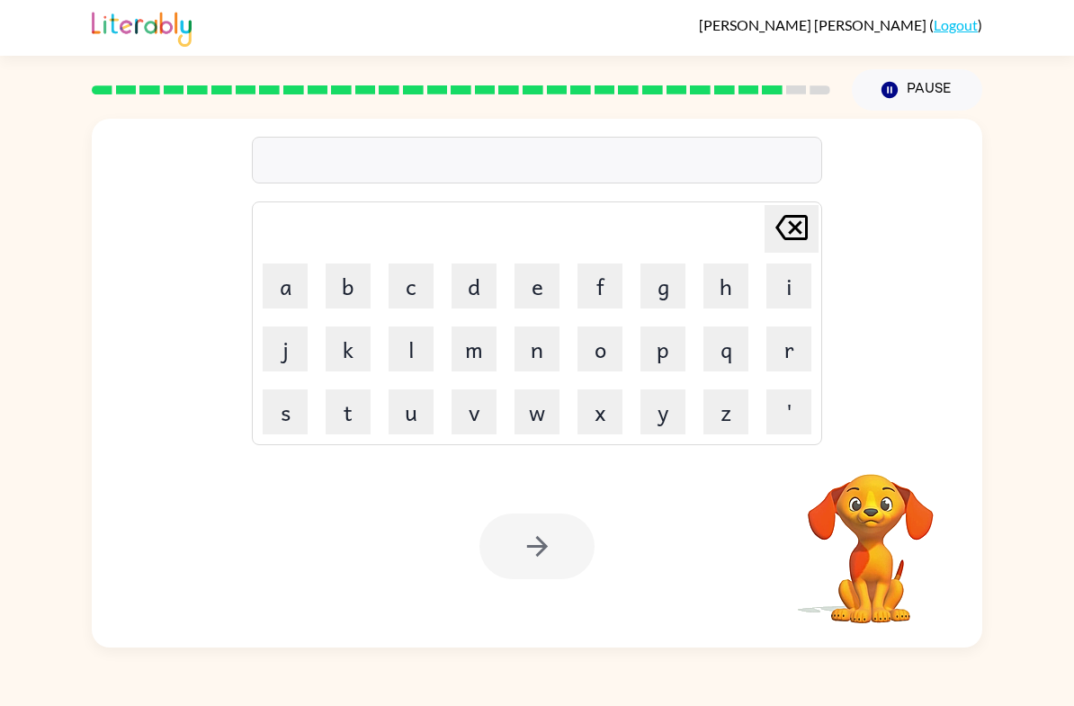
click at [285, 420] on button "s" at bounding box center [285, 411] width 45 height 45
click at [790, 292] on button "i" at bounding box center [788, 286] width 45 height 45
click at [410, 332] on button "l" at bounding box center [411, 349] width 45 height 45
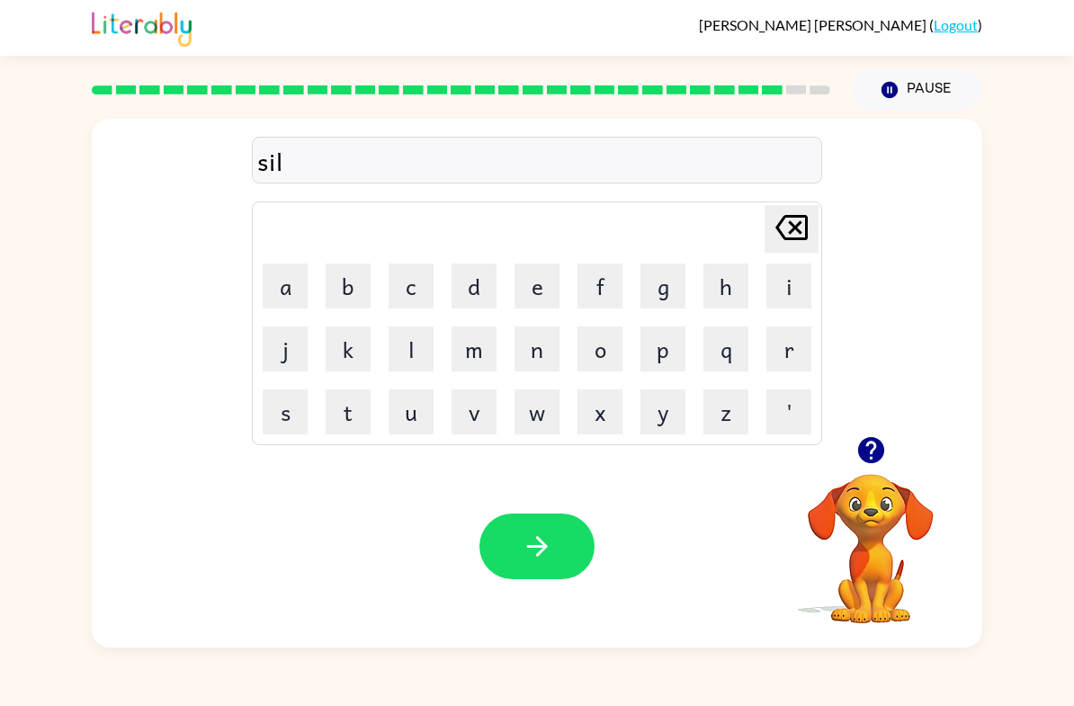
click at [461, 411] on button "v" at bounding box center [474, 411] width 45 height 45
click at [527, 292] on button "e" at bounding box center [536, 286] width 45 height 45
click at [771, 350] on button "r" at bounding box center [788, 349] width 45 height 45
click at [520, 402] on button "w" at bounding box center [536, 411] width 45 height 45
click at [303, 286] on button "a" at bounding box center [285, 286] width 45 height 45
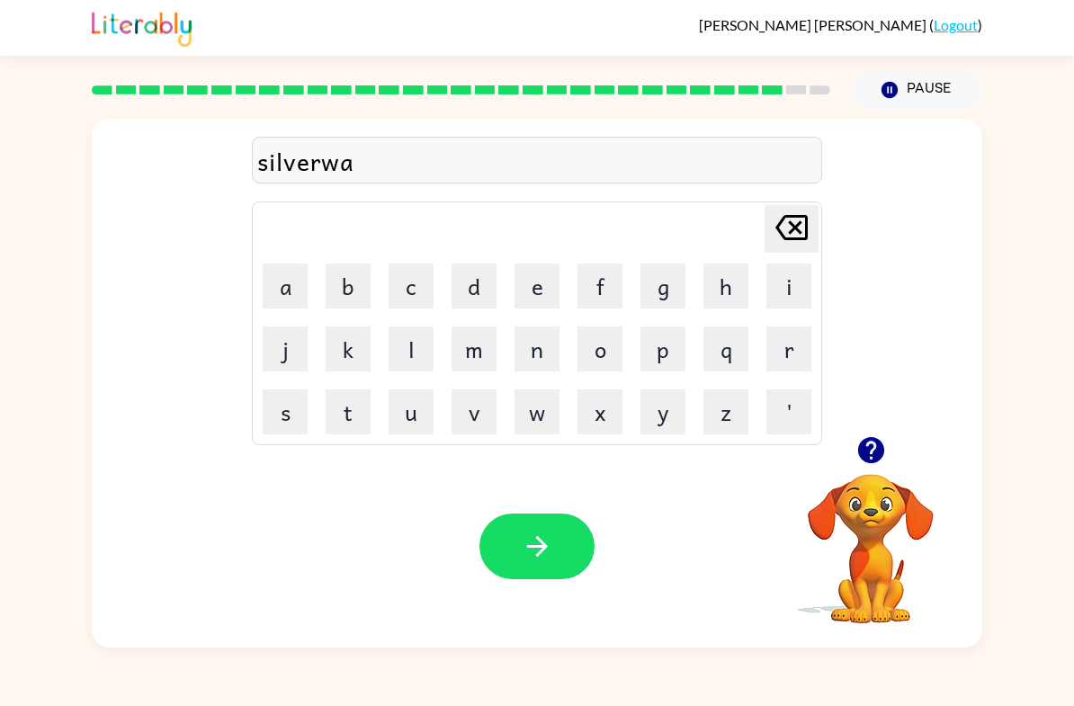
click at [771, 358] on button "r" at bounding box center [788, 349] width 45 height 45
click at [531, 282] on button "e" at bounding box center [536, 286] width 45 height 45
click at [511, 564] on button "button" at bounding box center [536, 547] width 115 height 66
click at [415, 411] on button "u" at bounding box center [411, 411] width 45 height 45
click at [526, 355] on button "n" at bounding box center [536, 349] width 45 height 45
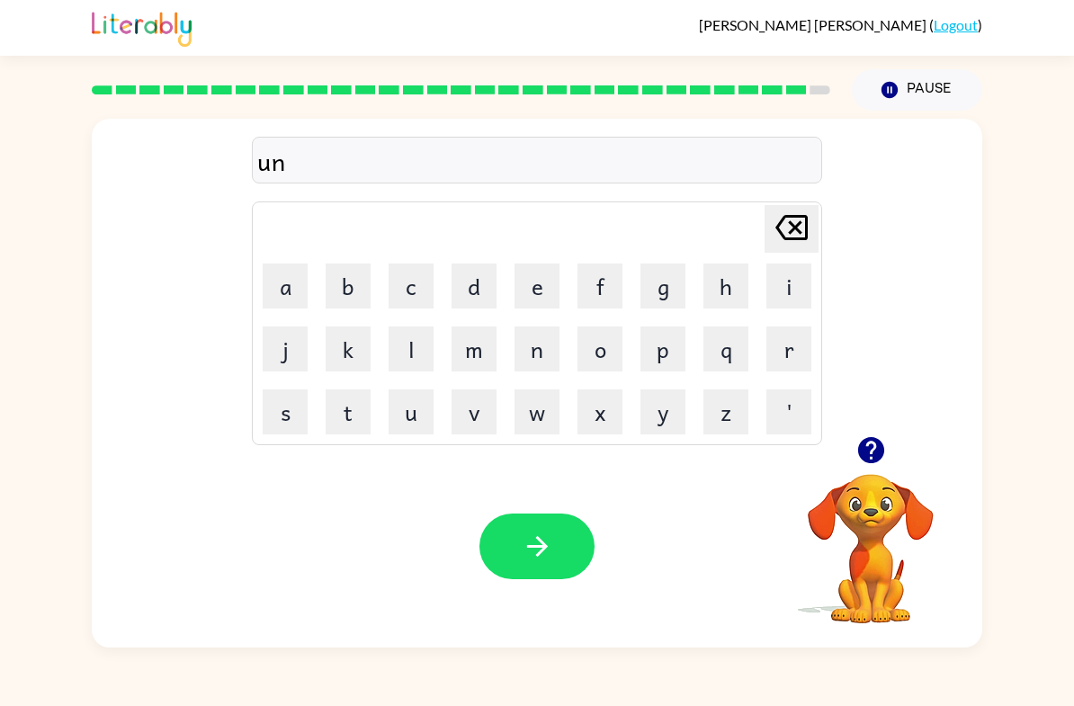
click at [273, 273] on button "a" at bounding box center [285, 286] width 45 height 45
click at [602, 296] on button "f" at bounding box center [599, 286] width 45 height 45
click at [801, 345] on button "r" at bounding box center [788, 349] width 45 height 45
click at [300, 298] on button "a" at bounding box center [285, 286] width 45 height 45
click at [775, 295] on button "i" at bounding box center [788, 286] width 45 height 45
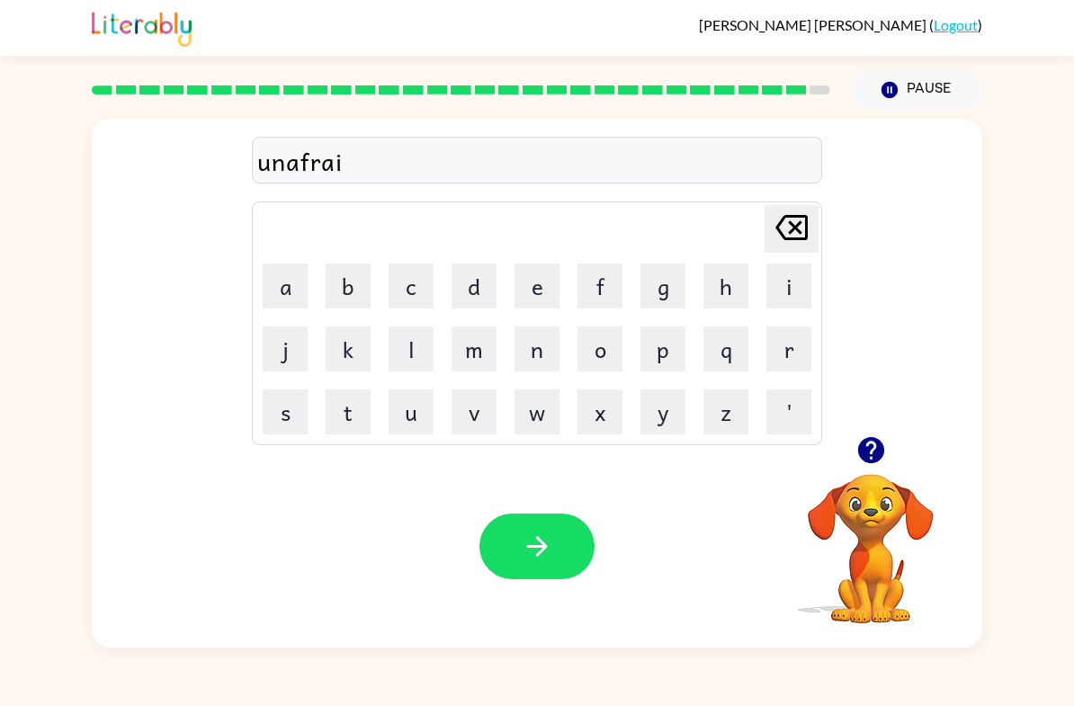
click at [468, 302] on button "d" at bounding box center [474, 286] width 45 height 45
click at [570, 552] on button "button" at bounding box center [536, 547] width 115 height 66
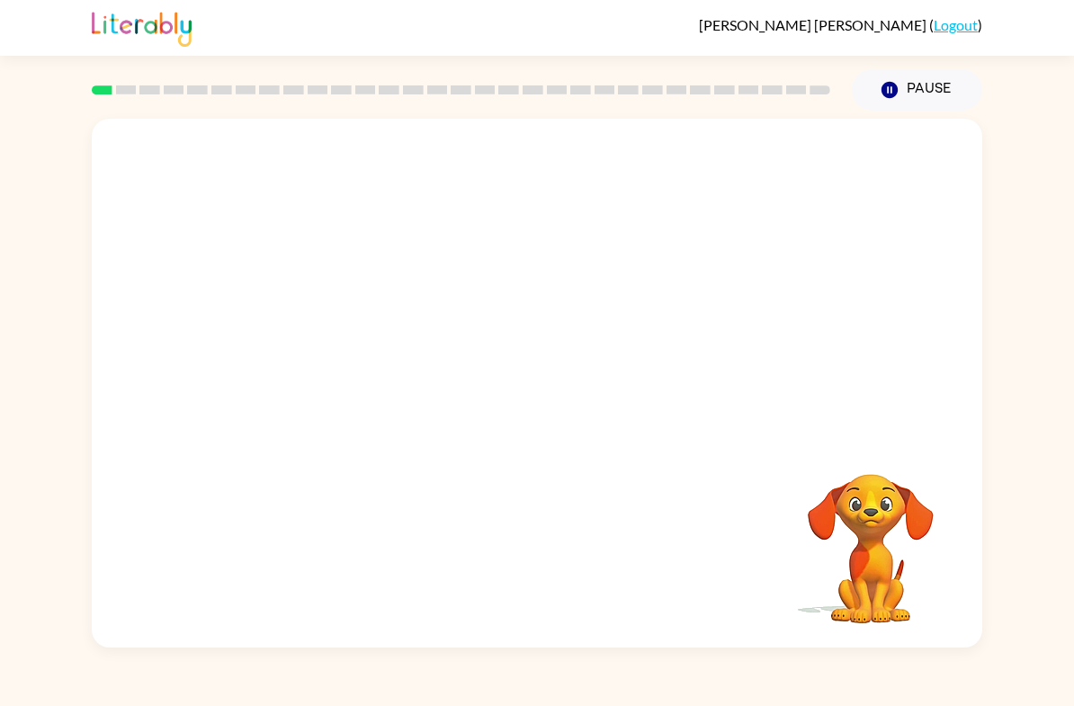
click at [623, 379] on video "Your browser must support playing .mp4 files to use Literably. Please try using…" at bounding box center [537, 278] width 890 height 318
click at [514, 403] on button "button" at bounding box center [536, 393] width 115 height 66
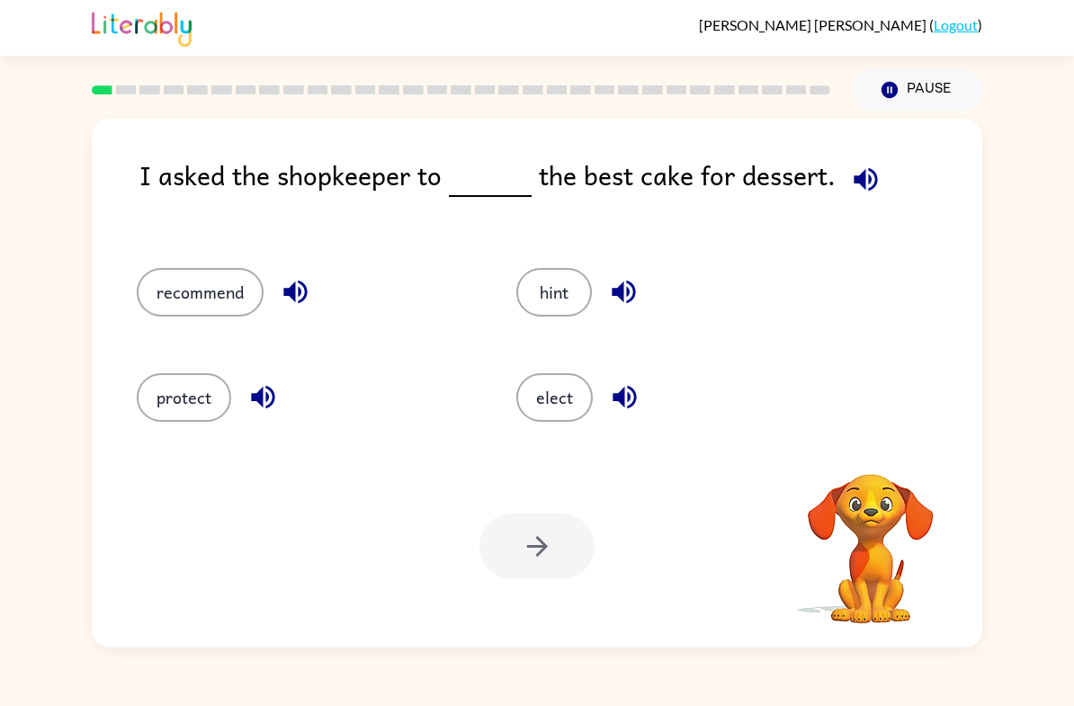
click at [218, 313] on button "recommend" at bounding box center [200, 292] width 127 height 49
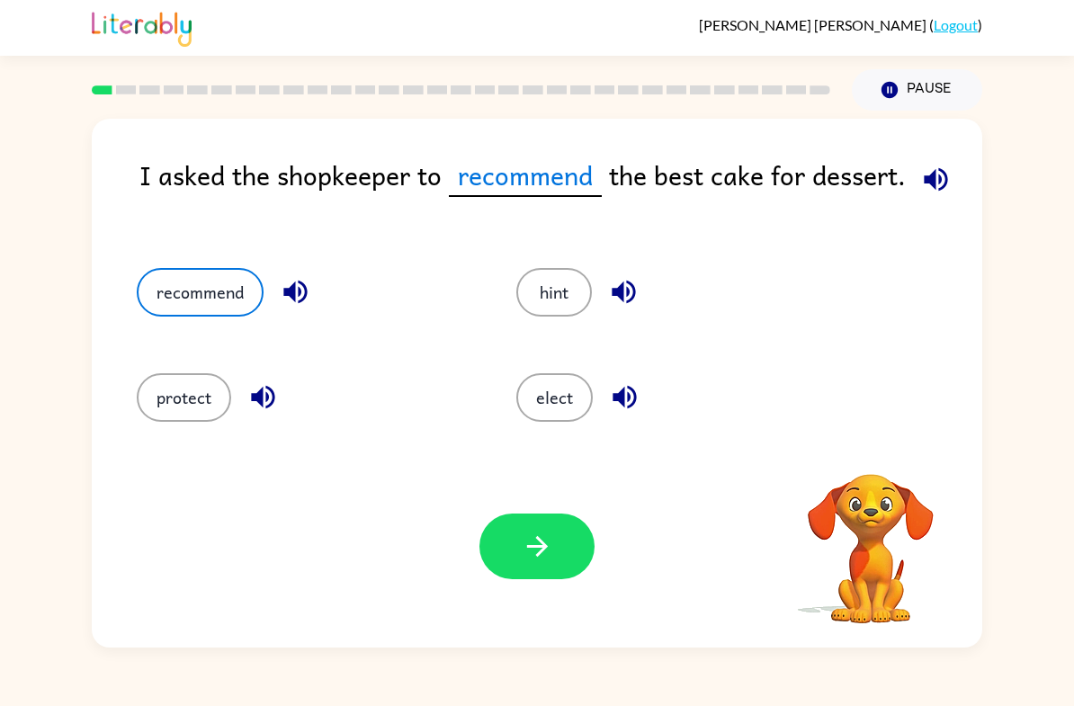
click at [576, 574] on button "button" at bounding box center [536, 547] width 115 height 66
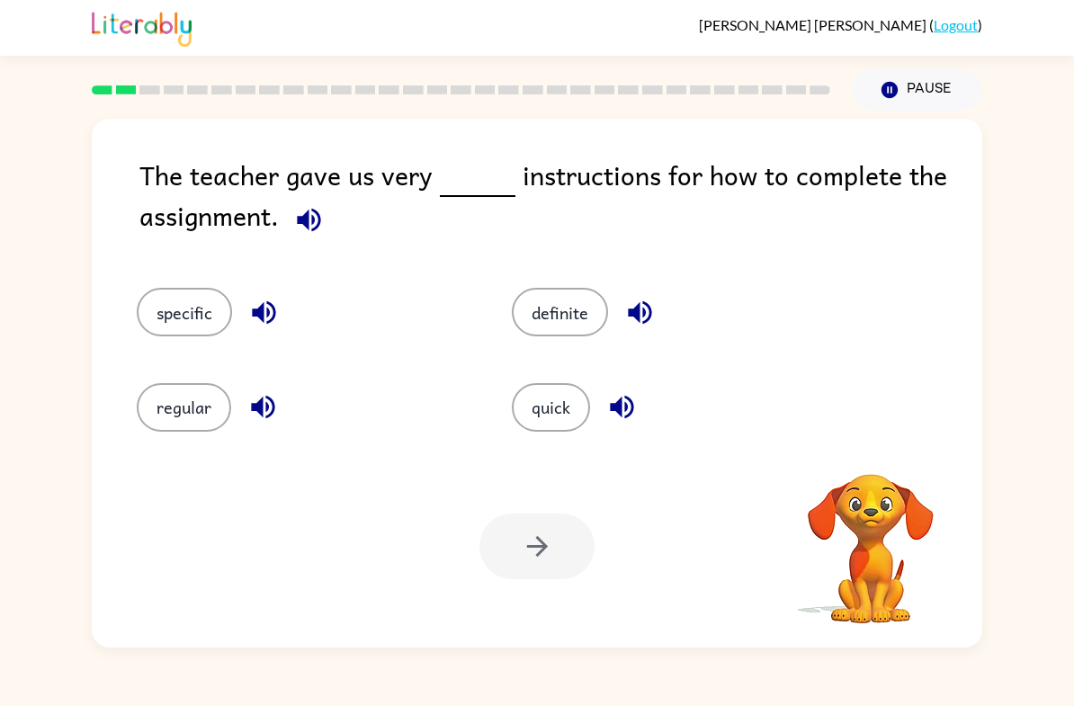
click at [196, 290] on button "specific" at bounding box center [184, 312] width 95 height 49
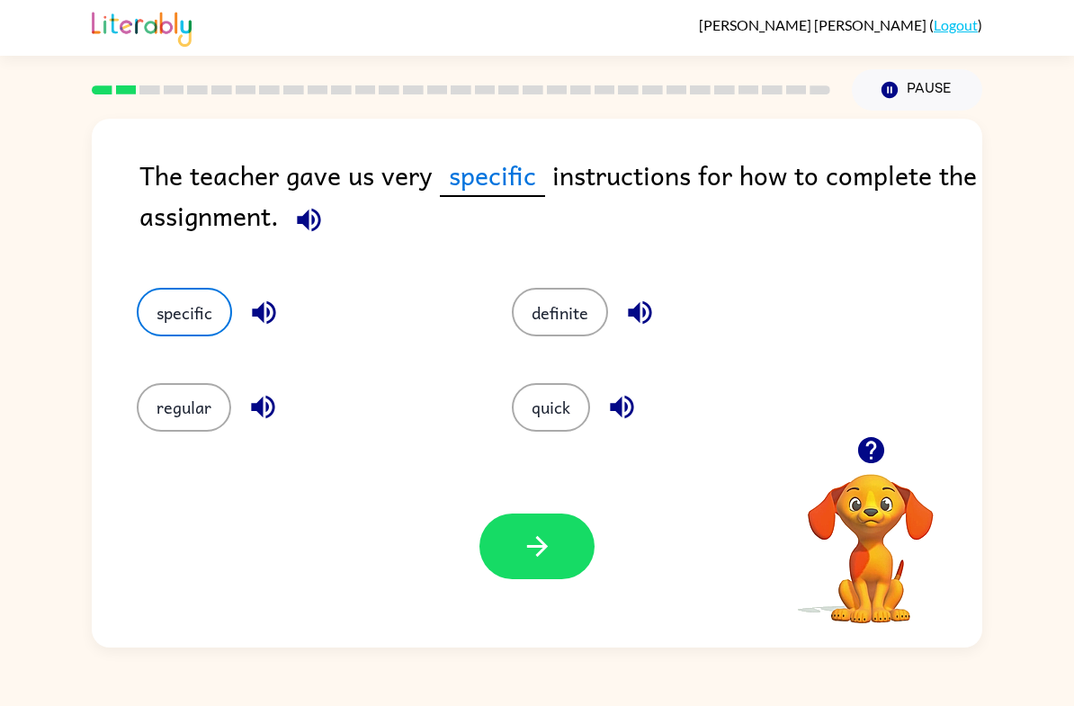
click at [578, 425] on button "quick" at bounding box center [551, 407] width 78 height 49
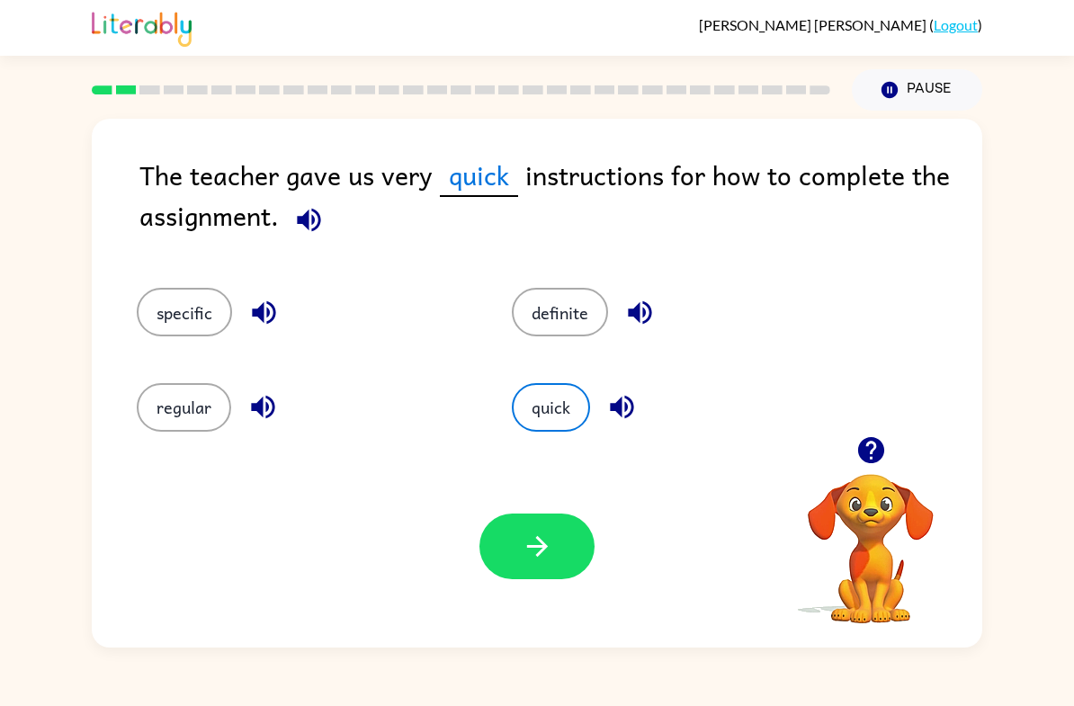
click at [178, 315] on button "specific" at bounding box center [184, 312] width 95 height 49
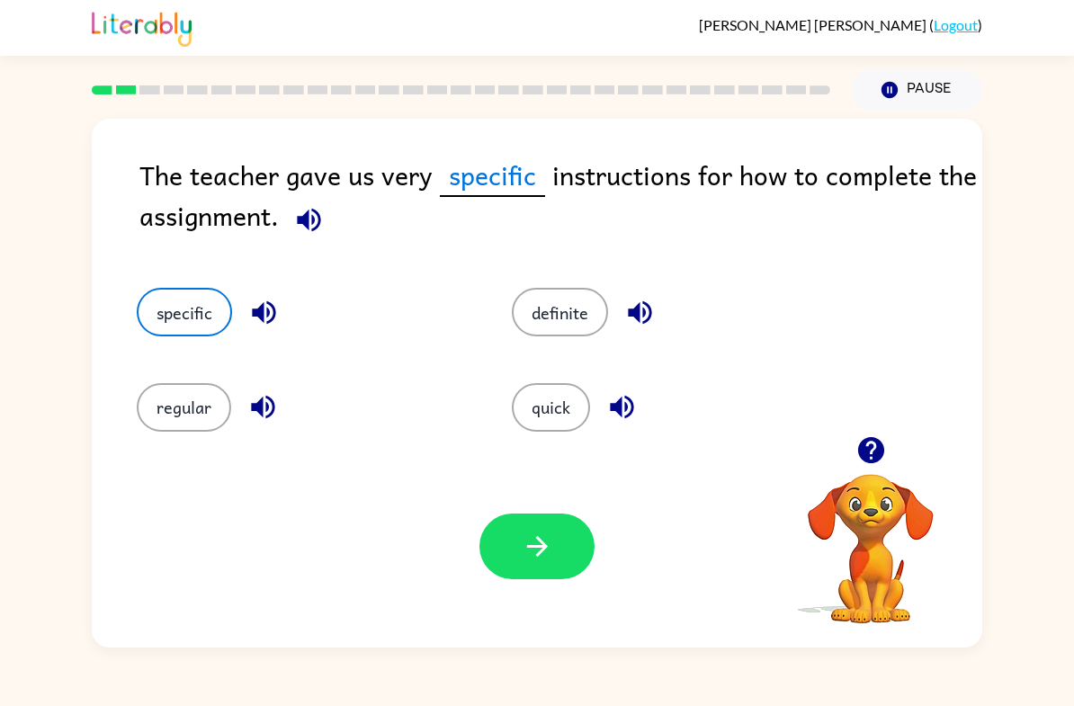
click at [532, 548] on icon "button" at bounding box center [536, 546] width 21 height 21
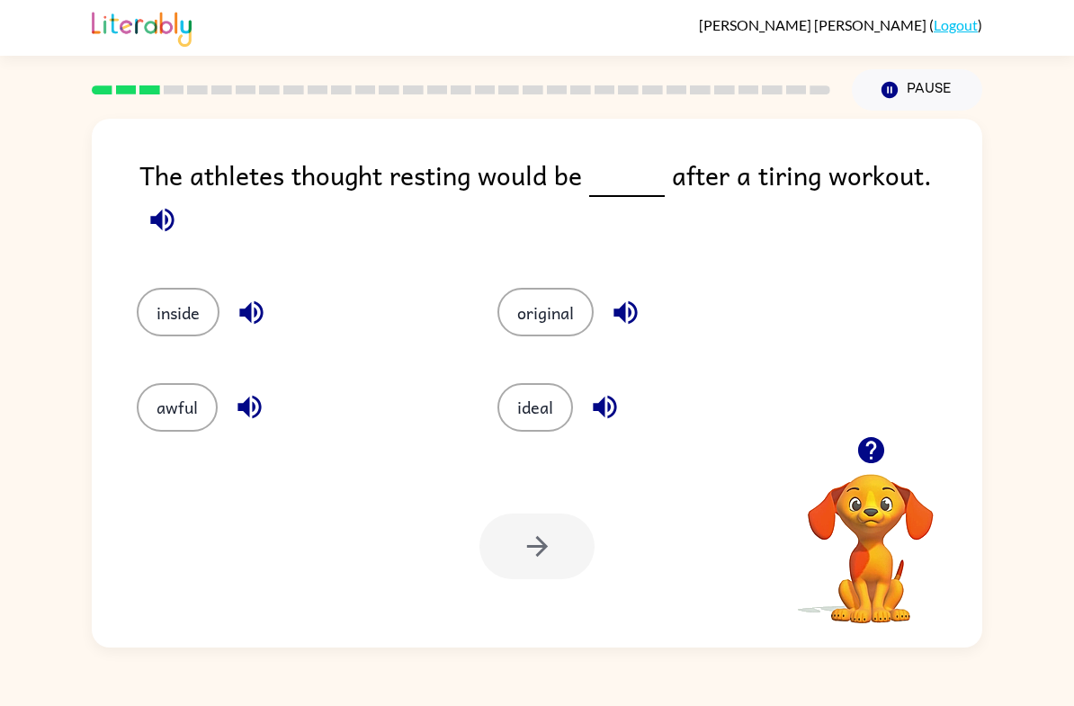
click at [540, 413] on button "ideal" at bounding box center [535, 407] width 76 height 49
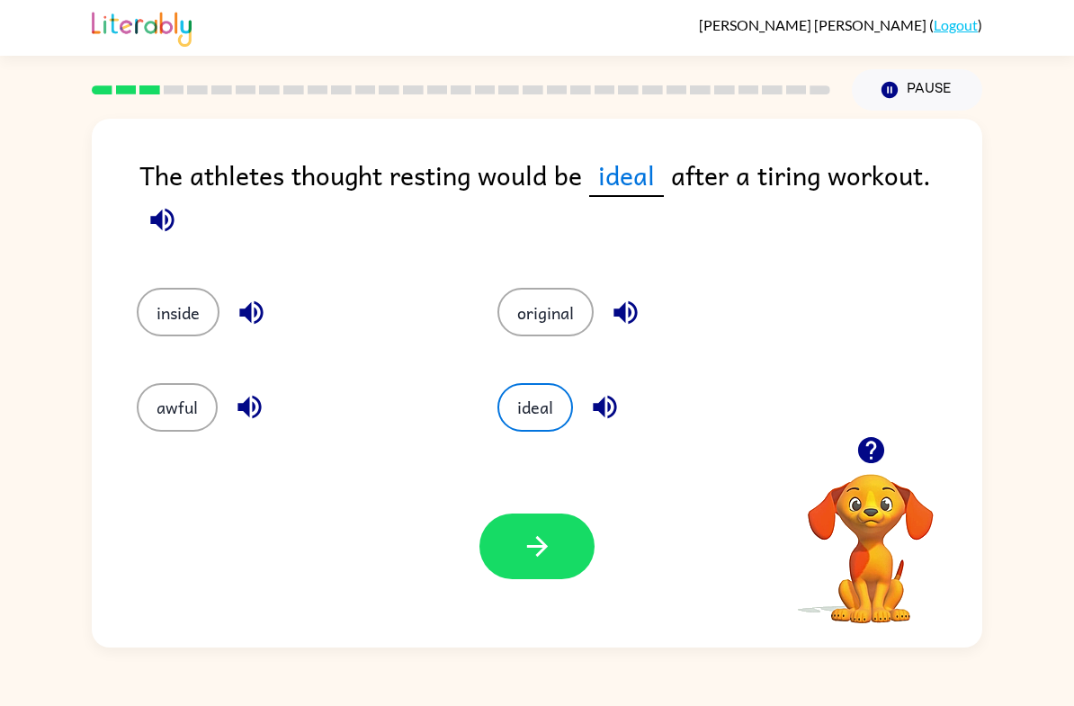
click at [559, 563] on button "button" at bounding box center [536, 547] width 115 height 66
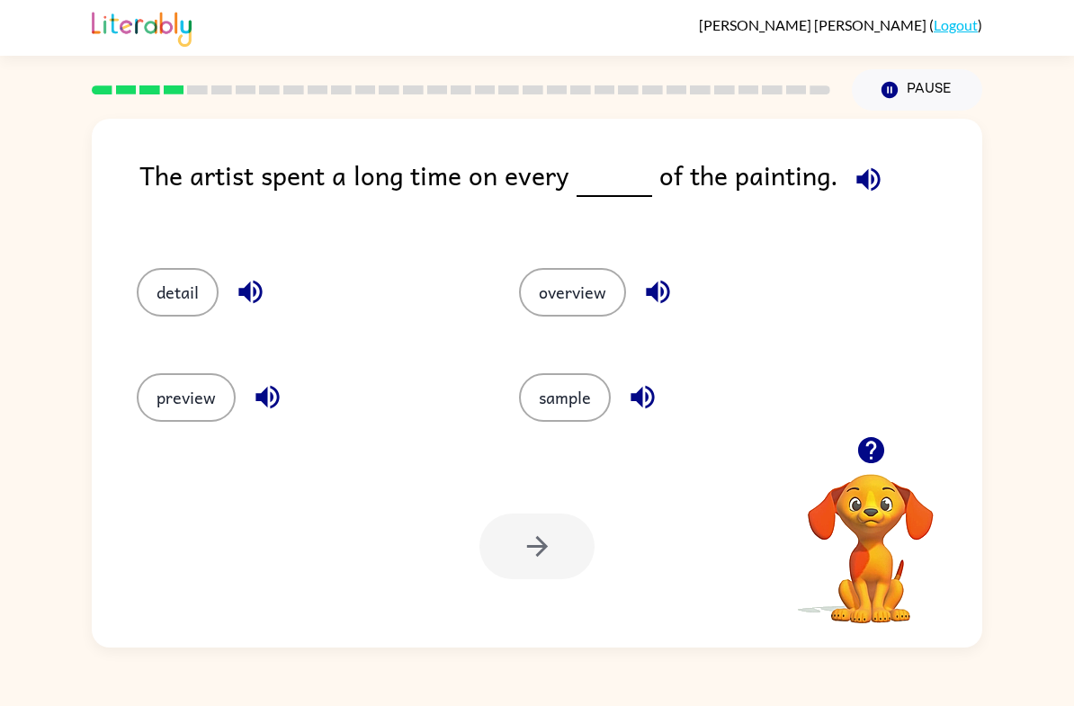
click at [195, 280] on button "detail" at bounding box center [178, 292] width 82 height 49
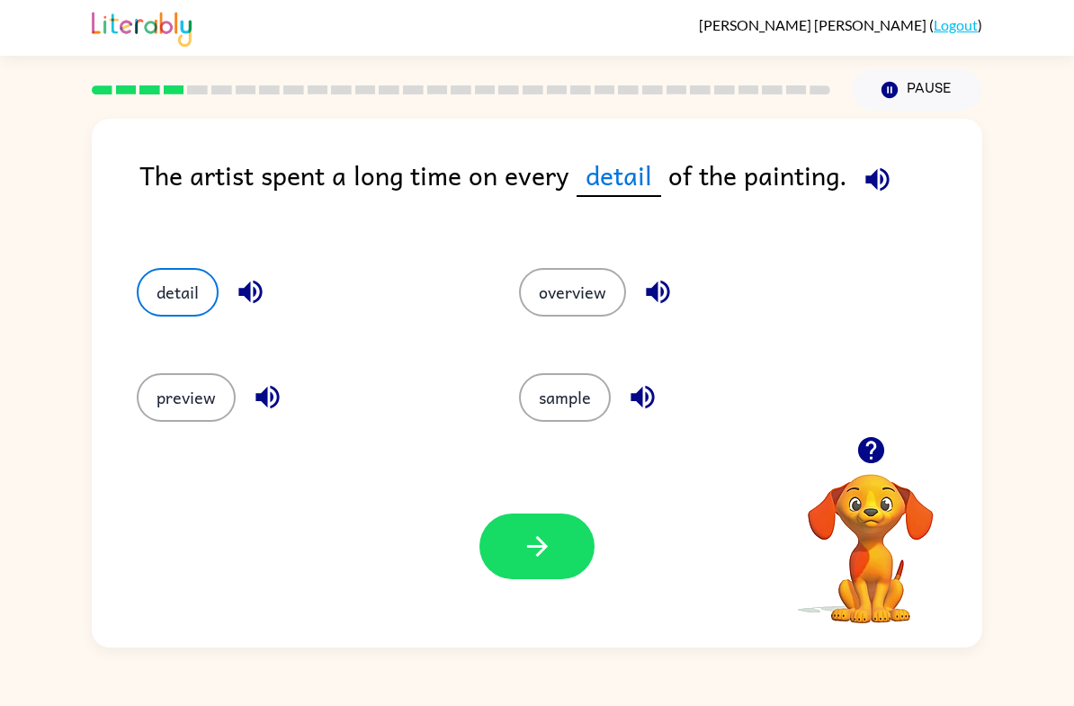
click at [549, 557] on icon "button" at bounding box center [537, 546] width 31 height 31
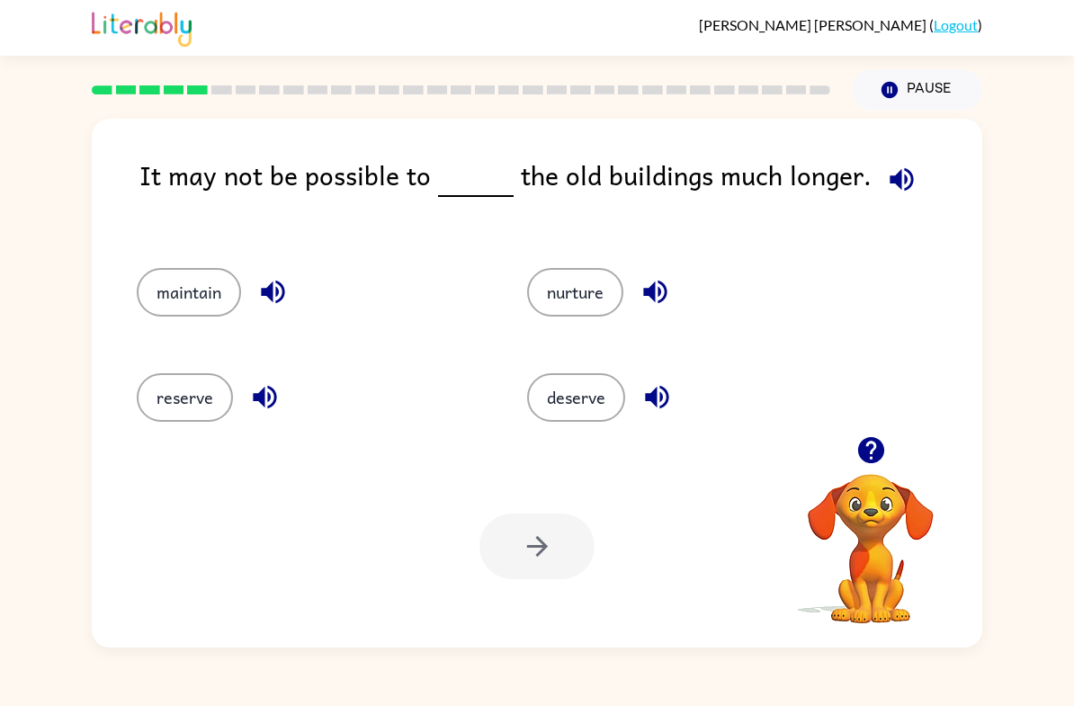
click at [219, 287] on button "maintain" at bounding box center [189, 292] width 104 height 49
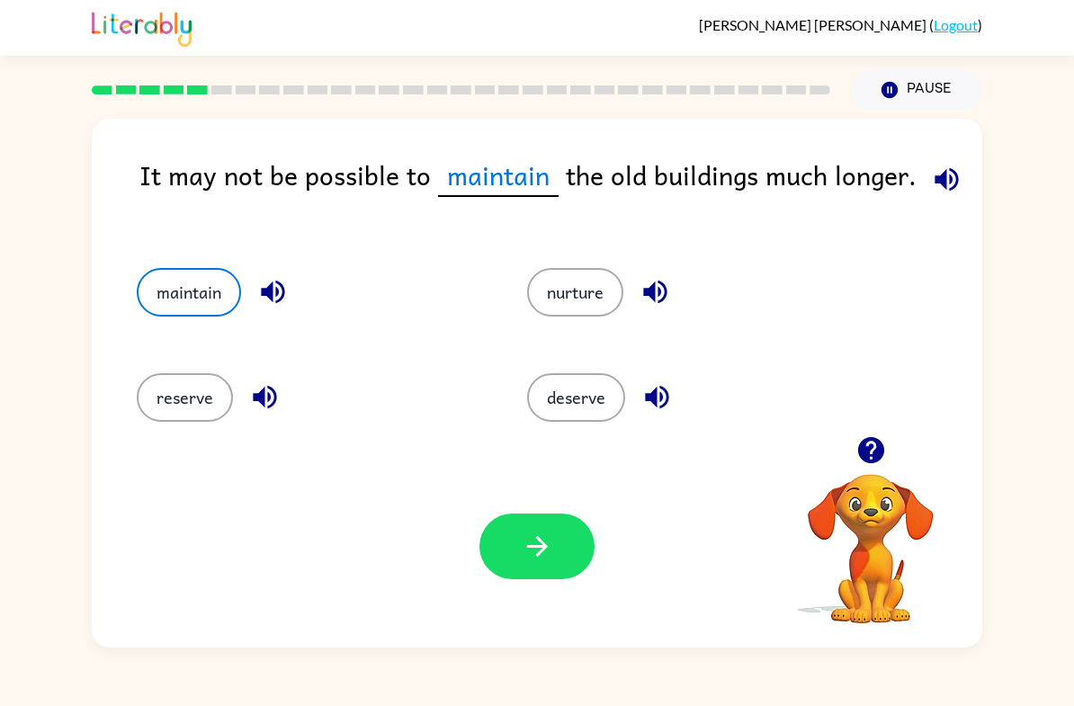
click at [572, 534] on button "button" at bounding box center [536, 547] width 115 height 66
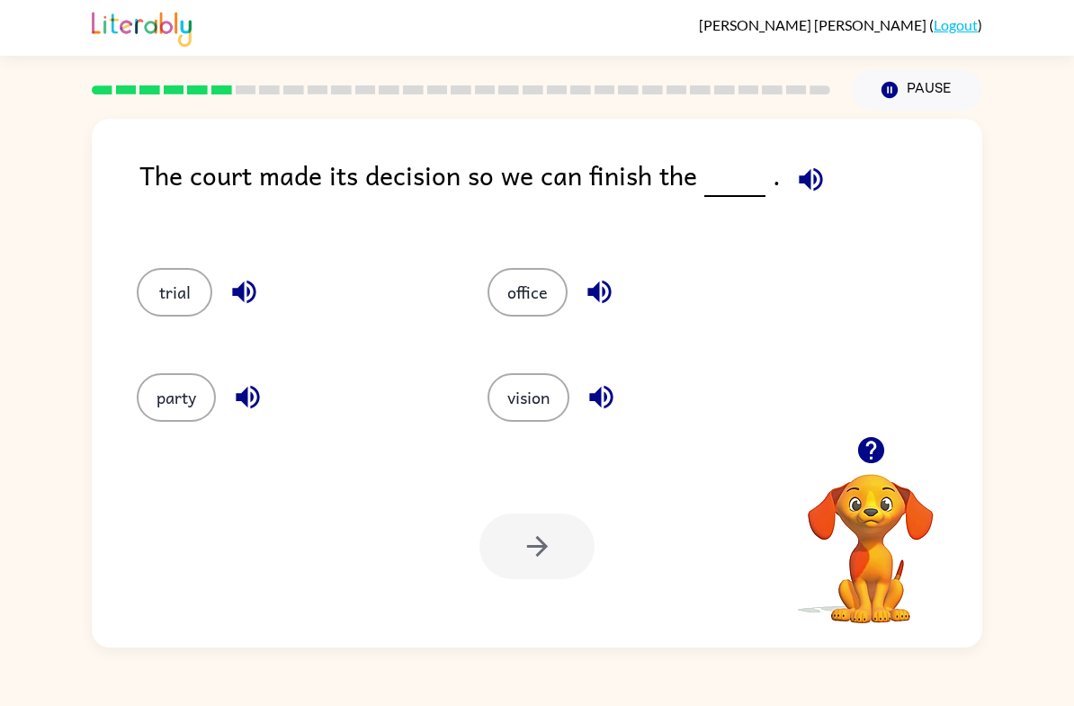
click at [177, 291] on button "trial" at bounding box center [175, 292] width 76 height 49
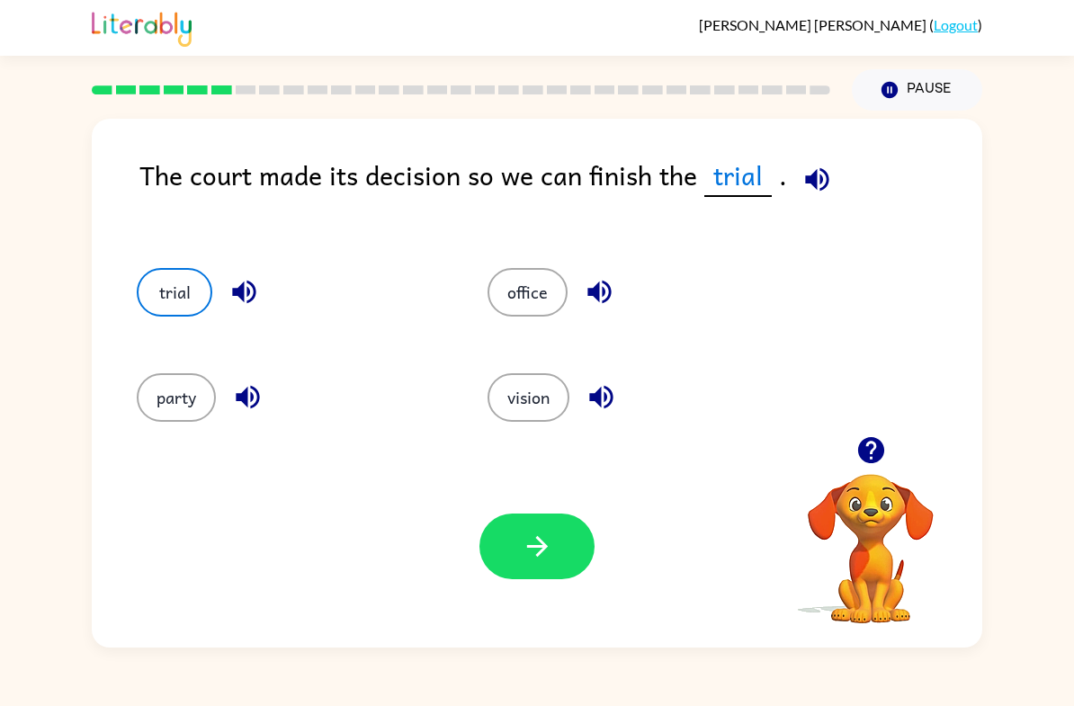
click at [557, 577] on button "button" at bounding box center [536, 547] width 115 height 66
click at [556, 577] on div at bounding box center [536, 547] width 115 height 66
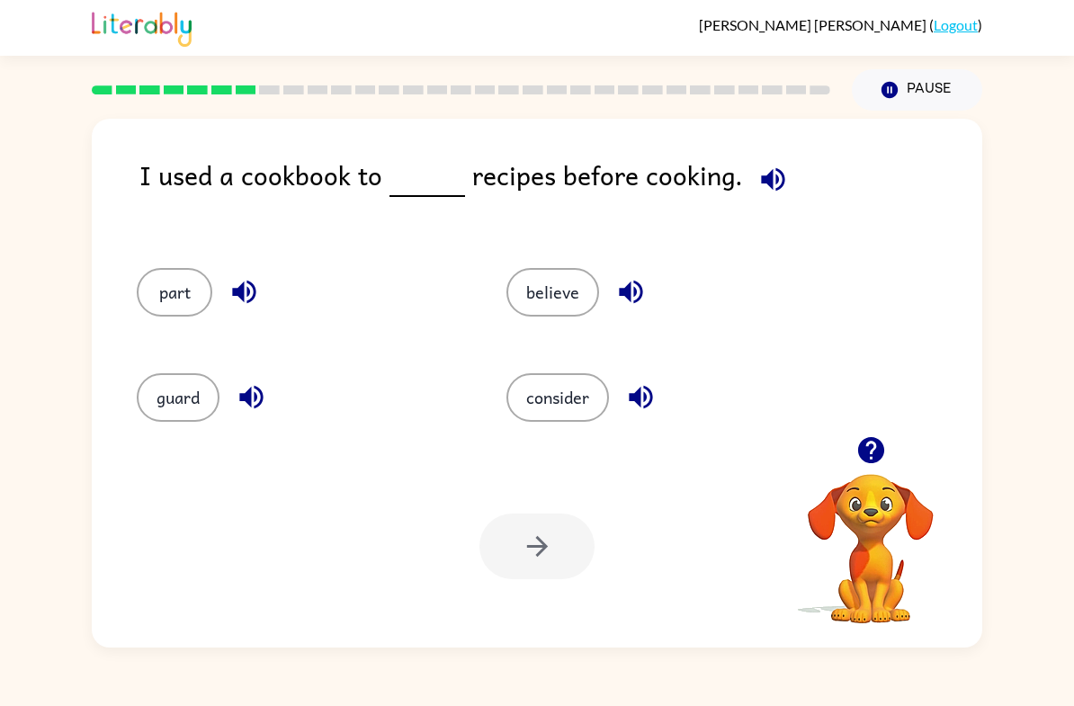
click at [870, 459] on icon "button" at bounding box center [870, 449] width 31 height 31
click at [881, 452] on icon "button" at bounding box center [870, 450] width 26 height 26
click at [561, 407] on button "consider" at bounding box center [557, 397] width 103 height 49
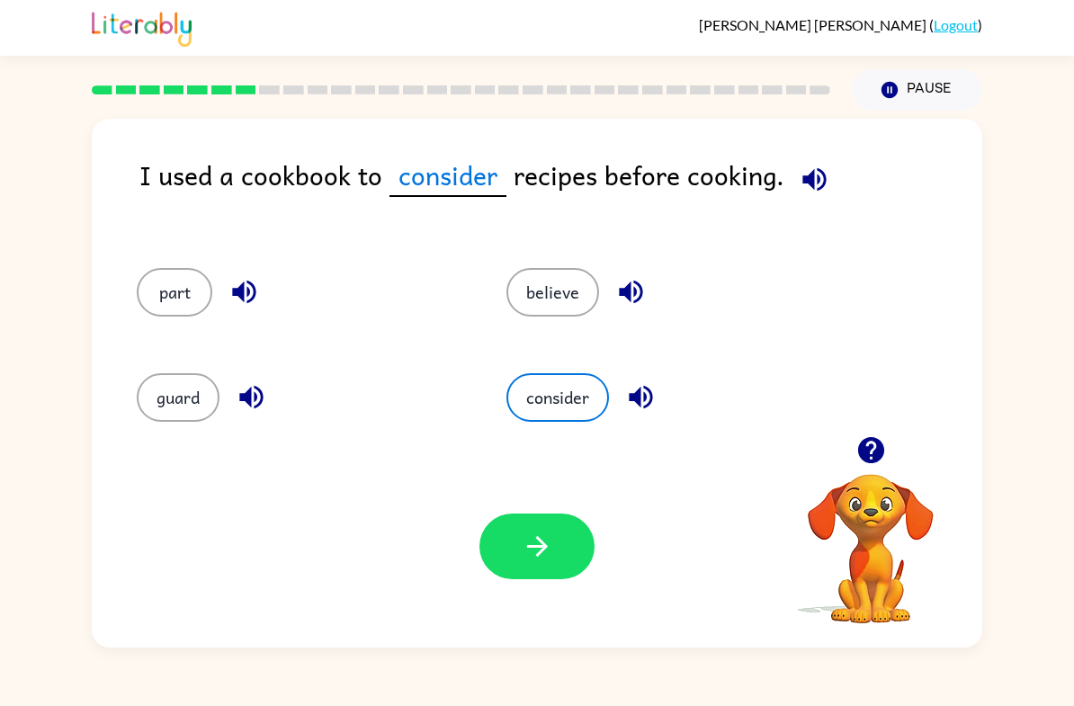
click at [532, 551] on icon "button" at bounding box center [537, 546] width 31 height 31
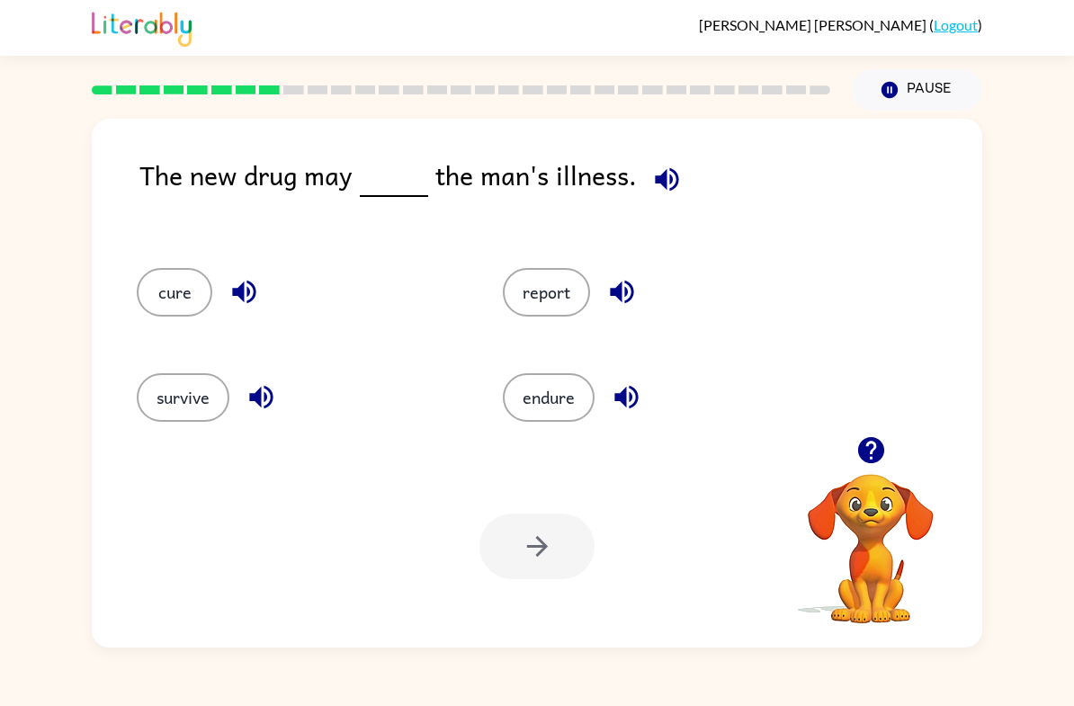
click at [872, 452] on icon "button" at bounding box center [870, 449] width 31 height 31
click at [532, 419] on button "endure" at bounding box center [549, 397] width 92 height 49
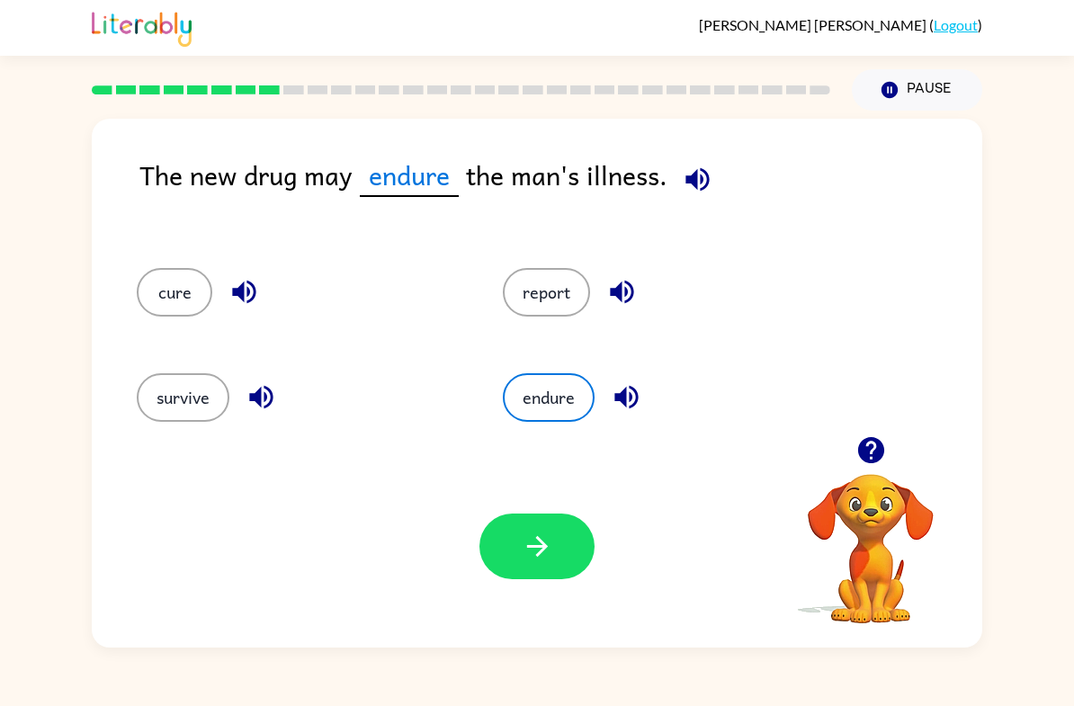
click at [534, 284] on button "report" at bounding box center [546, 292] width 87 height 49
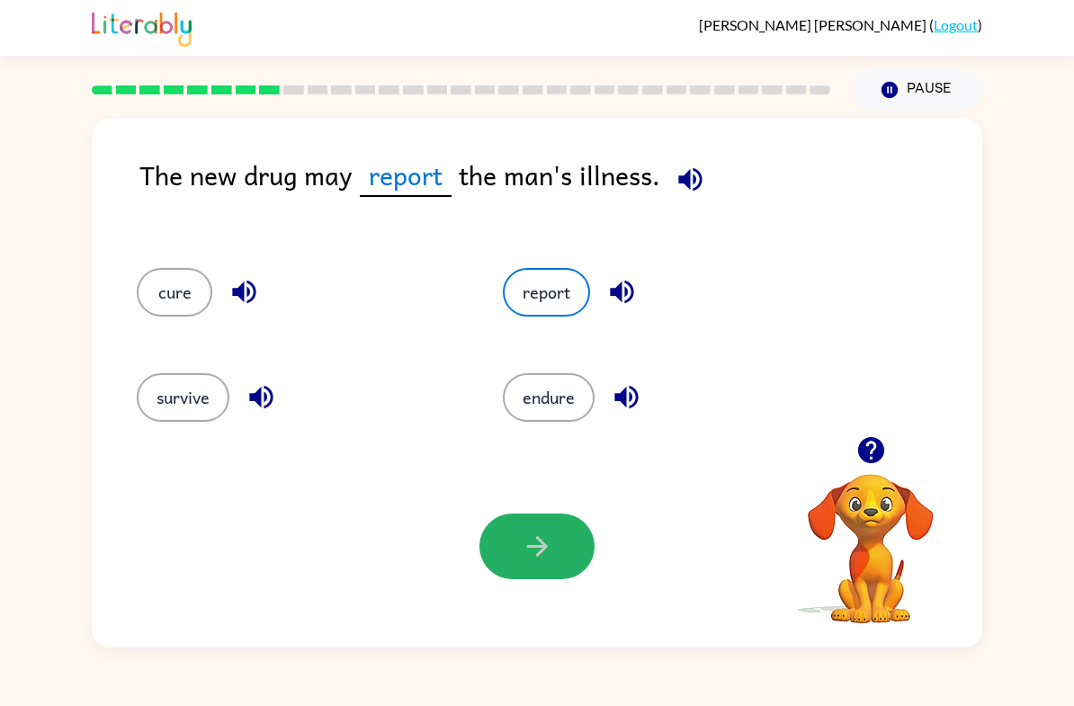
click at [139, 591] on div "Your browser must support playing .mp4 files to use Literably. Please try using…" at bounding box center [537, 546] width 890 height 202
click at [175, 290] on button "cure" at bounding box center [175, 292] width 76 height 49
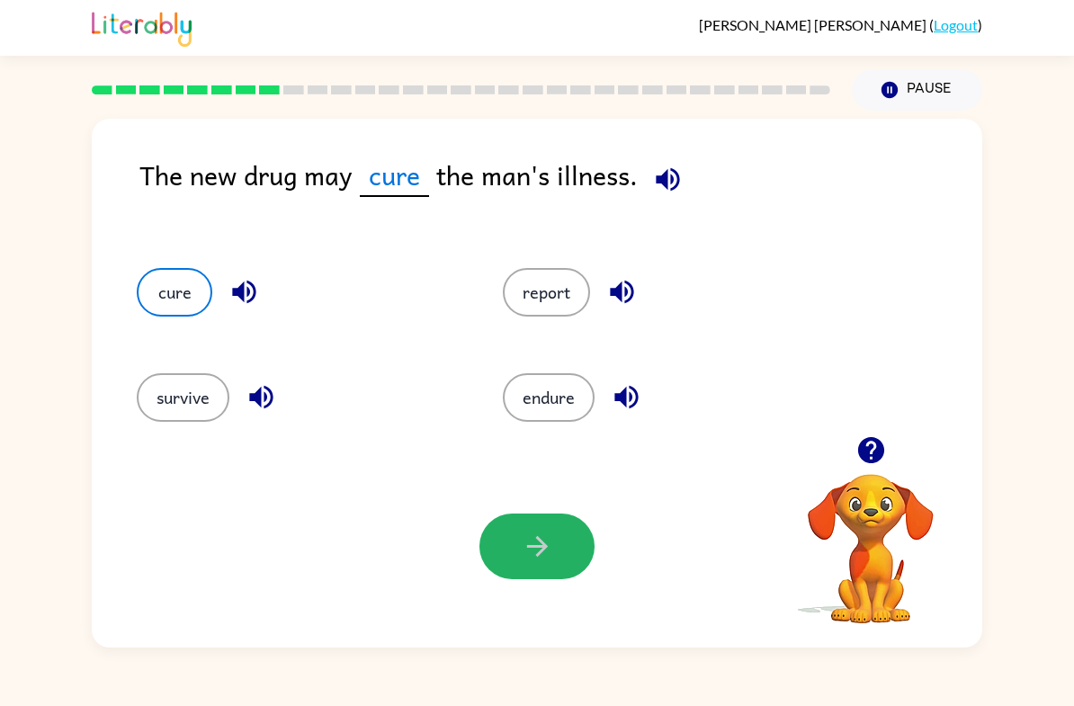
click at [252, 286] on icon "button" at bounding box center [243, 292] width 23 height 23
click at [261, 409] on icon "button" at bounding box center [261, 396] width 31 height 31
click at [266, 398] on icon "button" at bounding box center [260, 397] width 23 height 23
click at [244, 294] on icon "button" at bounding box center [243, 292] width 23 height 23
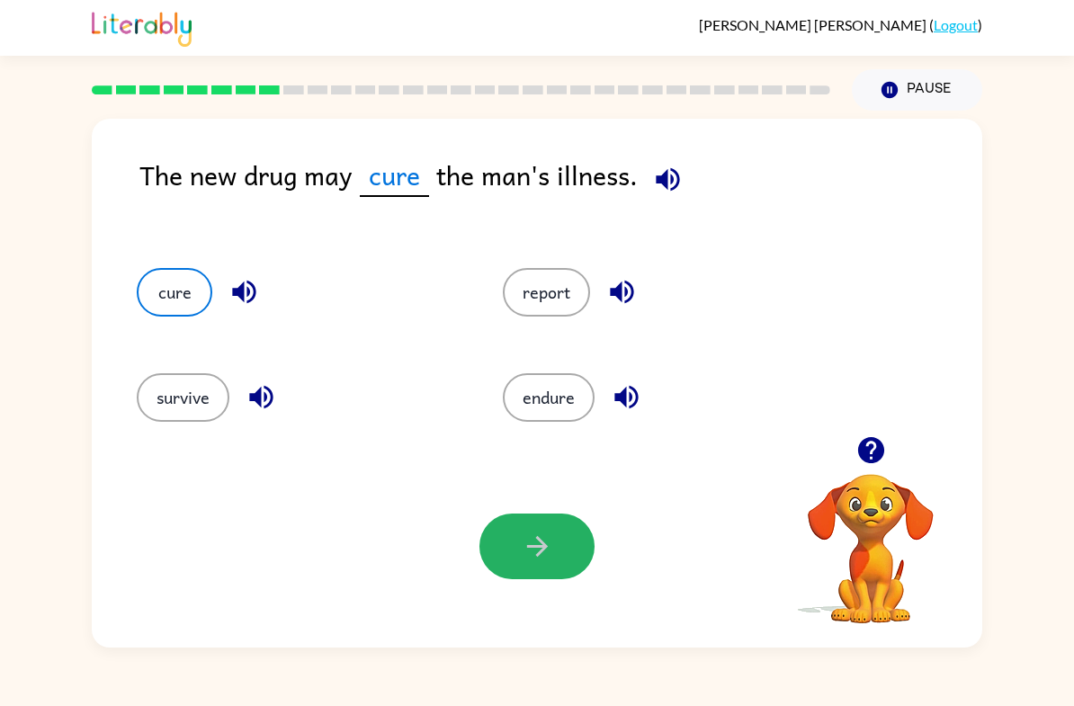
click at [256, 300] on icon "button" at bounding box center [243, 291] width 31 height 31
click at [266, 418] on button "button" at bounding box center [261, 397] width 46 height 46
click at [269, 420] on button "button" at bounding box center [261, 397] width 46 height 46
click at [231, 425] on div "survive" at bounding box center [286, 391] width 366 height 105
click at [254, 402] on icon "button" at bounding box center [260, 397] width 23 height 23
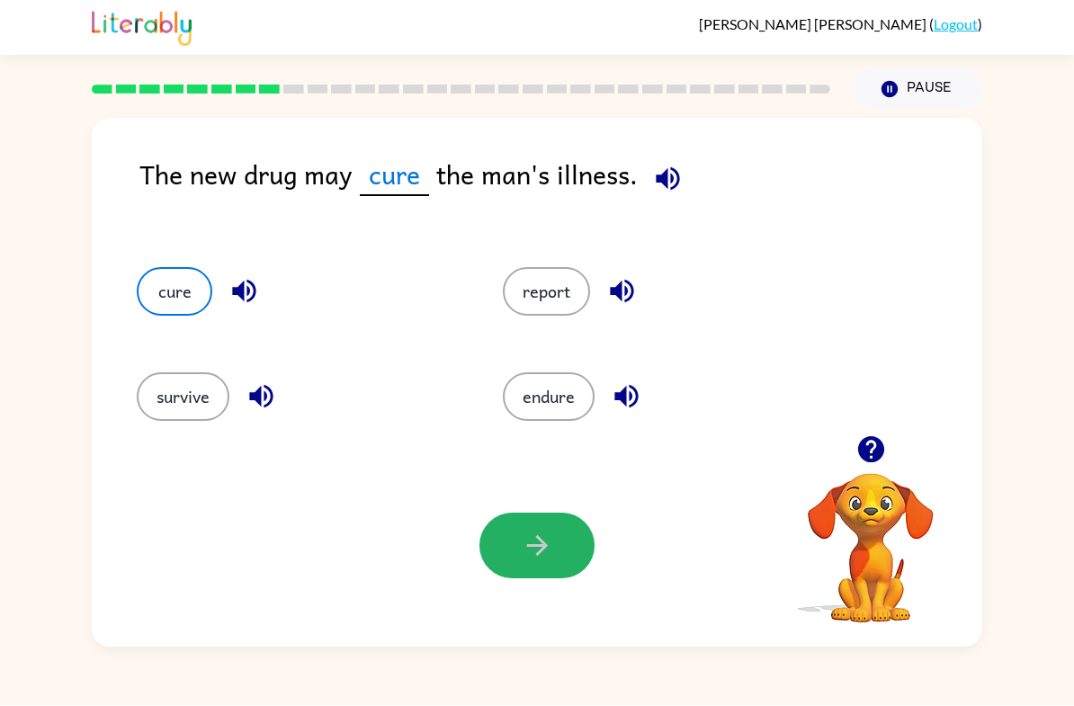
click at [623, 301] on icon "button" at bounding box center [621, 291] width 31 height 31
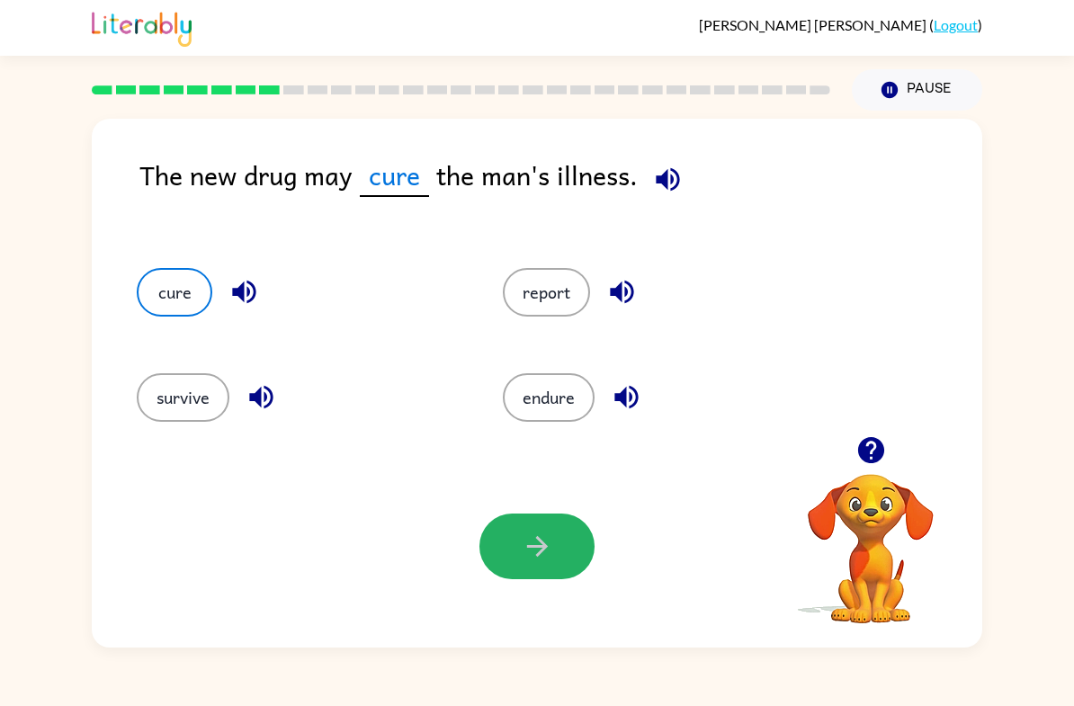
click at [623, 284] on icon "button" at bounding box center [621, 291] width 31 height 31
click at [645, 407] on button "button" at bounding box center [627, 397] width 46 height 46
click at [618, 401] on icon "button" at bounding box center [625, 397] width 23 height 23
click at [631, 418] on button "button" at bounding box center [627, 397] width 46 height 46
click at [622, 399] on icon "button" at bounding box center [625, 397] width 23 height 23
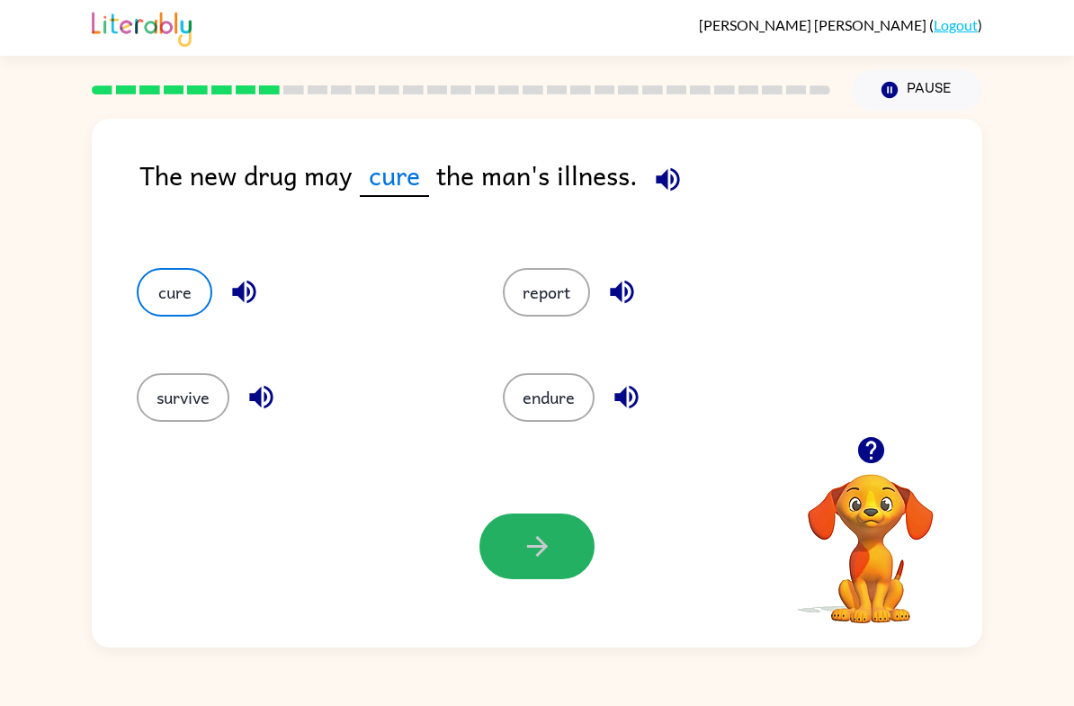
click at [13, 690] on div "[PERSON_NAME] ( Logout ) Pause Pause The new drug may cure the man's illness. c…" at bounding box center [537, 353] width 1074 height 706
click at [264, 293] on button "button" at bounding box center [244, 292] width 46 height 46
click at [243, 304] on icon "button" at bounding box center [243, 291] width 31 height 31
click at [248, 395] on icon "button" at bounding box center [261, 396] width 31 height 31
click at [253, 419] on button "button" at bounding box center [261, 397] width 46 height 46
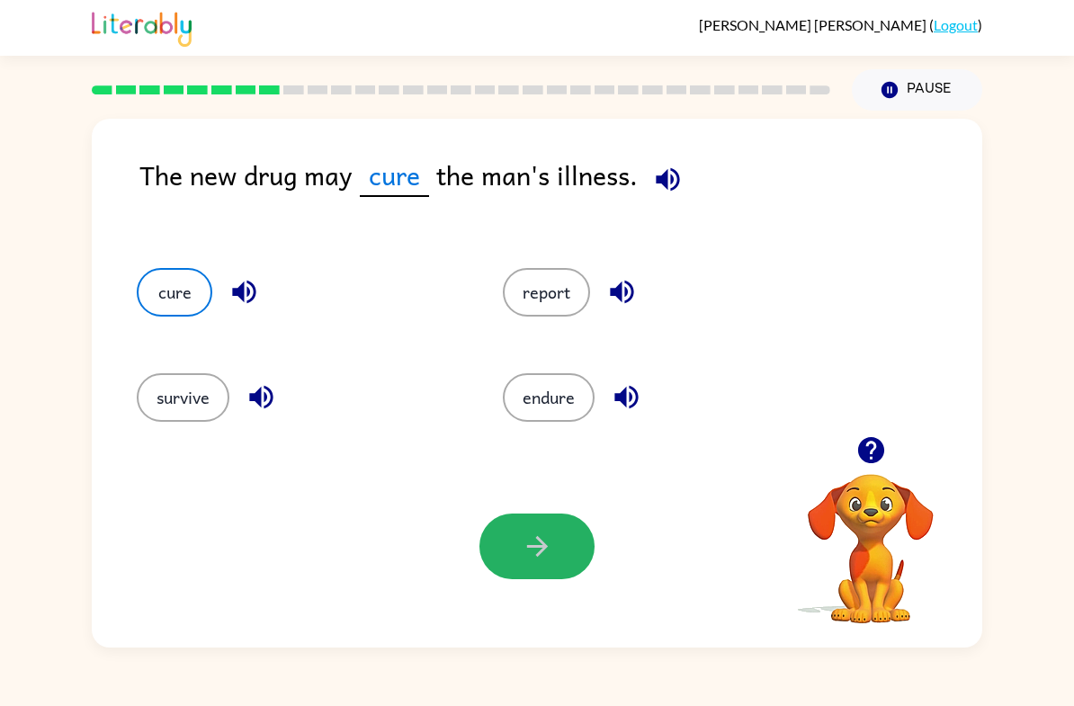
click at [267, 408] on icon "button" at bounding box center [260, 397] width 23 height 23
click at [202, 395] on button "survive" at bounding box center [183, 397] width 93 height 49
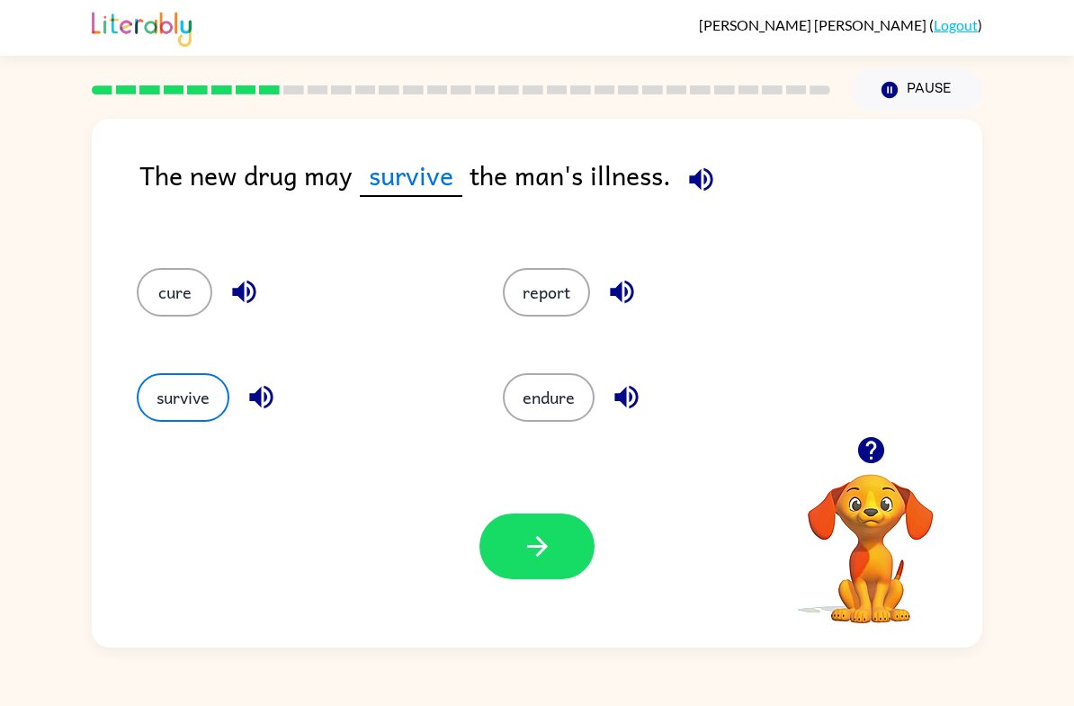
click at [575, 554] on button "button" at bounding box center [536, 547] width 115 height 66
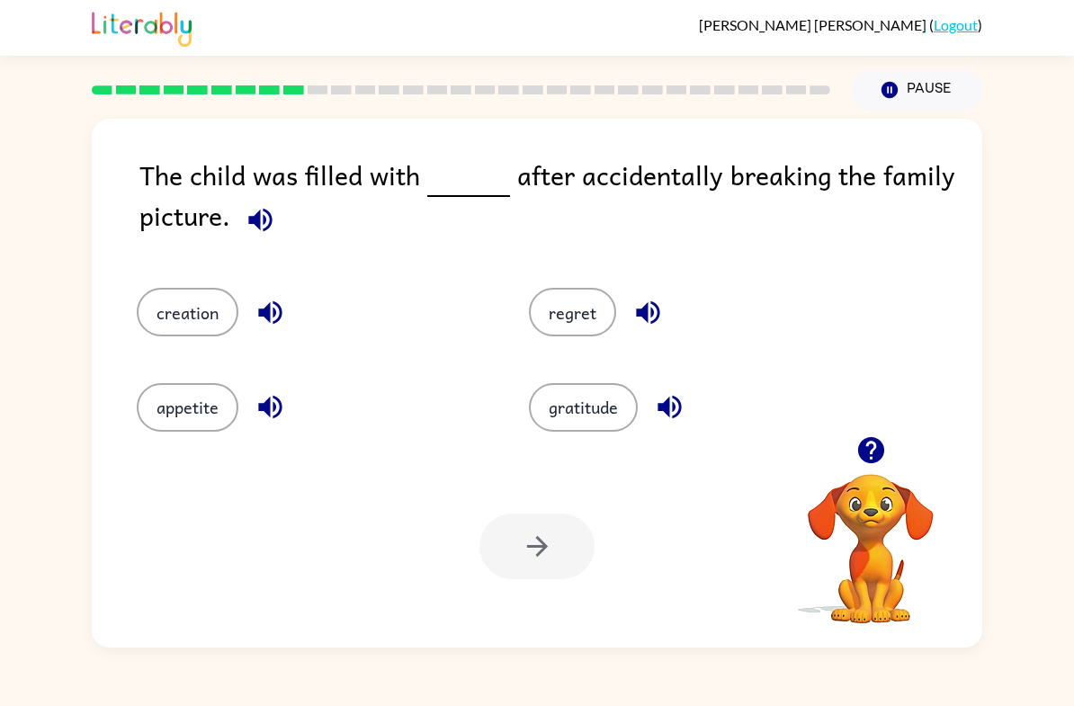
click at [570, 310] on button "regret" at bounding box center [572, 312] width 87 height 49
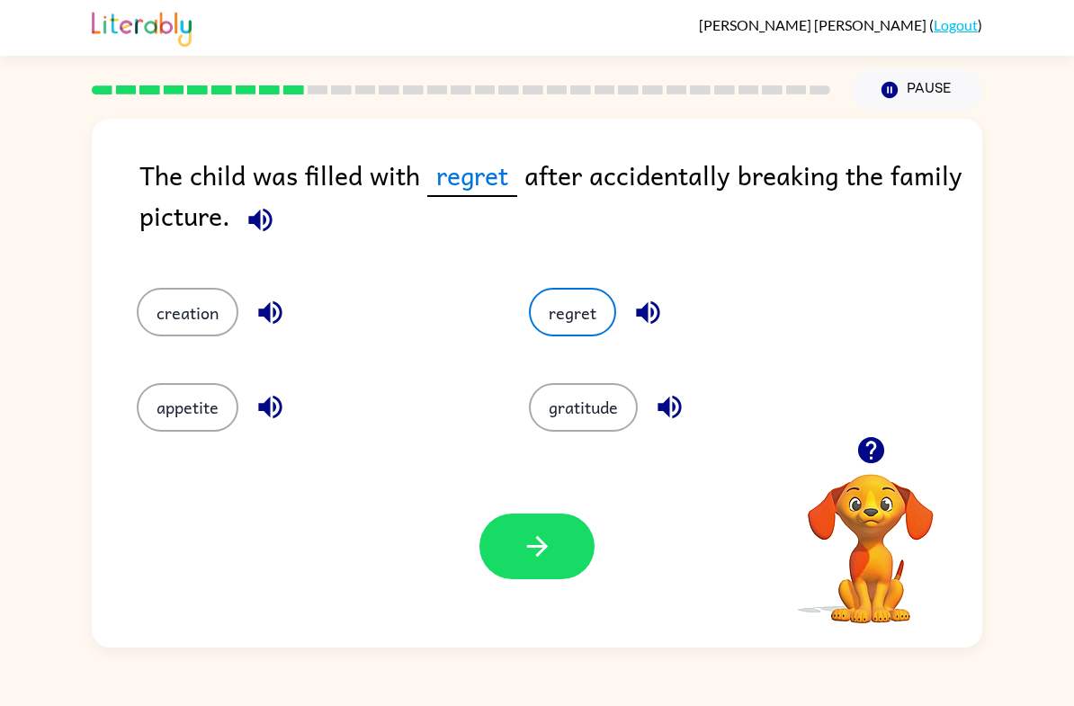
click at [557, 564] on button "button" at bounding box center [536, 547] width 115 height 66
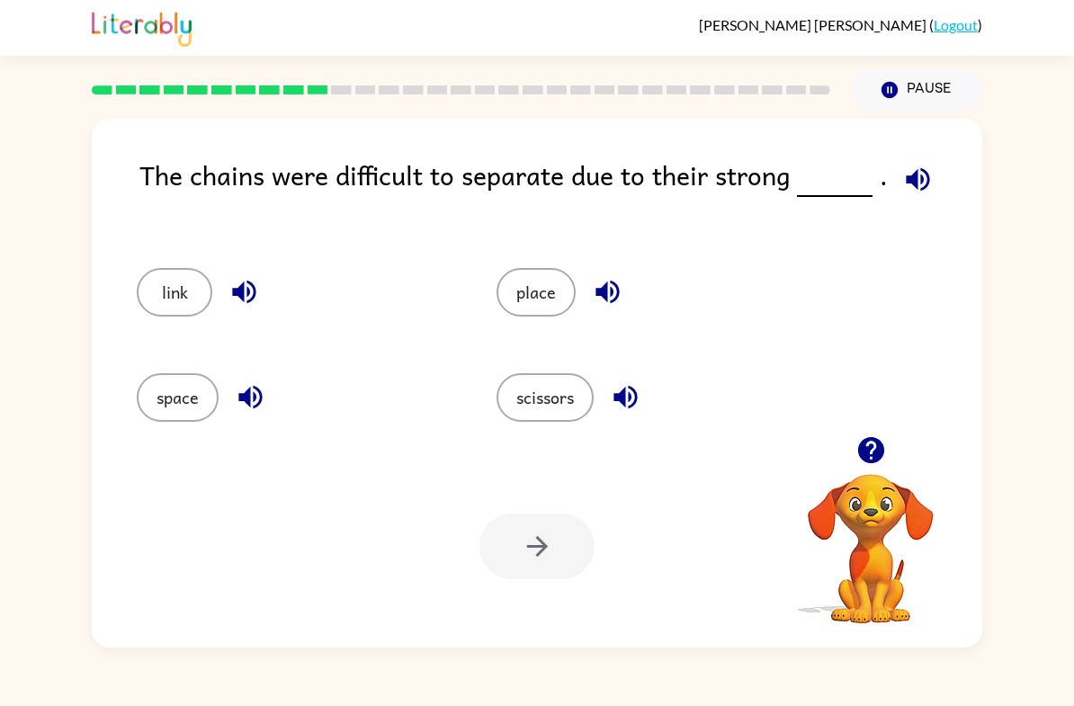
click at [893, 446] on button "button" at bounding box center [871, 450] width 46 height 46
click at [517, 297] on button "place" at bounding box center [535, 292] width 79 height 49
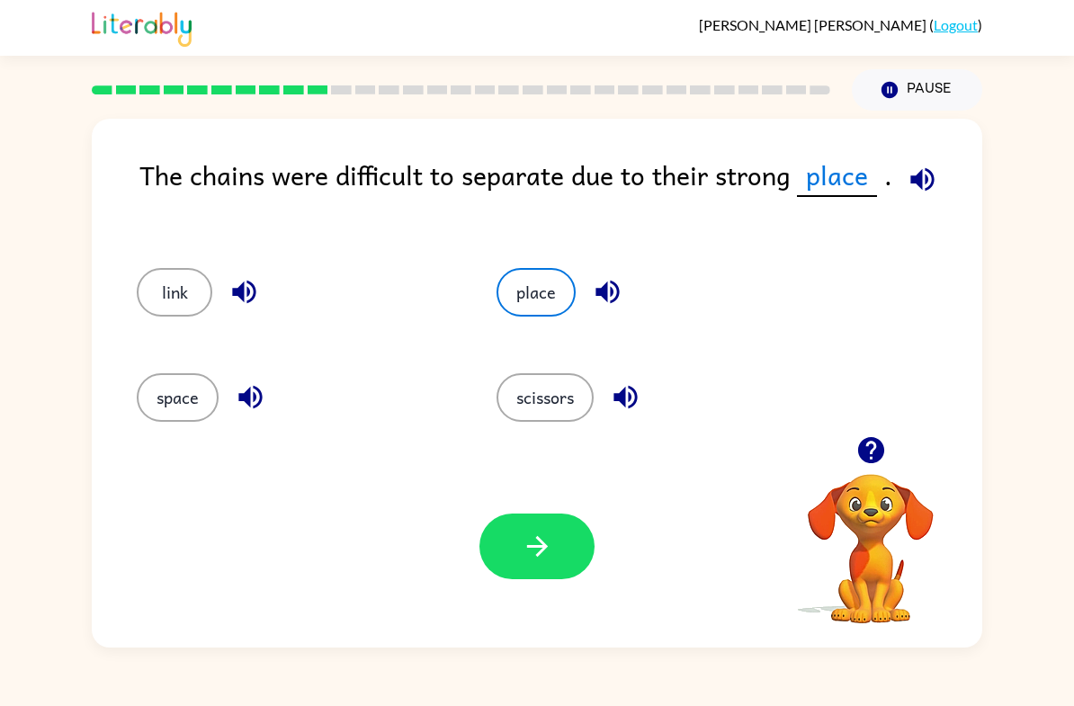
click at [551, 553] on icon "button" at bounding box center [537, 546] width 31 height 31
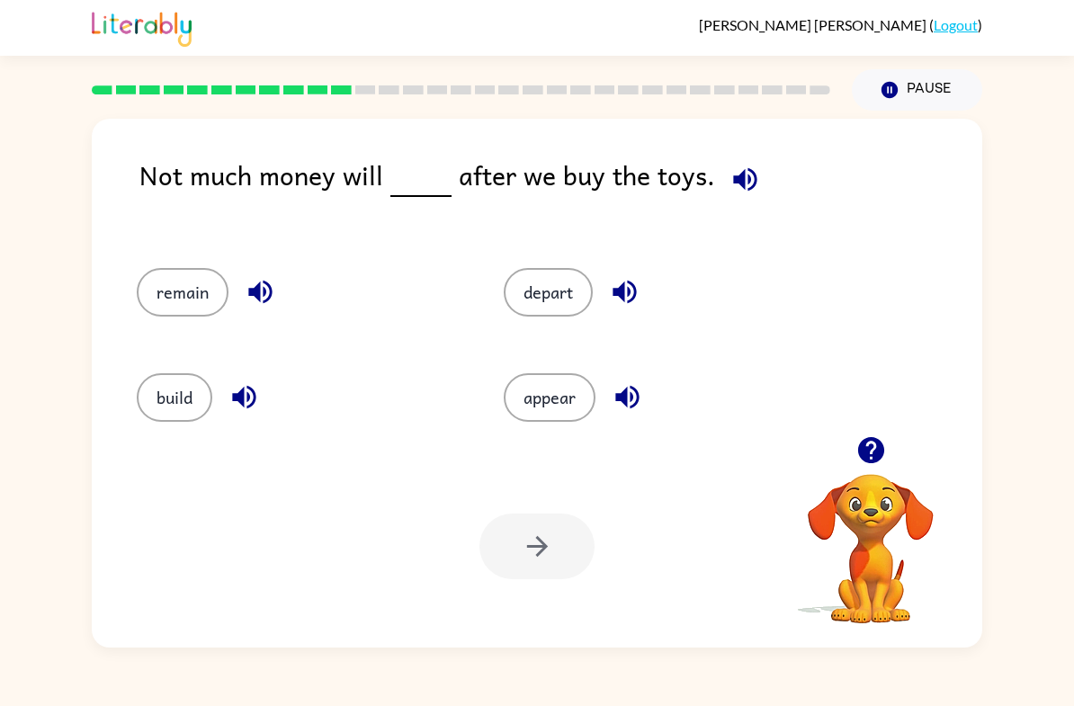
click at [177, 288] on button "remain" at bounding box center [183, 292] width 92 height 49
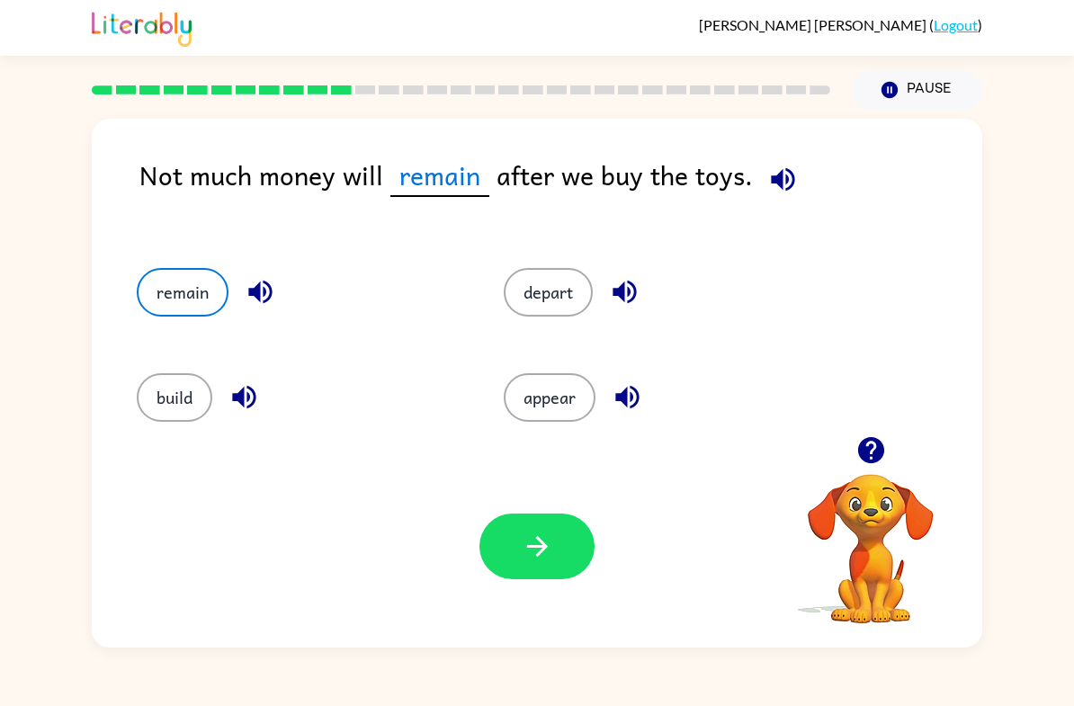
click at [550, 546] on icon "button" at bounding box center [537, 546] width 31 height 31
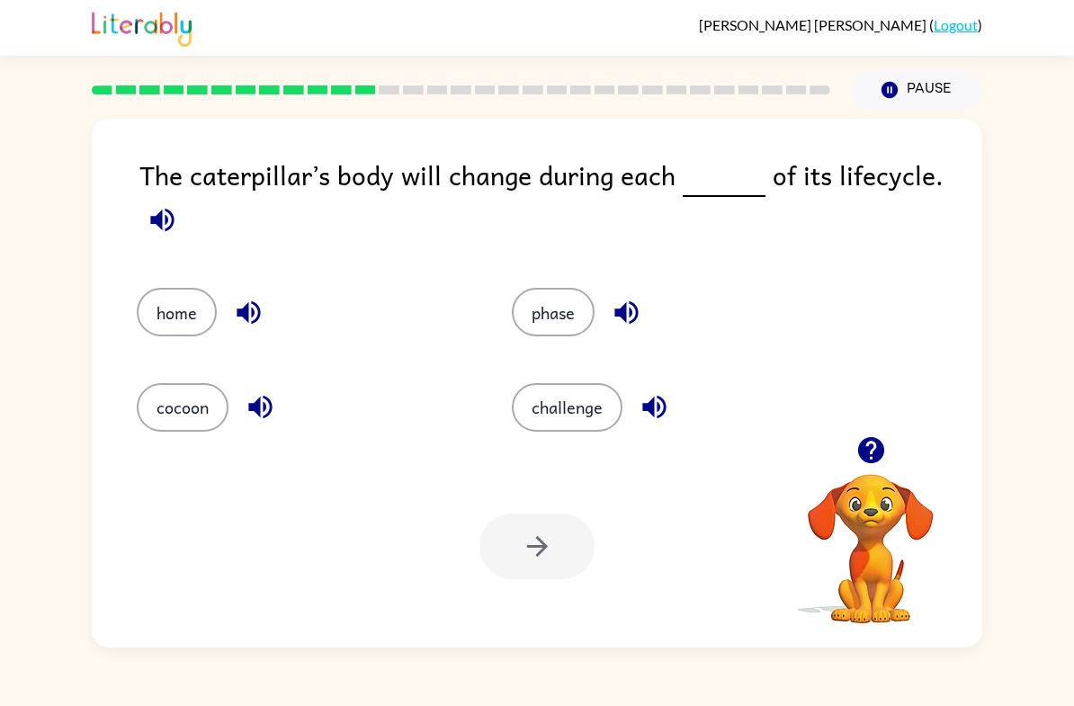
click at [263, 311] on icon "button" at bounding box center [248, 312] width 31 height 31
click at [270, 428] on button "button" at bounding box center [260, 407] width 46 height 46
click at [269, 427] on button "button" at bounding box center [260, 407] width 46 height 46
click at [256, 418] on icon "button" at bounding box center [260, 406] width 31 height 31
click at [254, 393] on icon "button" at bounding box center [260, 406] width 31 height 31
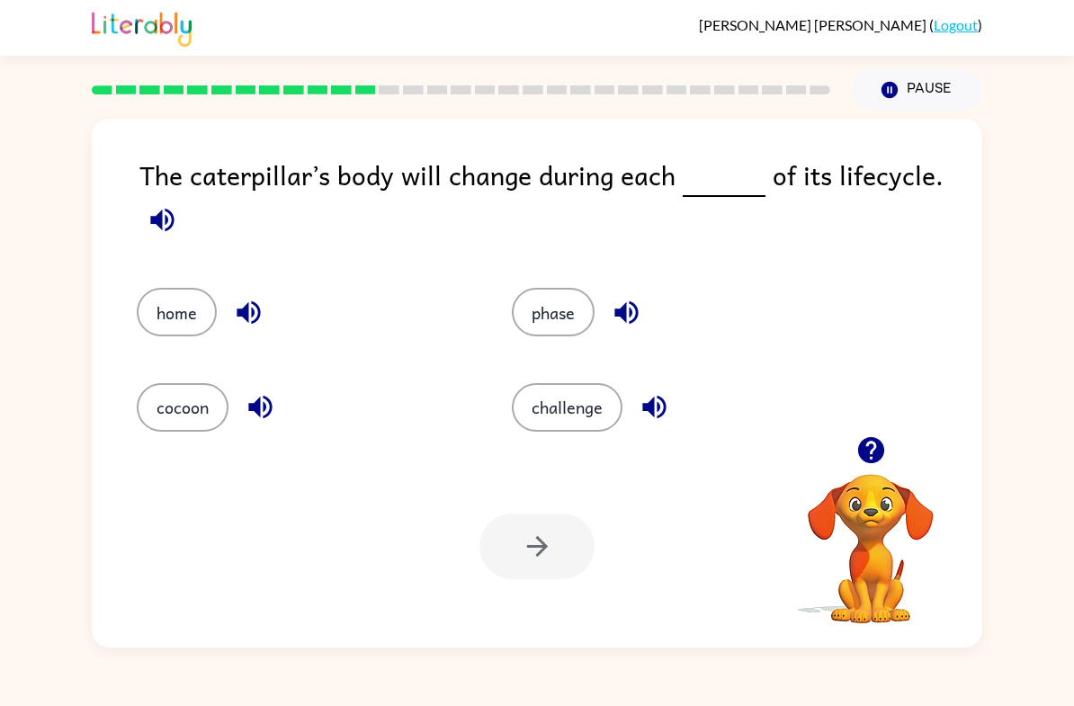
click at [633, 313] on icon "button" at bounding box center [625, 312] width 23 height 23
click at [641, 407] on icon "button" at bounding box center [654, 406] width 31 height 31
click at [586, 416] on button "challenge" at bounding box center [567, 407] width 111 height 49
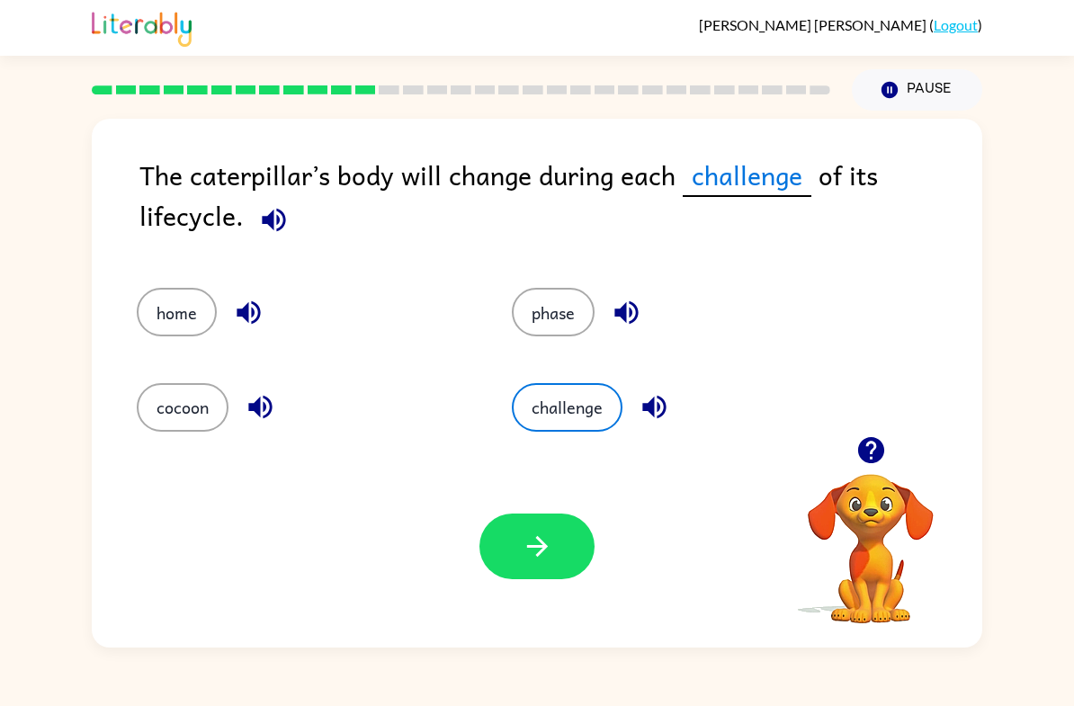
click at [539, 526] on button "button" at bounding box center [536, 547] width 115 height 66
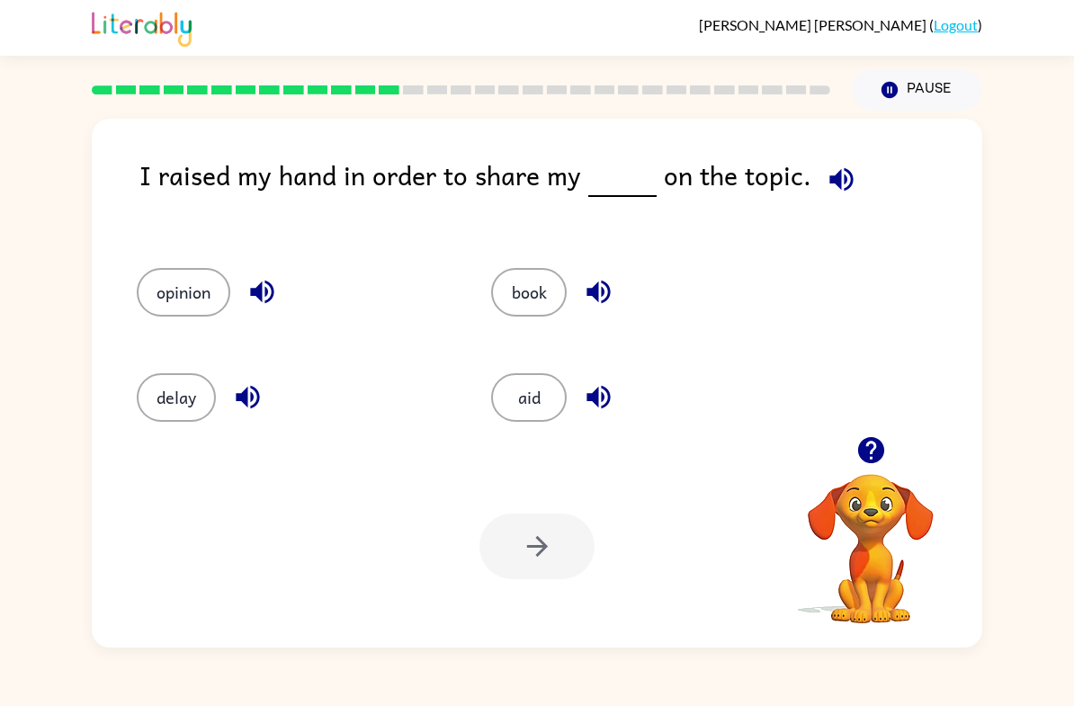
click at [176, 311] on button "opinion" at bounding box center [184, 292] width 94 height 49
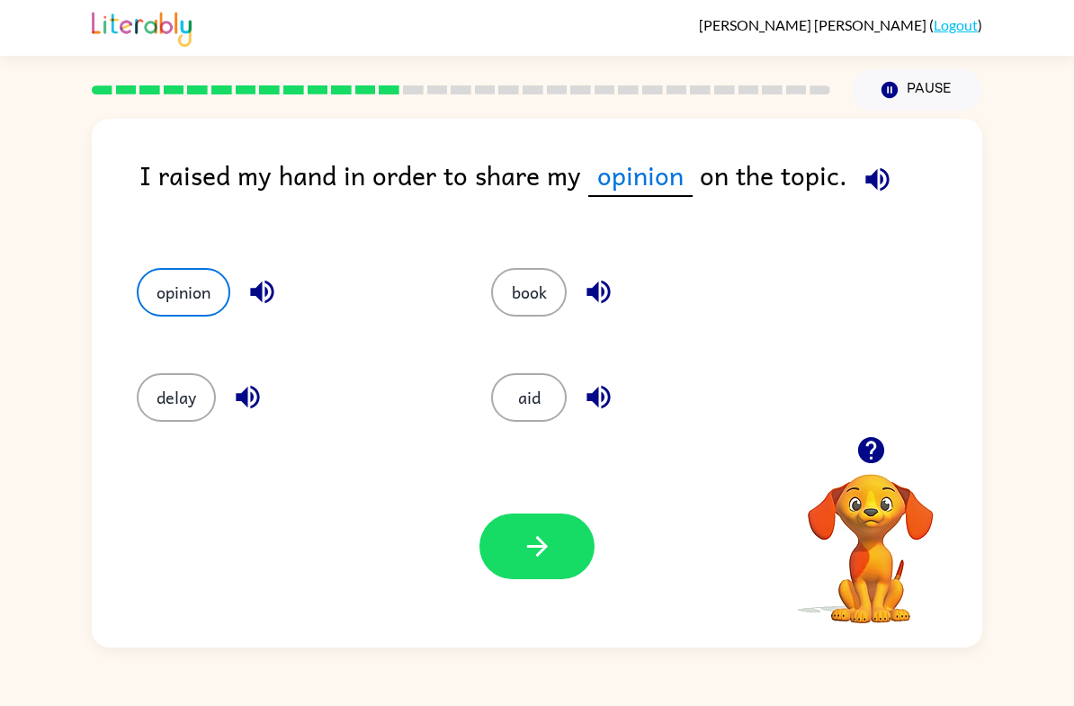
click at [559, 567] on button "button" at bounding box center [536, 547] width 115 height 66
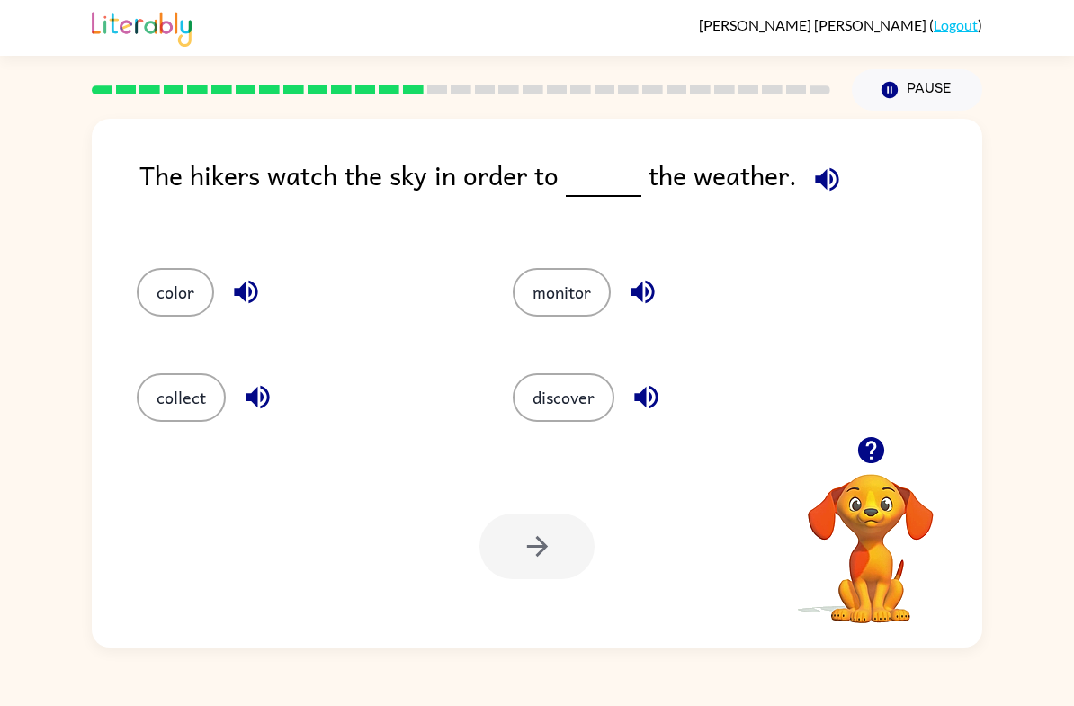
click at [562, 300] on button "monitor" at bounding box center [562, 292] width 98 height 49
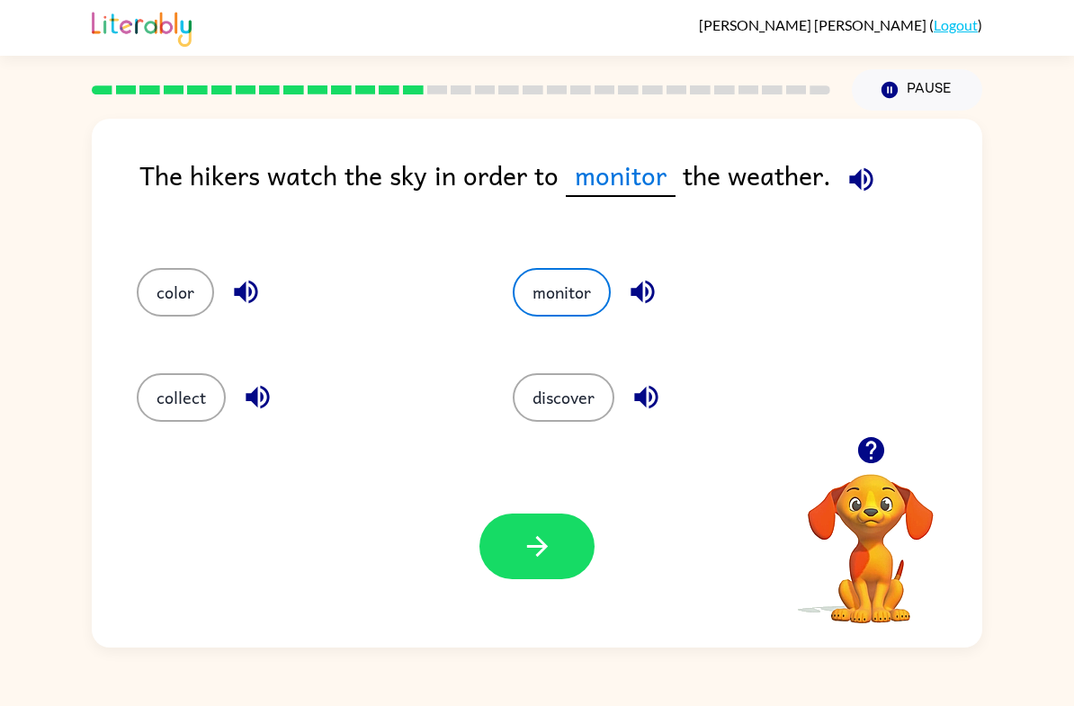
click at [563, 567] on button "button" at bounding box center [536, 547] width 115 height 66
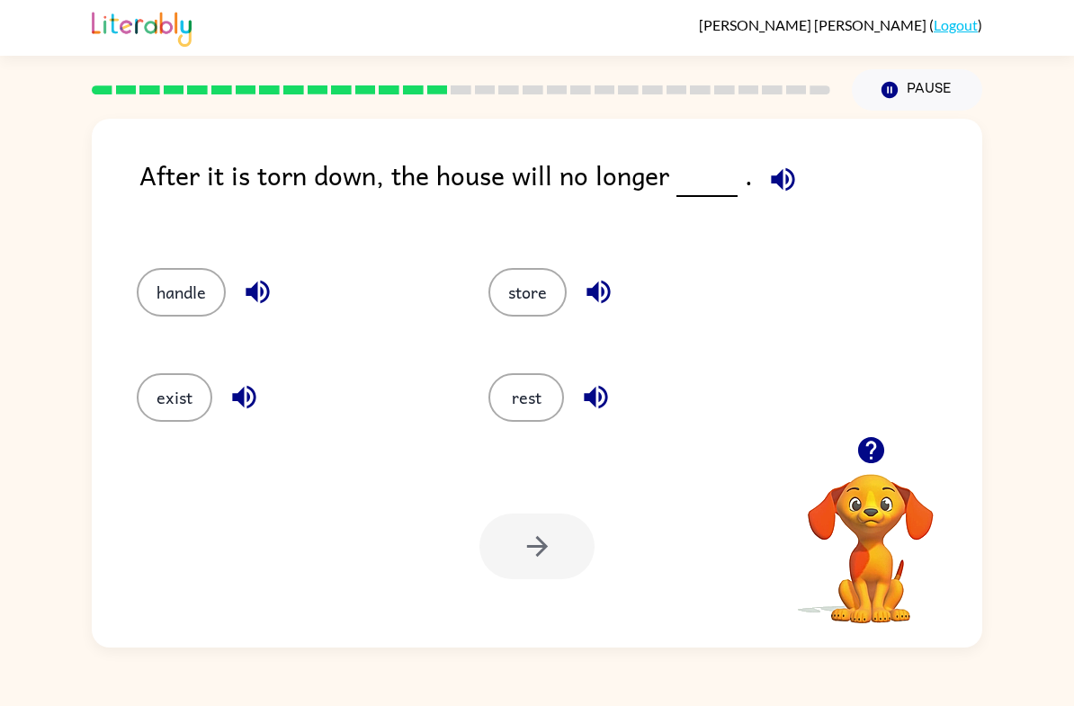
click at [947, 97] on button "Pause Pause" at bounding box center [917, 89] width 130 height 41
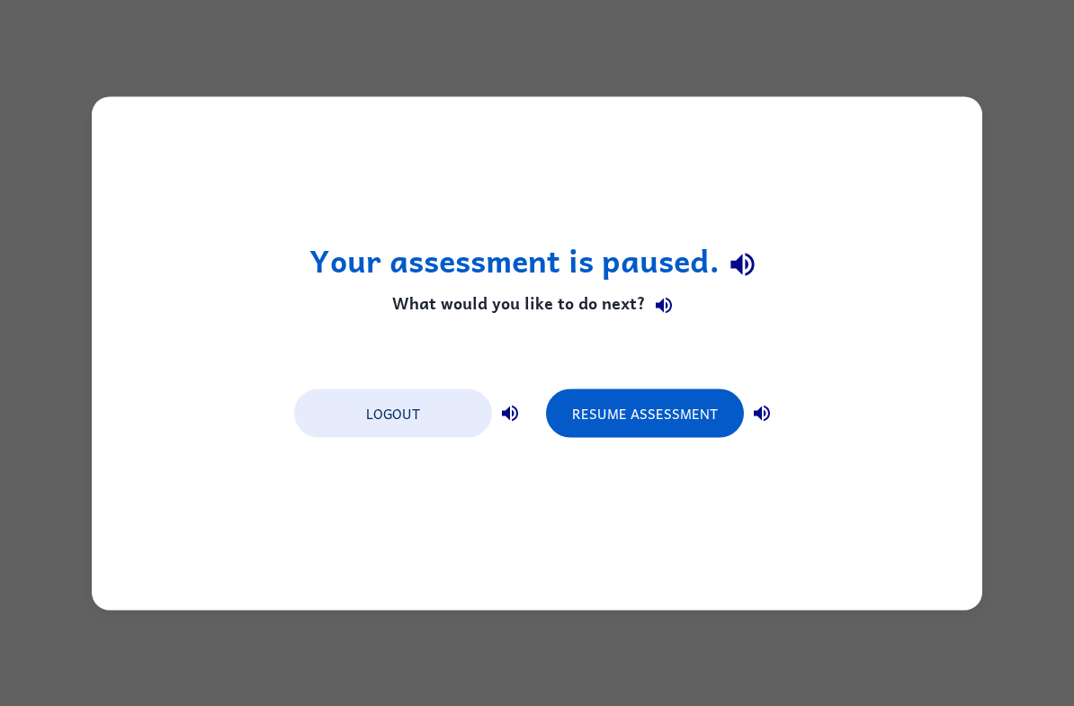
click at [672, 421] on button "Resume Assessment" at bounding box center [645, 413] width 198 height 49
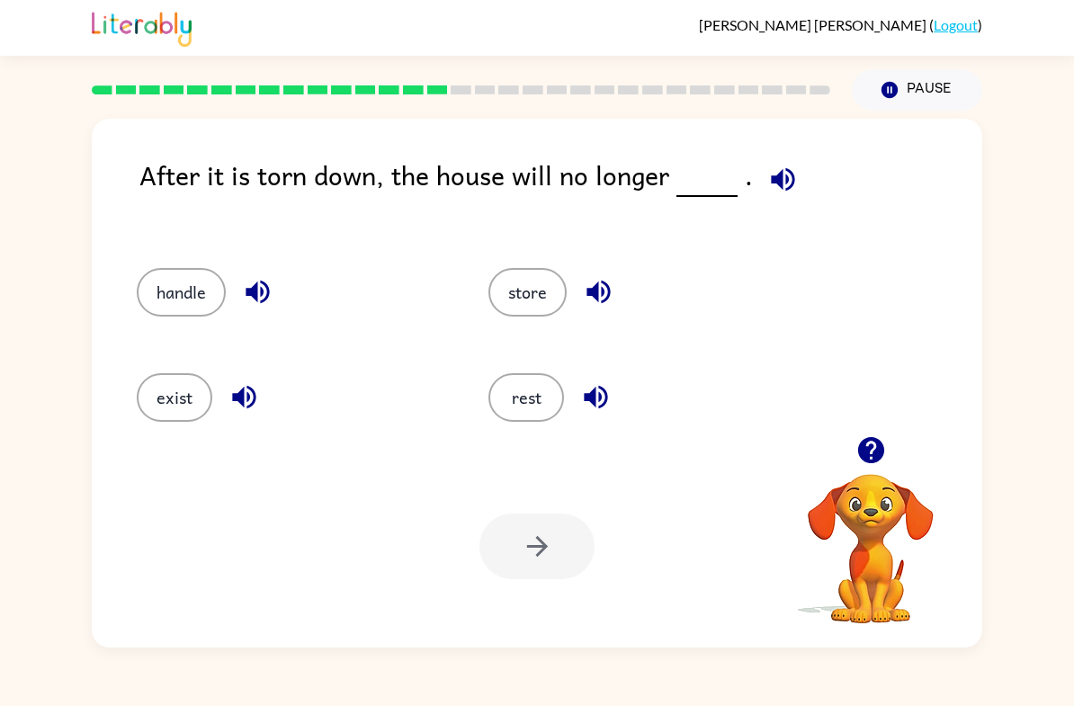
click at [665, 582] on div "Your browser must support playing .mp4 files to use Literably. Please try using…" at bounding box center [537, 546] width 890 height 202
click at [851, 462] on button "button" at bounding box center [871, 450] width 46 height 46
click at [183, 306] on button "handle" at bounding box center [181, 292] width 89 height 49
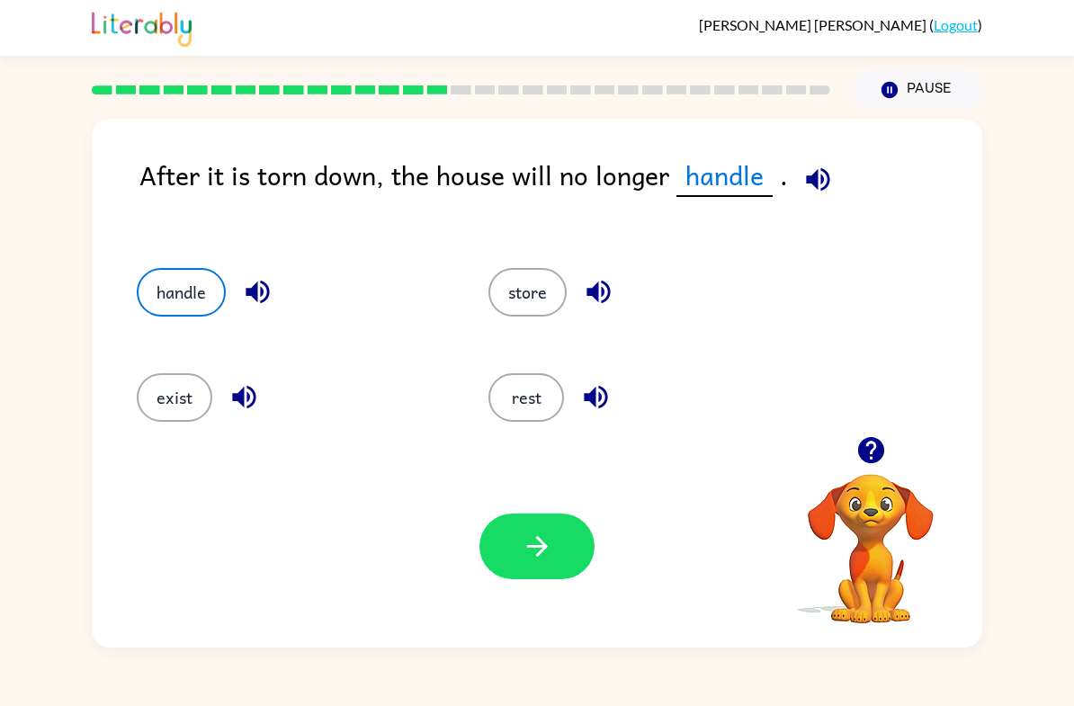
click at [543, 529] on button "button" at bounding box center [536, 547] width 115 height 66
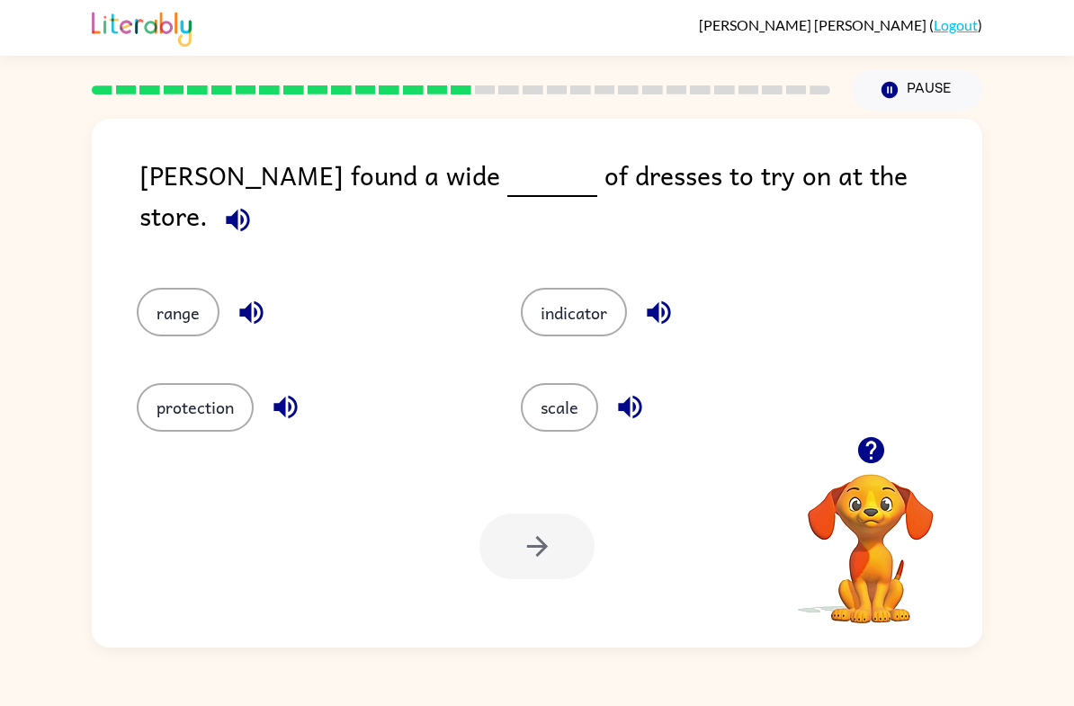
click at [809, 229] on div "[PERSON_NAME] found a wide of dresses to try on at the store." at bounding box center [560, 203] width 843 height 97
click at [214, 383] on button "protection" at bounding box center [195, 407] width 117 height 49
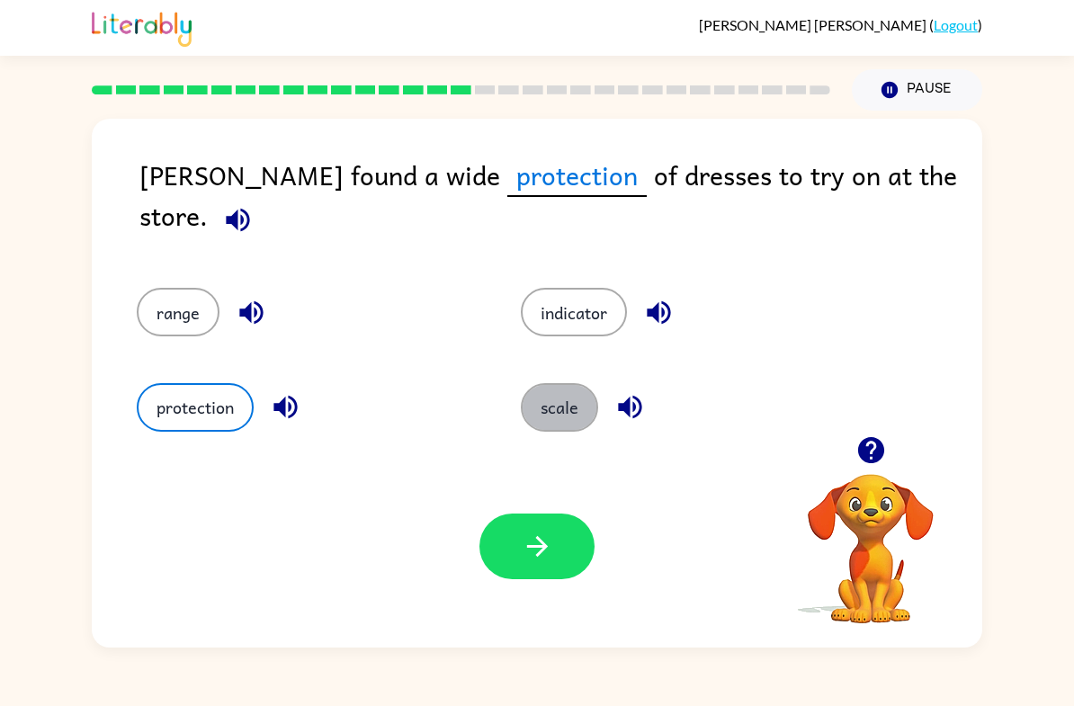
click at [564, 393] on button "scale" at bounding box center [559, 407] width 77 height 49
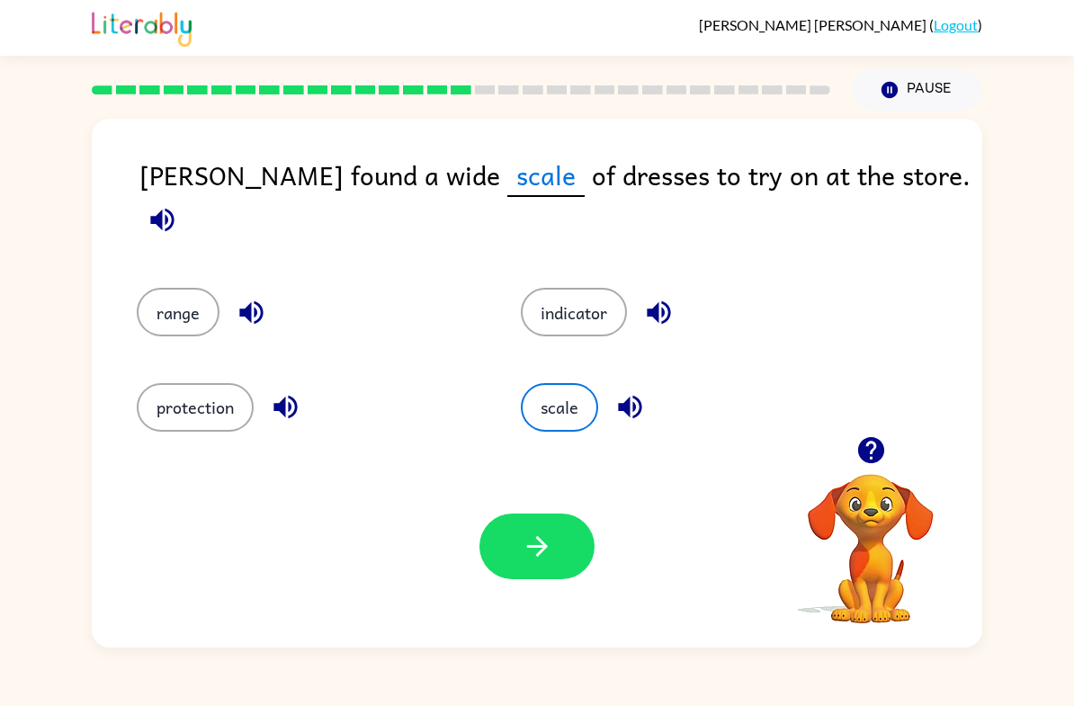
click at [536, 590] on div "Your browser must support playing .mp4 files to use Literably. Please try using…" at bounding box center [537, 546] width 890 height 202
click at [542, 567] on button "button" at bounding box center [536, 547] width 115 height 66
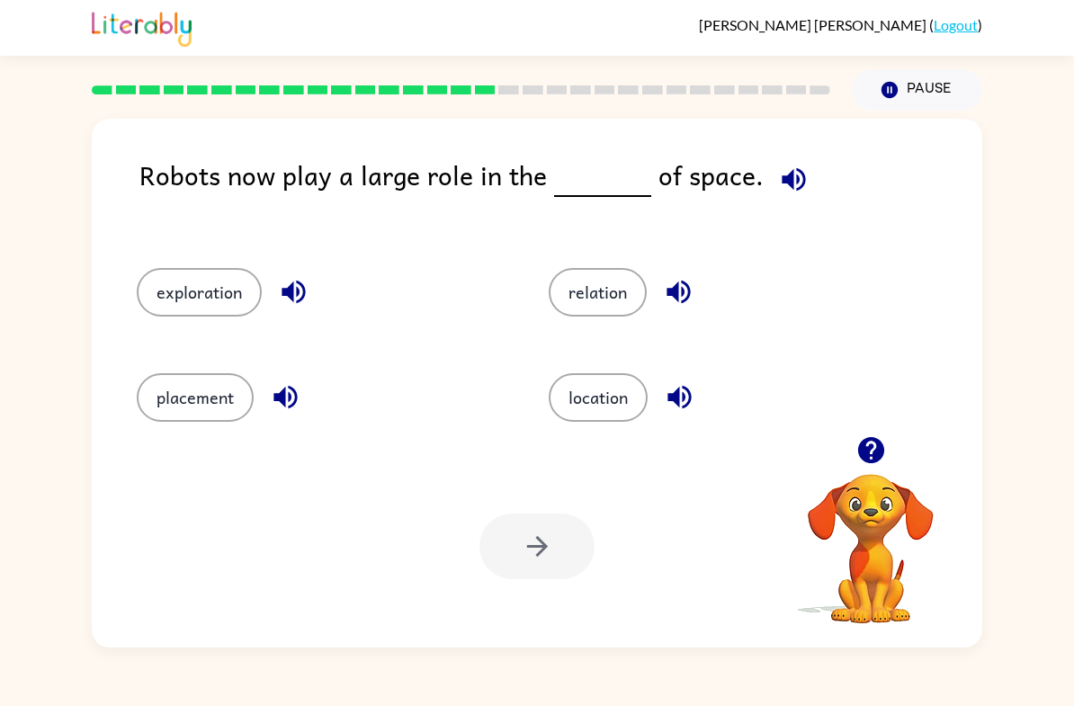
click at [573, 431] on div "location" at bounding box center [720, 391] width 412 height 105
click at [619, 392] on button "location" at bounding box center [598, 397] width 99 height 49
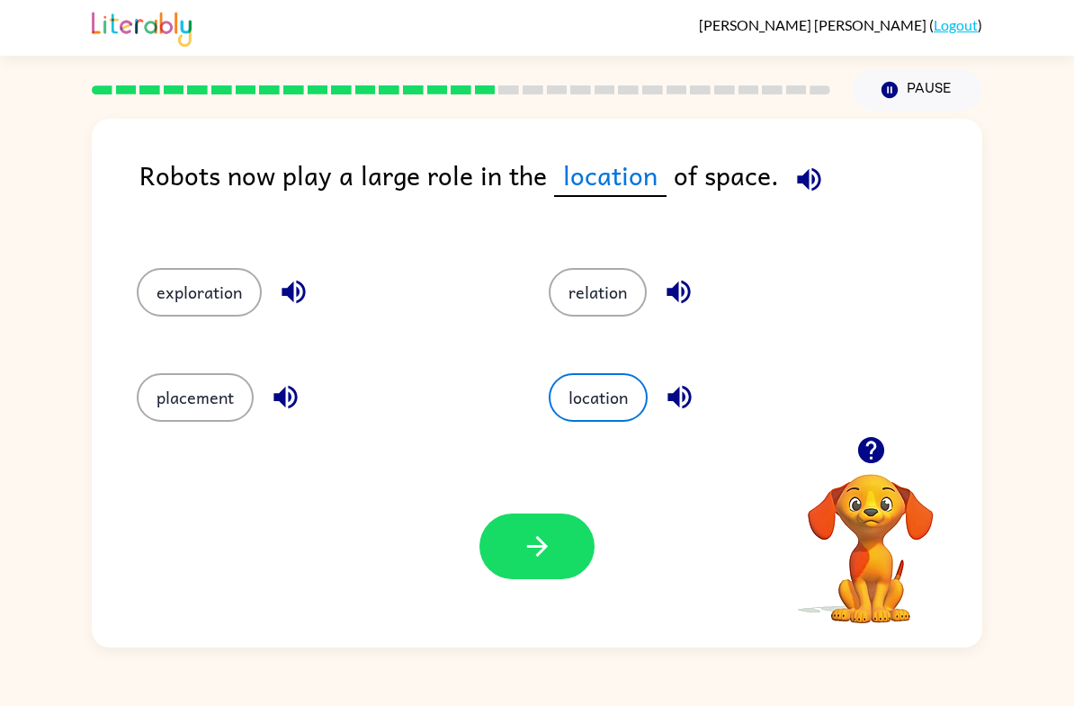
click at [571, 544] on button "button" at bounding box center [536, 547] width 115 height 66
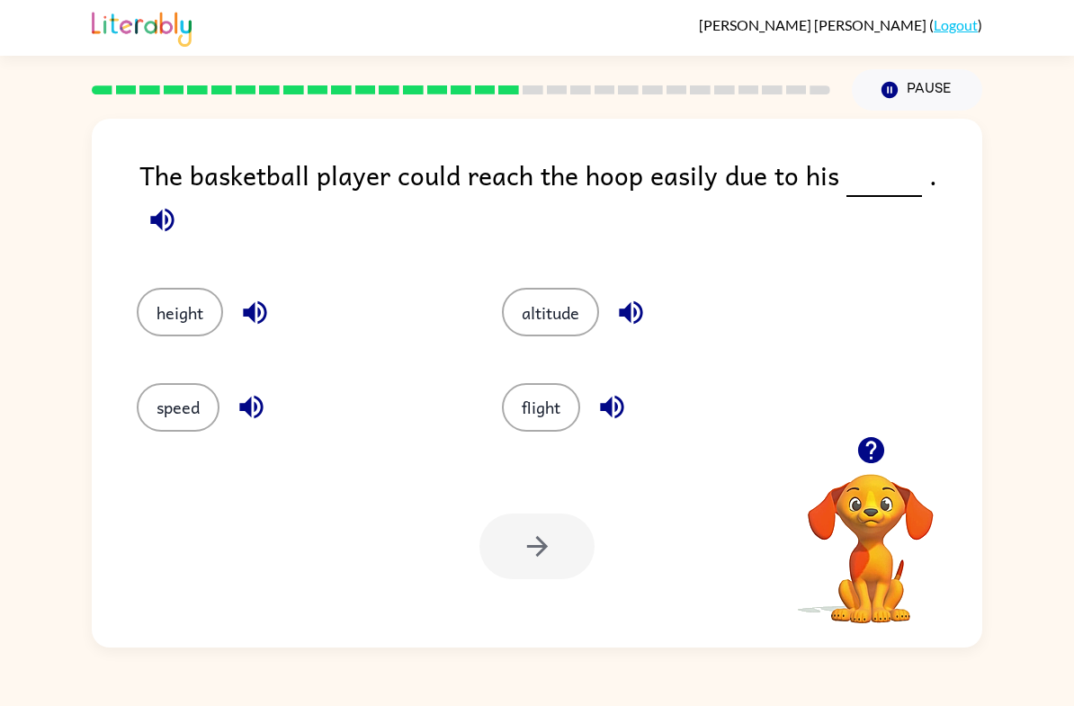
click at [0, 295] on div "The basketball player could reach the hoop easily due to his . height altitude …" at bounding box center [537, 379] width 1074 height 537
click at [246, 564] on div "Your browser must support playing .mp4 files to use Literably. Please try using…" at bounding box center [537, 546] width 890 height 202
click at [161, 407] on button "speed" at bounding box center [178, 407] width 83 height 49
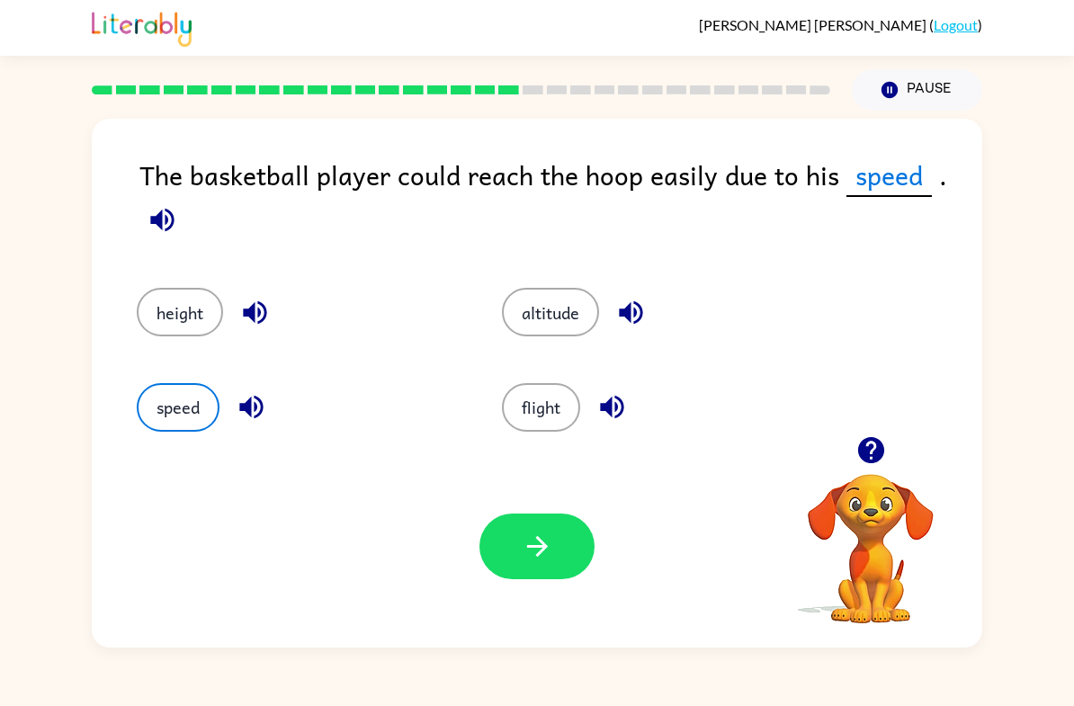
click at [535, 565] on button "button" at bounding box center [536, 547] width 115 height 66
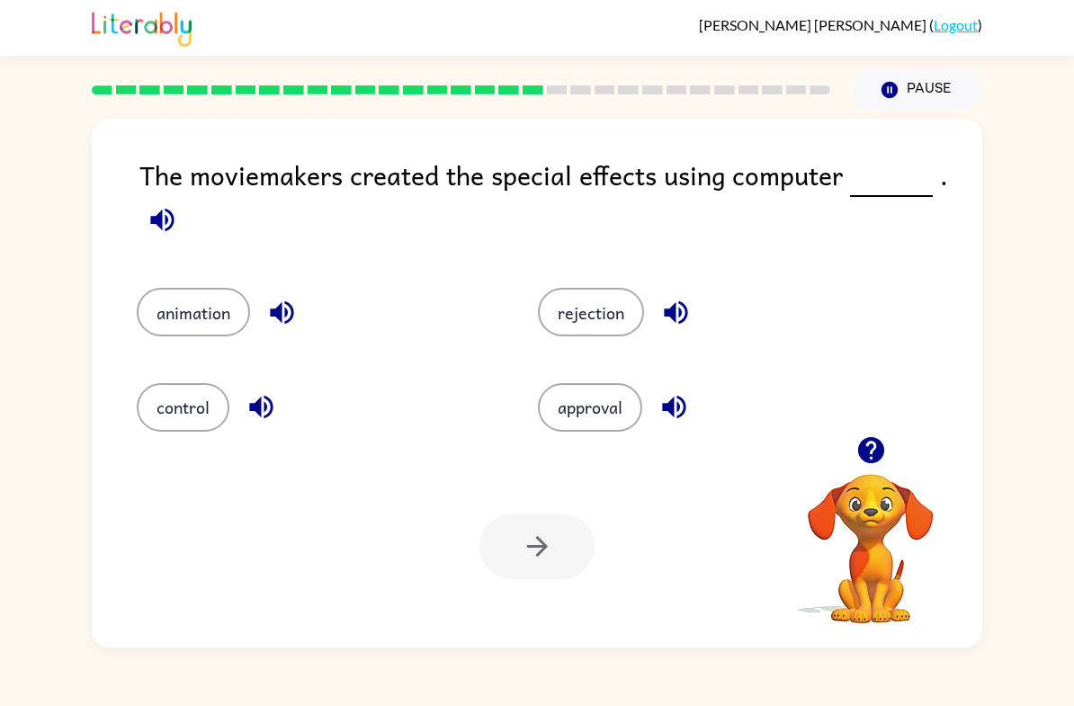
click at [1024, 8] on div "[PERSON_NAME] ( Logout )" at bounding box center [537, 28] width 1074 height 56
click at [210, 322] on button "animation" at bounding box center [193, 312] width 113 height 49
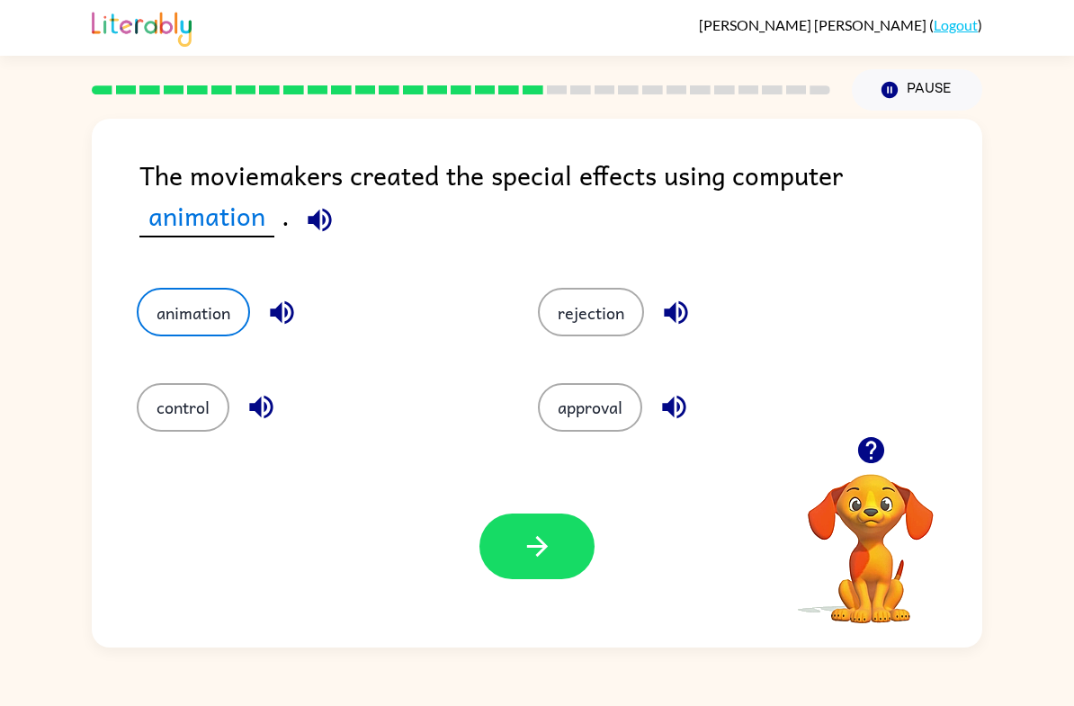
click at [532, 595] on div "Your browser must support playing .mp4 files to use Literably. Please try using…" at bounding box center [537, 546] width 890 height 202
click at [196, 417] on button "control" at bounding box center [183, 407] width 93 height 49
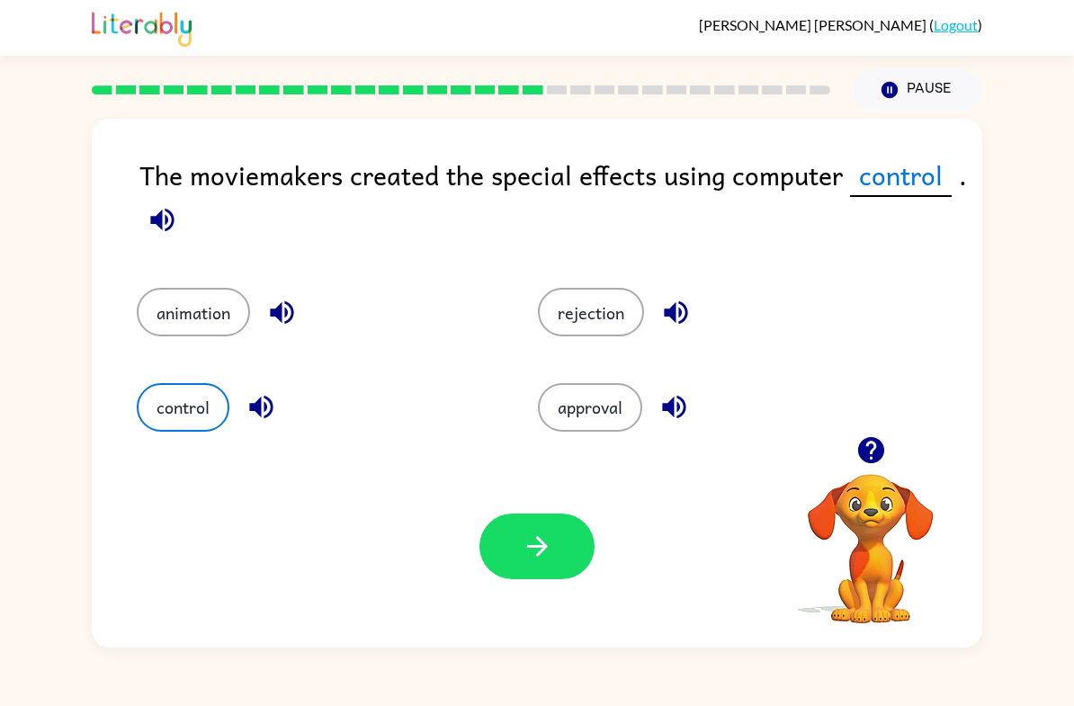
click at [539, 536] on icon "button" at bounding box center [537, 546] width 31 height 31
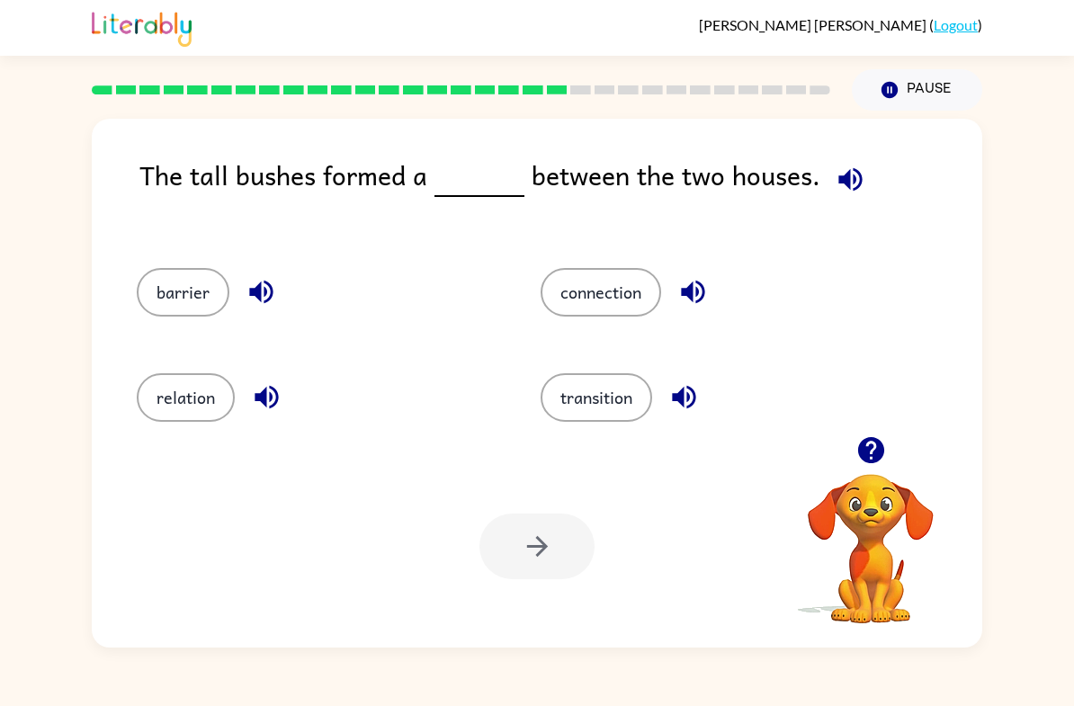
click at [167, 293] on button "barrier" at bounding box center [183, 292] width 93 height 49
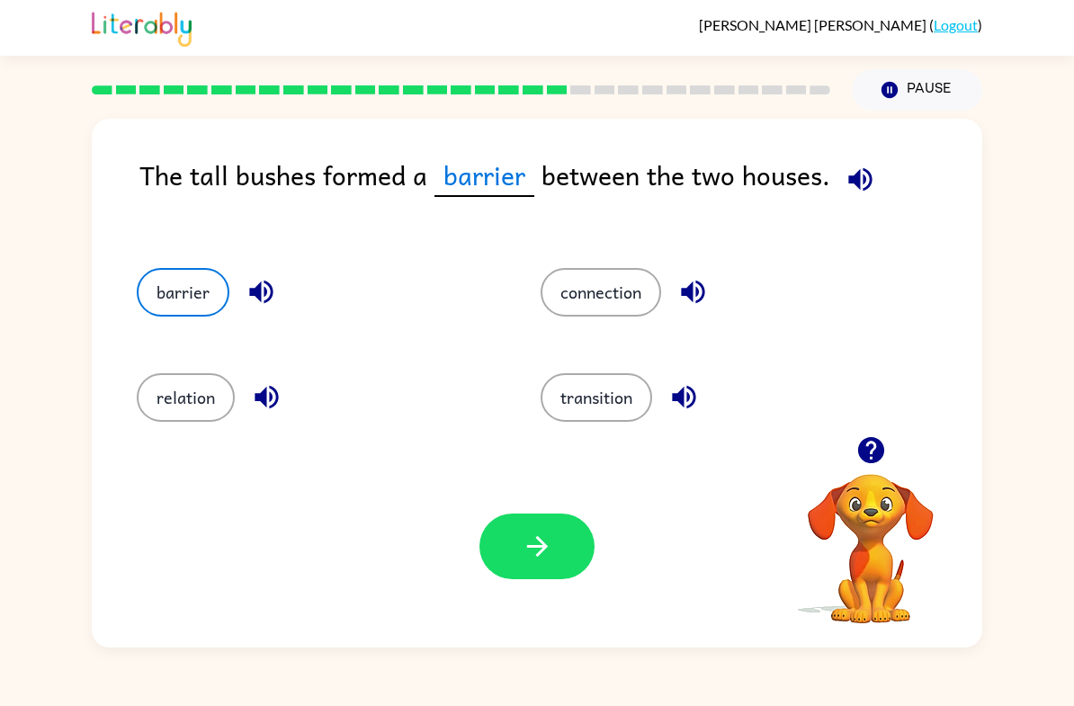
click at [526, 520] on button "button" at bounding box center [536, 547] width 115 height 66
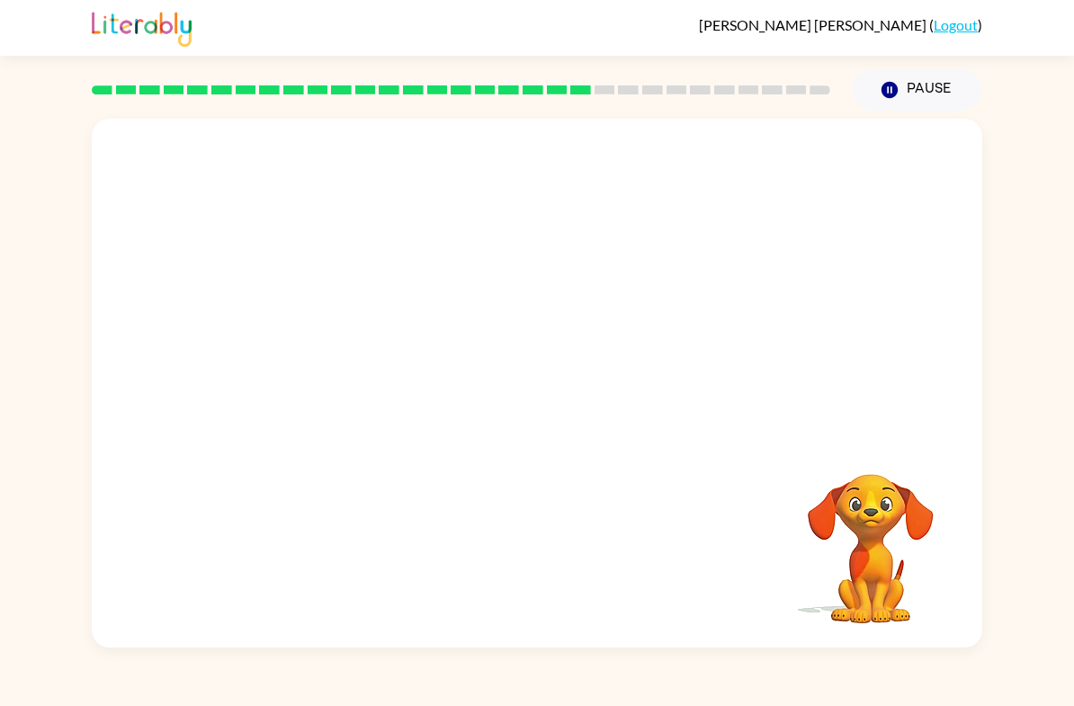
click at [525, 520] on div "Your browser must support playing .mp4 files to use Literably. Please try using…" at bounding box center [537, 383] width 890 height 529
click at [365, 381] on video "Your browser must support playing .mp4 files to use Literably. Please try using…" at bounding box center [537, 278] width 890 height 318
click at [529, 416] on button "button" at bounding box center [536, 393] width 115 height 66
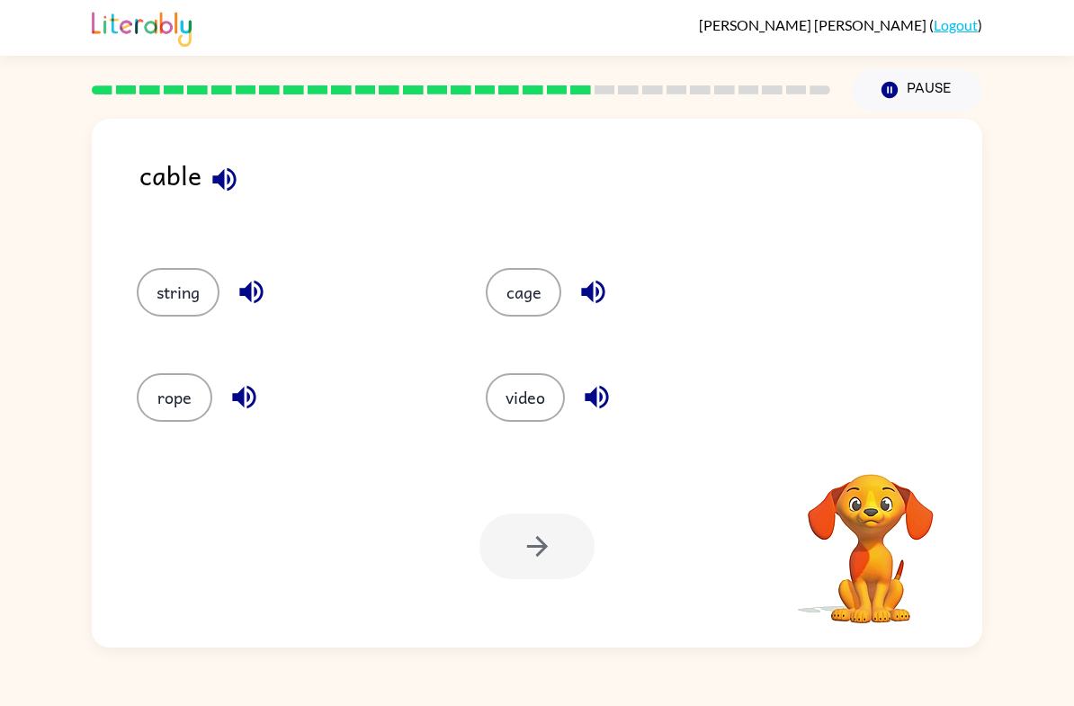
click at [184, 291] on button "string" at bounding box center [178, 292] width 83 height 49
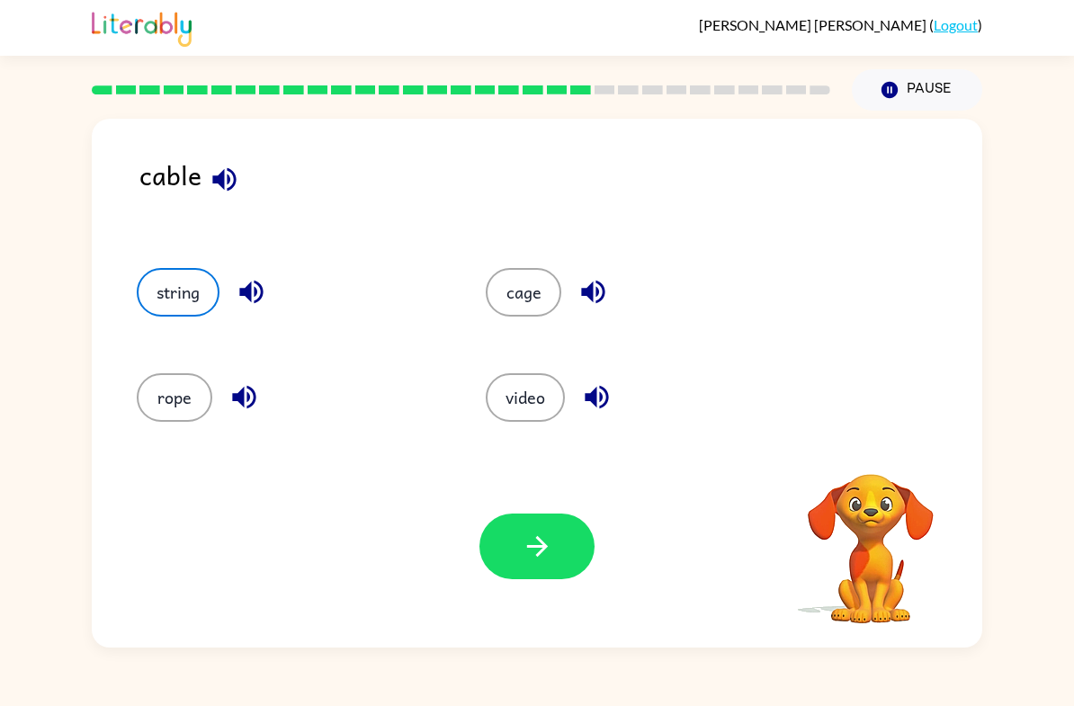
click at [543, 545] on icon "button" at bounding box center [536, 546] width 21 height 21
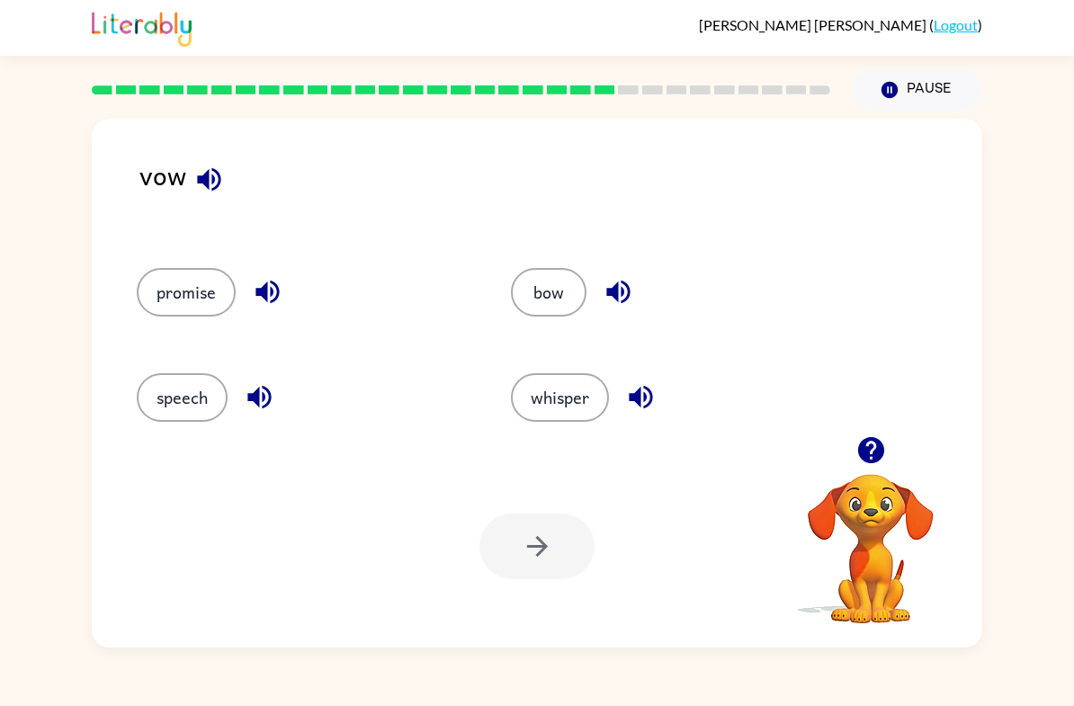
click at [584, 556] on div at bounding box center [536, 547] width 115 height 66
click at [164, 298] on button "promise" at bounding box center [186, 292] width 99 height 49
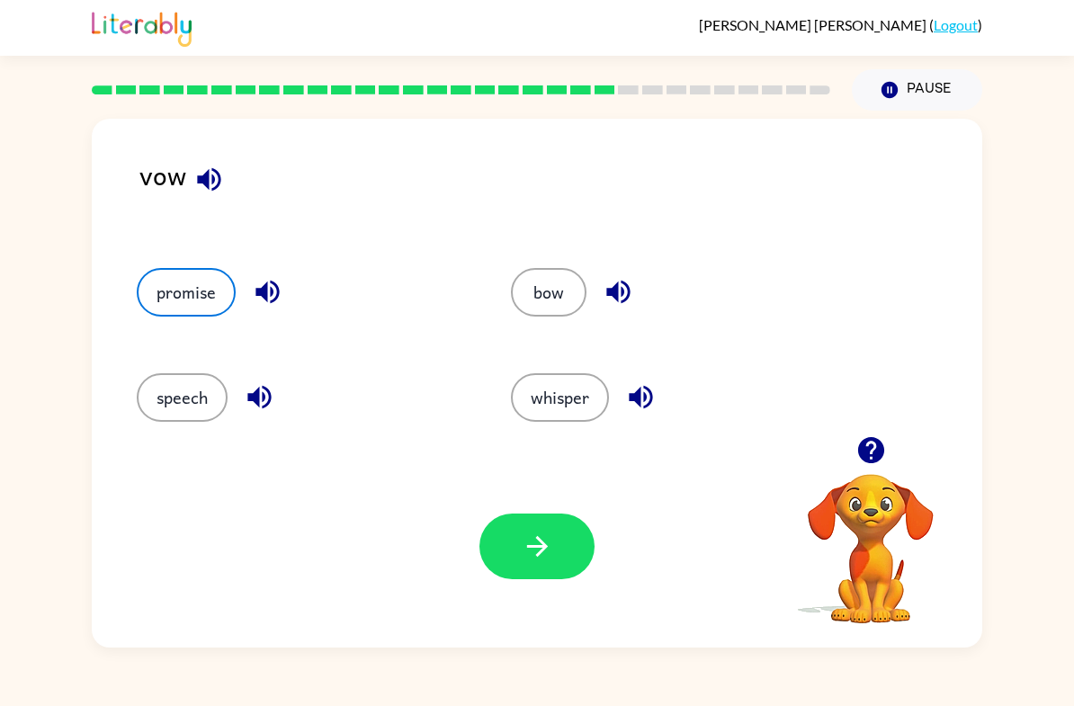
click at [561, 574] on button "button" at bounding box center [536, 547] width 115 height 66
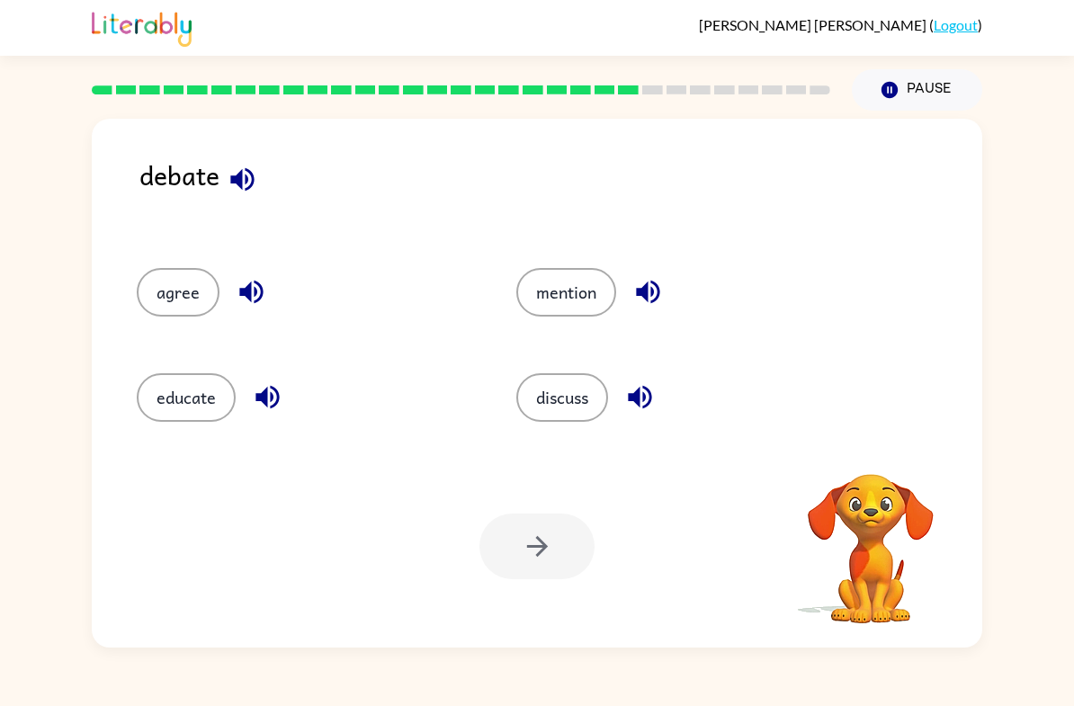
click at [556, 403] on button "discuss" at bounding box center [562, 397] width 92 height 49
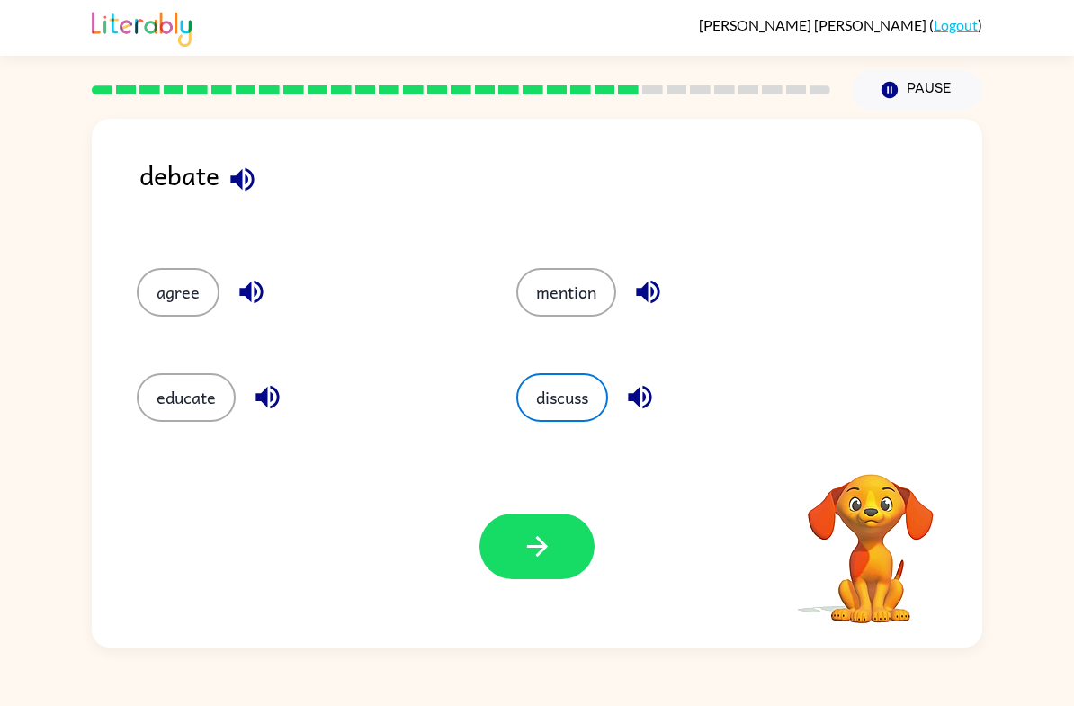
click at [547, 559] on icon "button" at bounding box center [537, 546] width 31 height 31
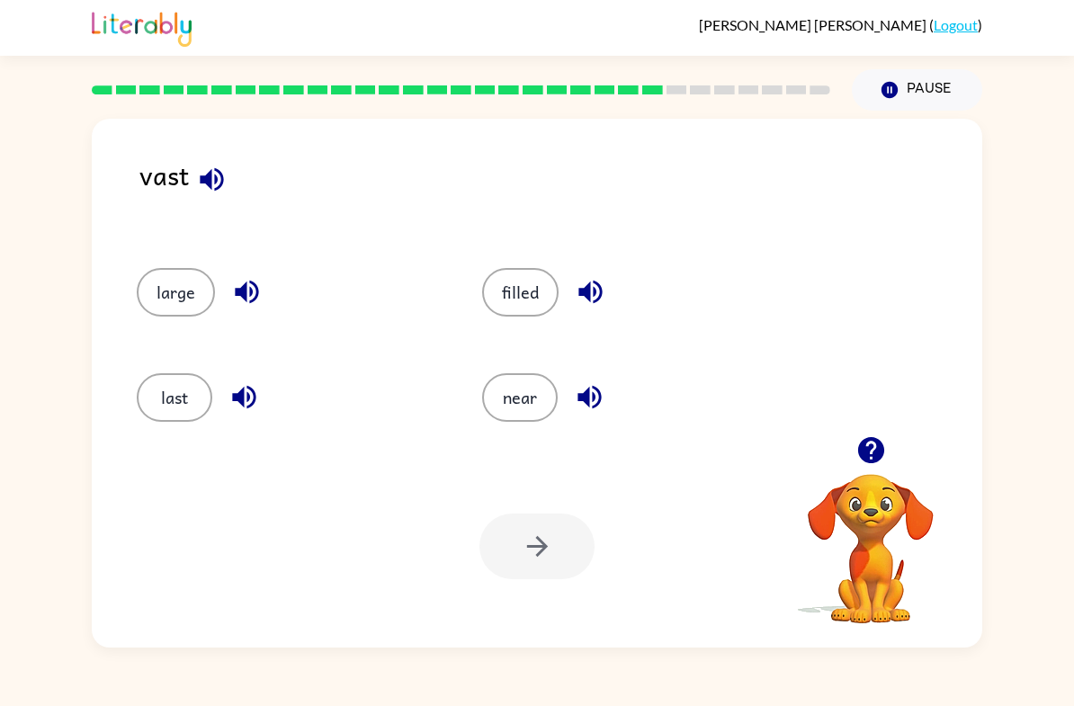
click at [532, 390] on button "near" at bounding box center [520, 397] width 76 height 49
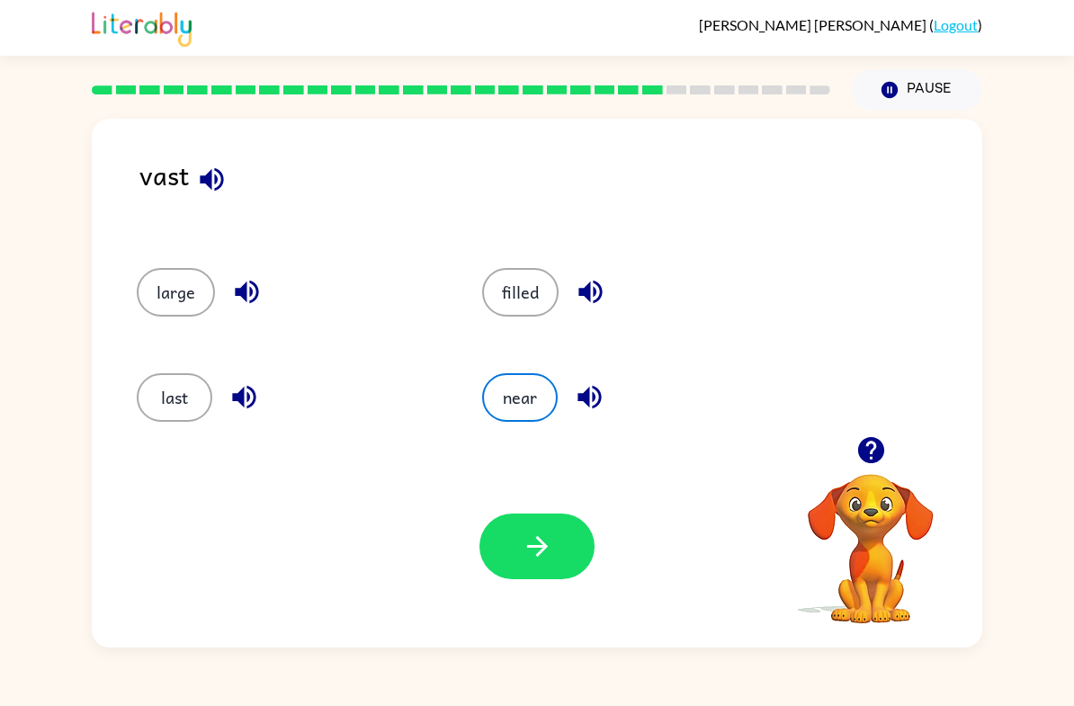
click at [523, 590] on div "Your browser must support playing .mp4 files to use Literably. Please try using…" at bounding box center [537, 546] width 890 height 202
click at [533, 574] on button "button" at bounding box center [536, 547] width 115 height 66
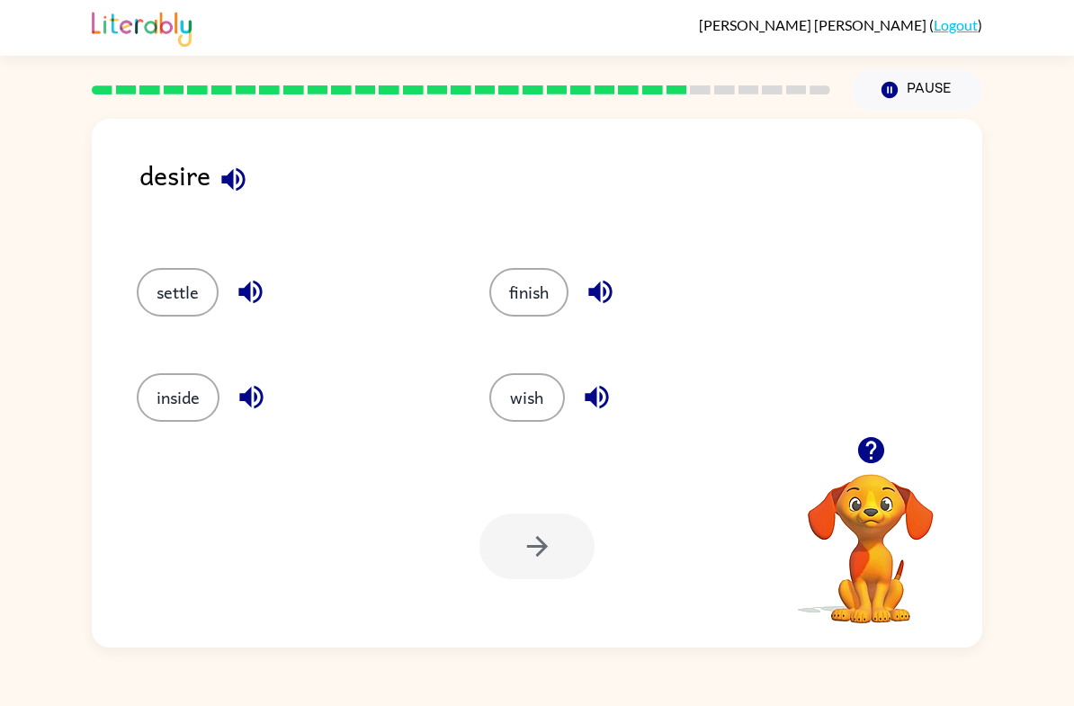
click at [522, 403] on button "wish" at bounding box center [527, 397] width 76 height 49
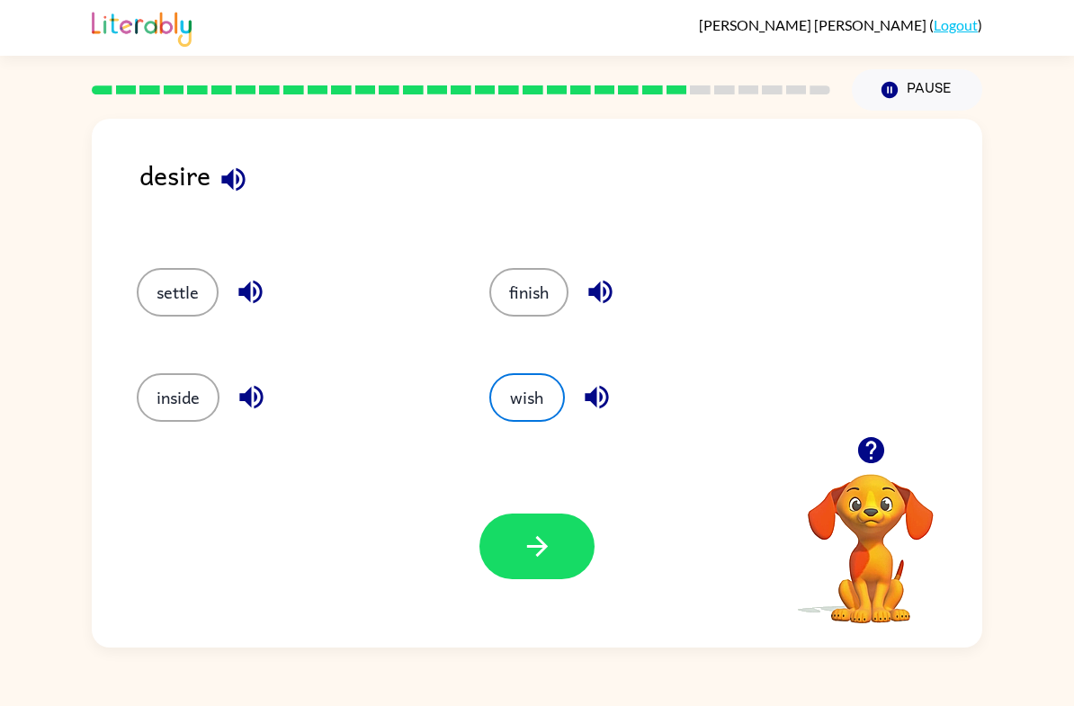
click at [530, 566] on button "button" at bounding box center [536, 547] width 115 height 66
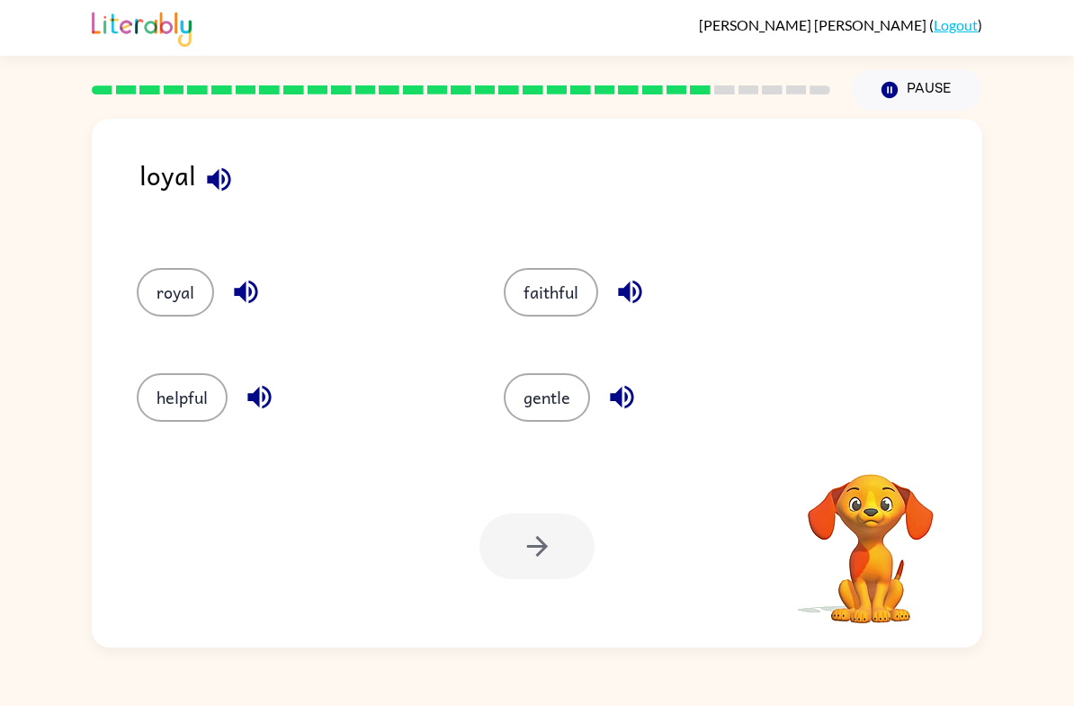
click at [198, 703] on div "[PERSON_NAME] ( Logout ) Pause Pause loyal royal faithful helpful gentle Your b…" at bounding box center [537, 353] width 1074 height 706
click at [529, 284] on button "faithful" at bounding box center [551, 292] width 94 height 49
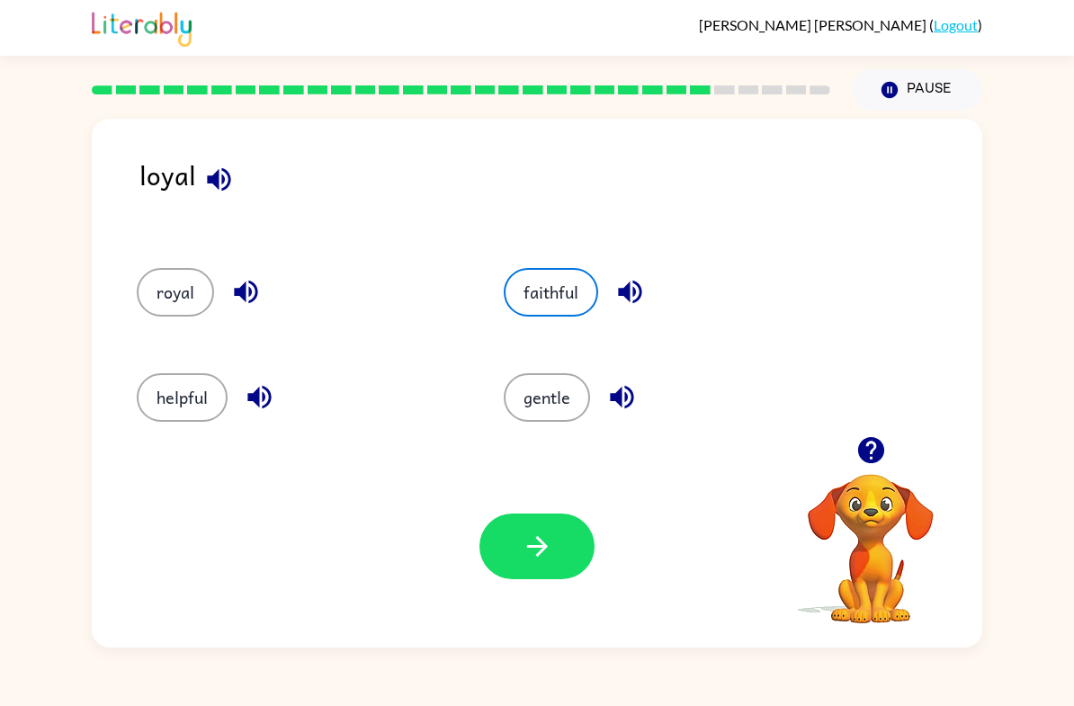
click at [514, 565] on button "button" at bounding box center [536, 547] width 115 height 66
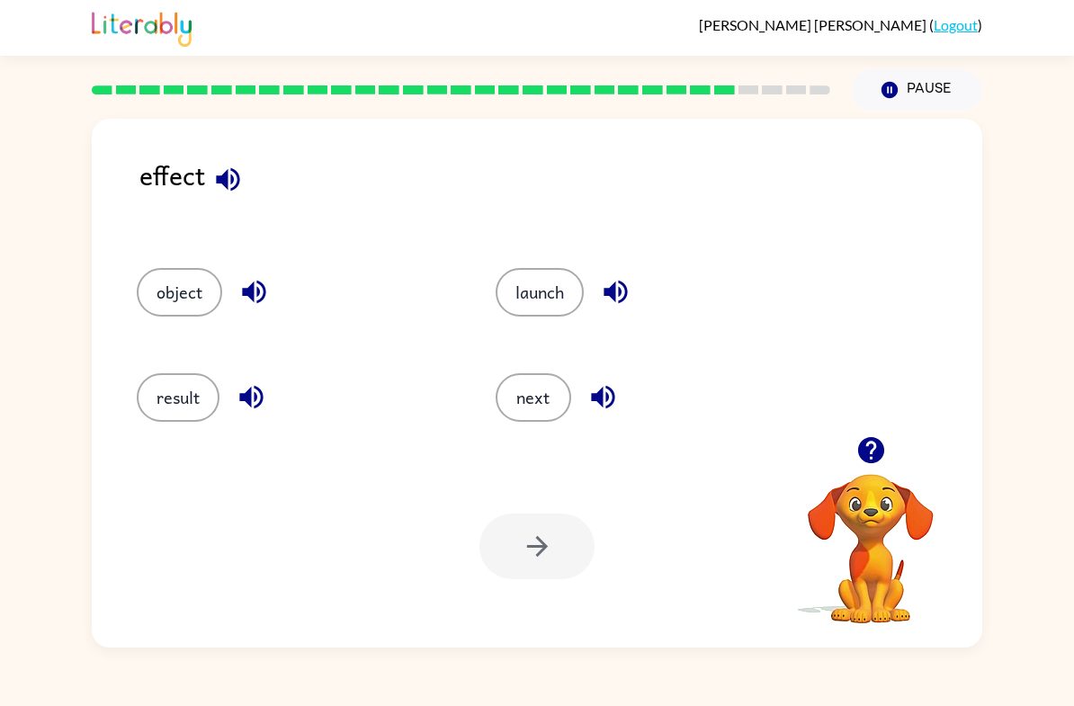
click at [162, 397] on button "result" at bounding box center [178, 397] width 83 height 49
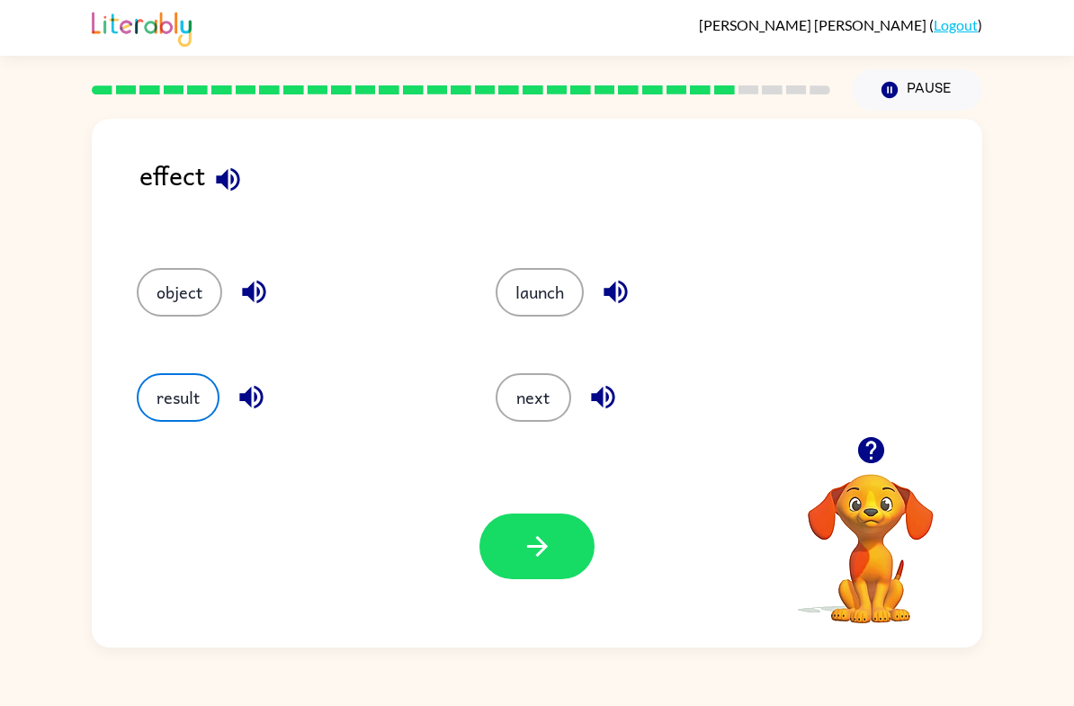
click at [563, 548] on button "button" at bounding box center [536, 547] width 115 height 66
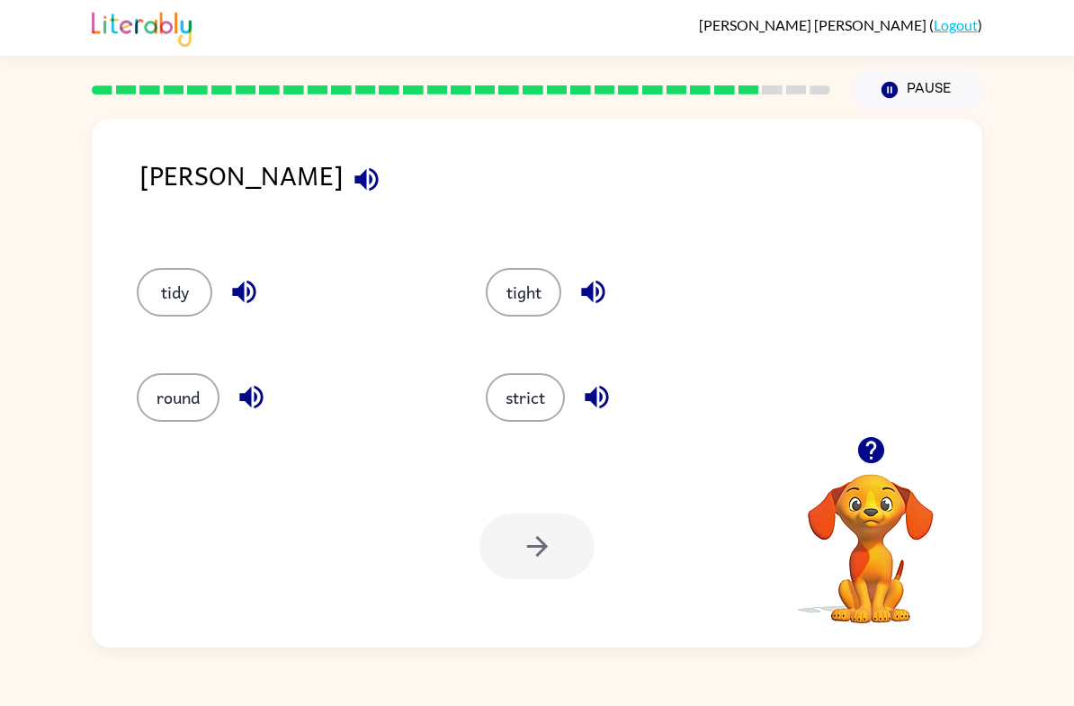
click at [1071, 505] on div "[PERSON_NAME] tidy tight round strict Your browser must support playing .mp4 fi…" at bounding box center [537, 379] width 1074 height 537
click at [523, 291] on button "tight" at bounding box center [524, 292] width 76 height 49
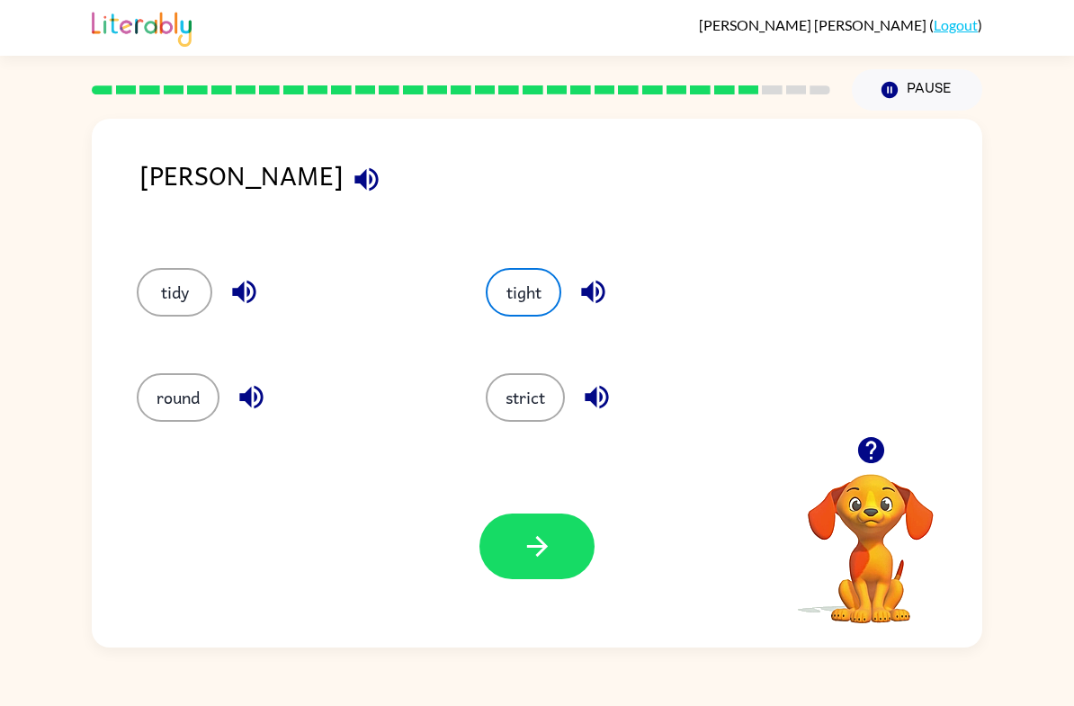
click at [532, 579] on button "button" at bounding box center [536, 547] width 115 height 66
click at [533, 575] on div at bounding box center [536, 547] width 115 height 66
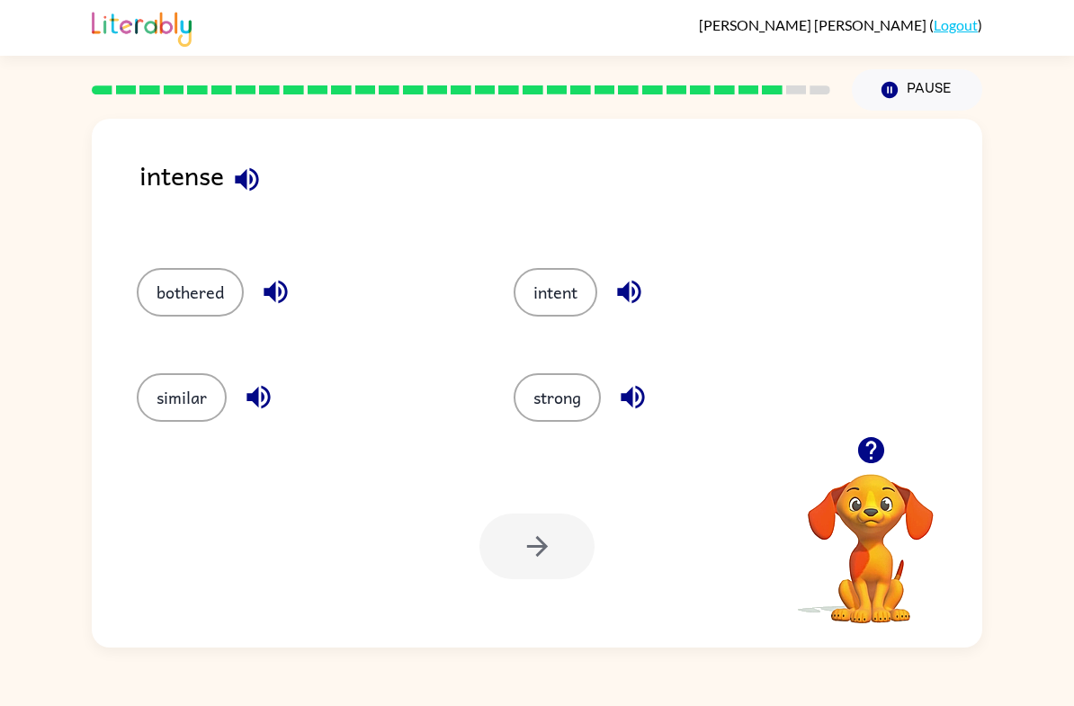
click at [562, 400] on button "strong" at bounding box center [557, 397] width 87 height 49
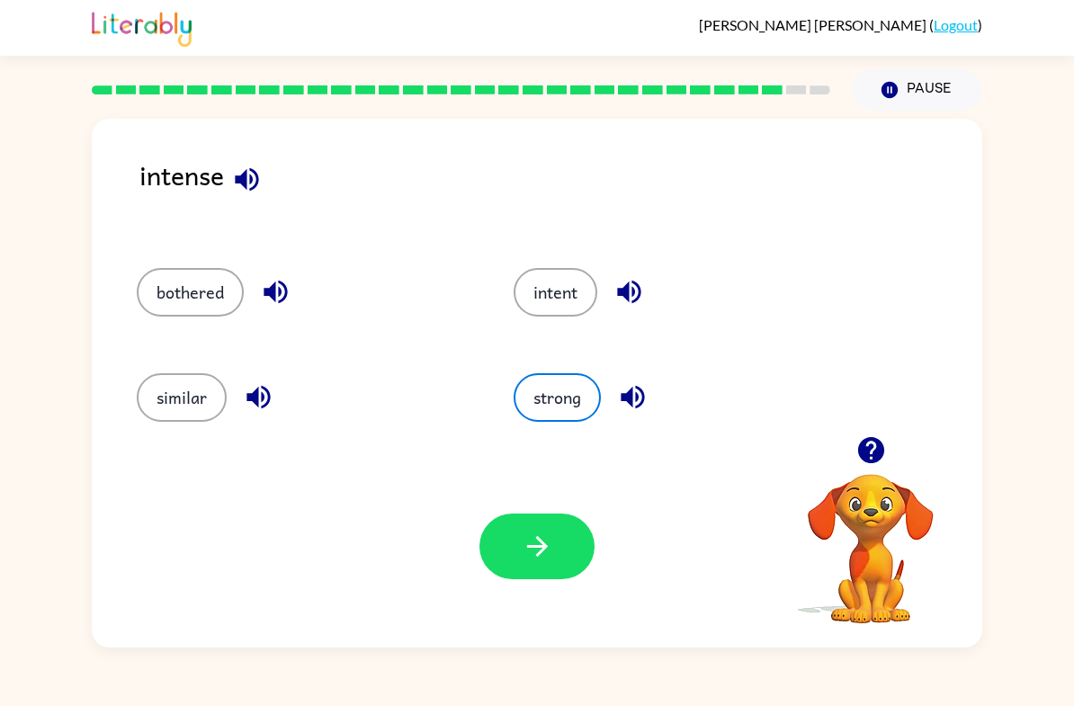
click at [569, 298] on button "intent" at bounding box center [556, 292] width 84 height 49
click at [549, 564] on button "button" at bounding box center [536, 547] width 115 height 66
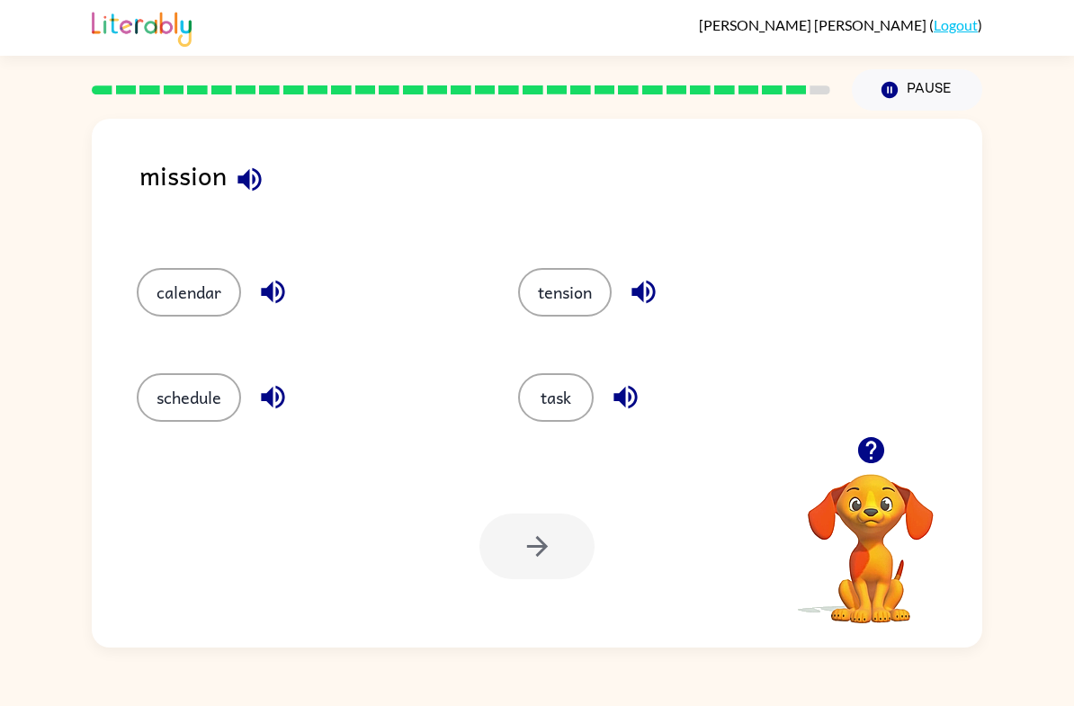
click at [533, 547] on div at bounding box center [536, 547] width 115 height 66
click at [556, 380] on button "task" at bounding box center [556, 397] width 76 height 49
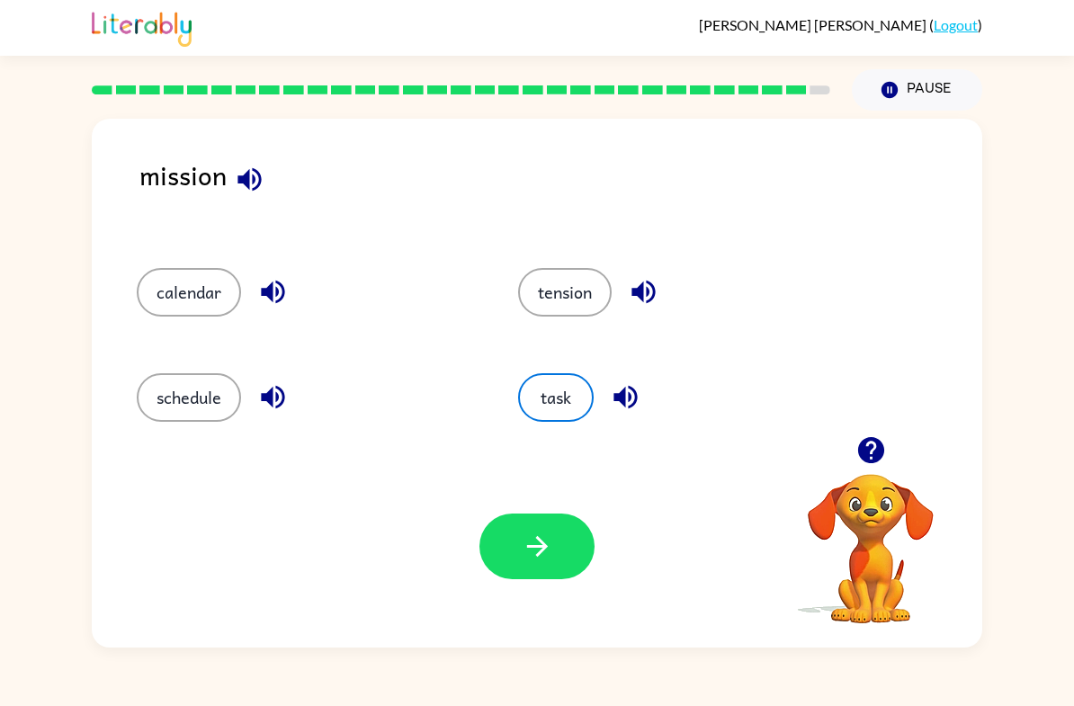
click at [561, 417] on button "task" at bounding box center [556, 397] width 76 height 49
click at [526, 547] on icon "button" at bounding box center [537, 546] width 31 height 31
